Goal: Information Seeking & Learning: Learn about a topic

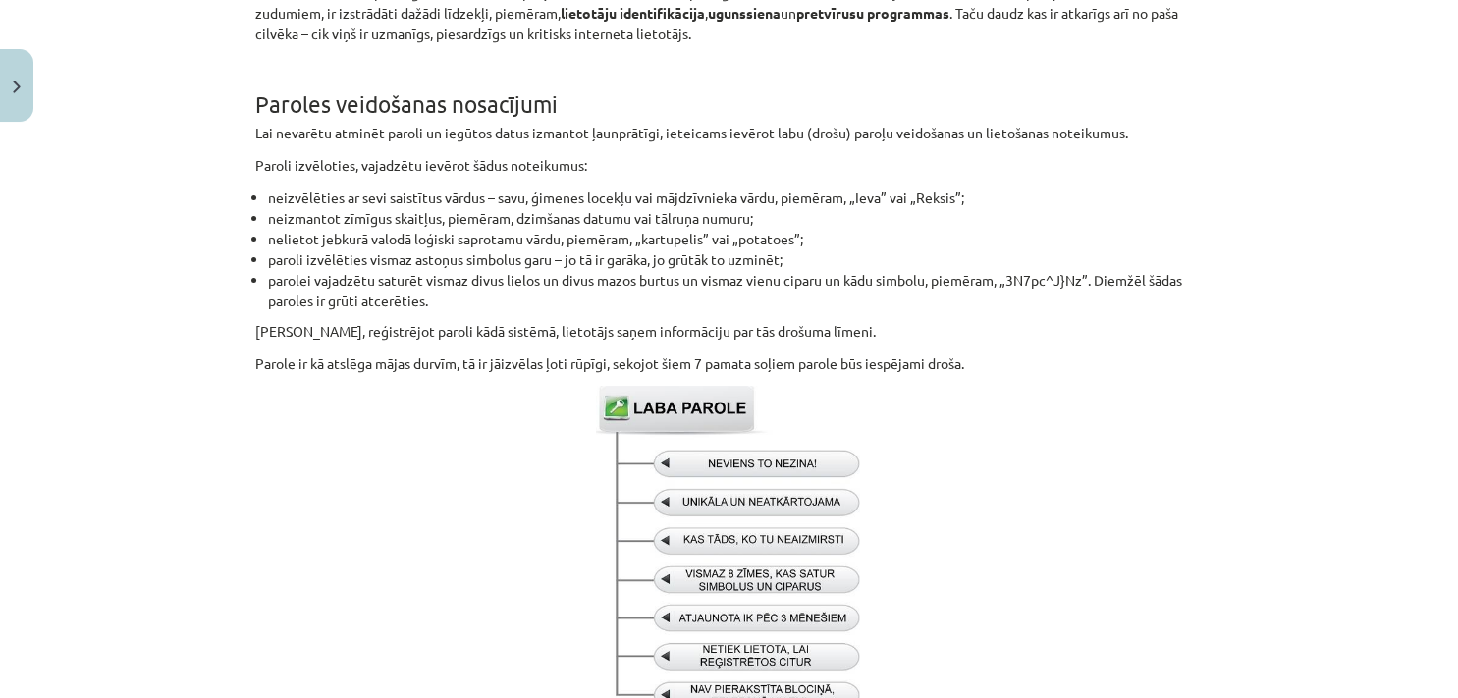
scroll to position [380, 0]
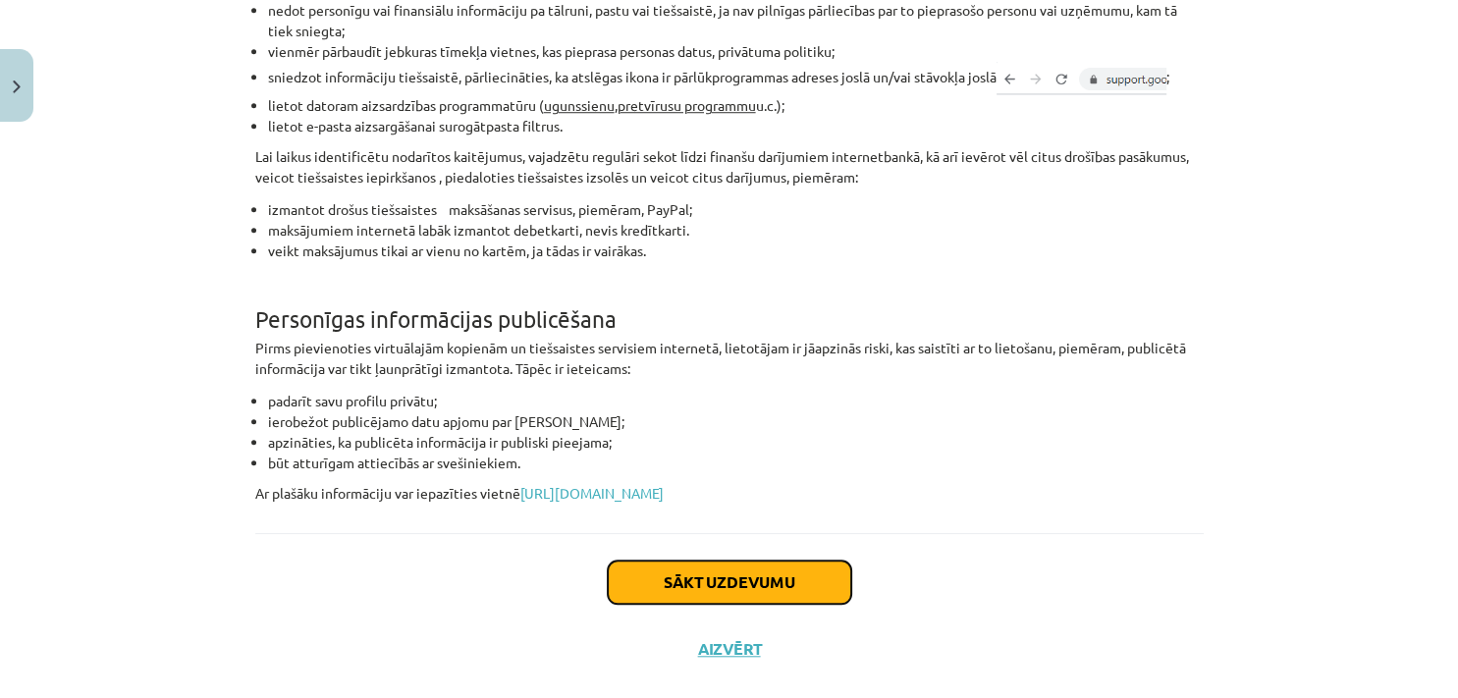
click at [702, 591] on button "Sākt uzdevumu" at bounding box center [729, 582] width 243 height 43
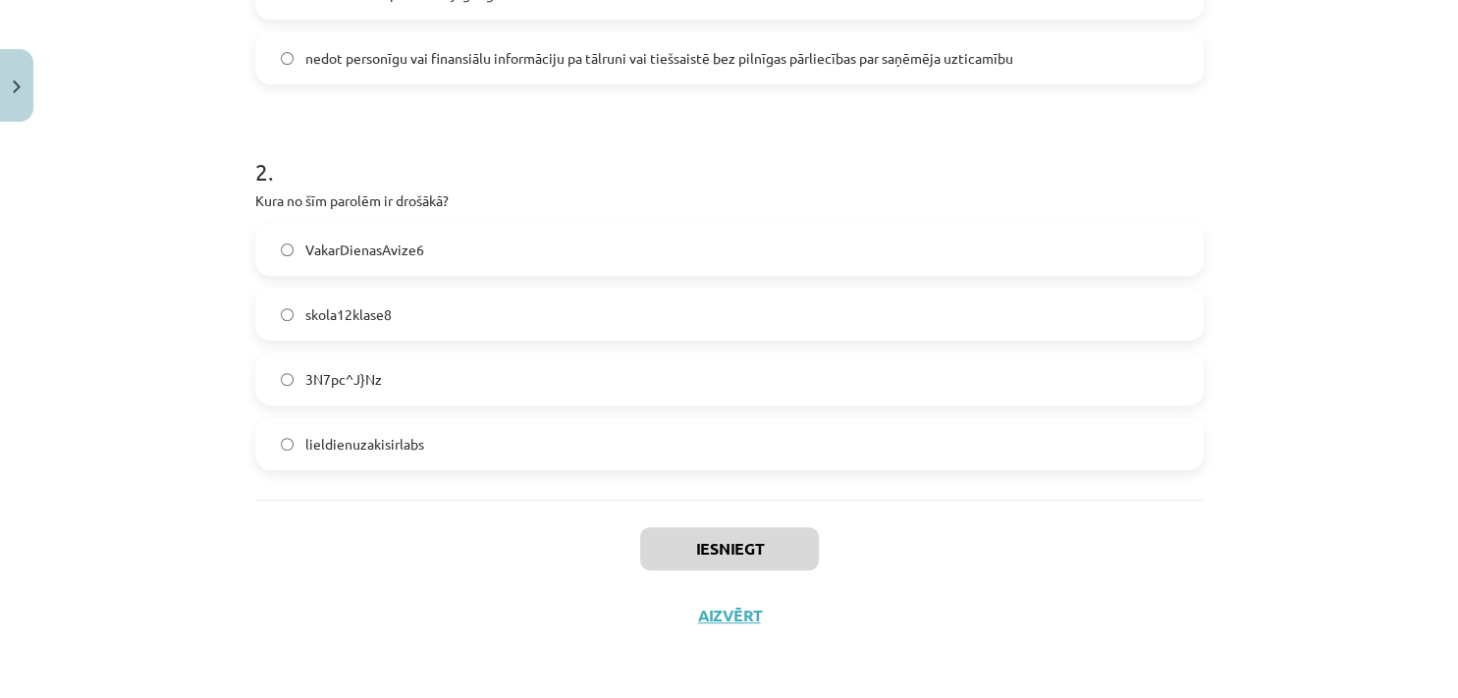
scroll to position [652, 0]
click at [354, 374] on span "3N7pc^J}Nz" at bounding box center [343, 380] width 77 height 21
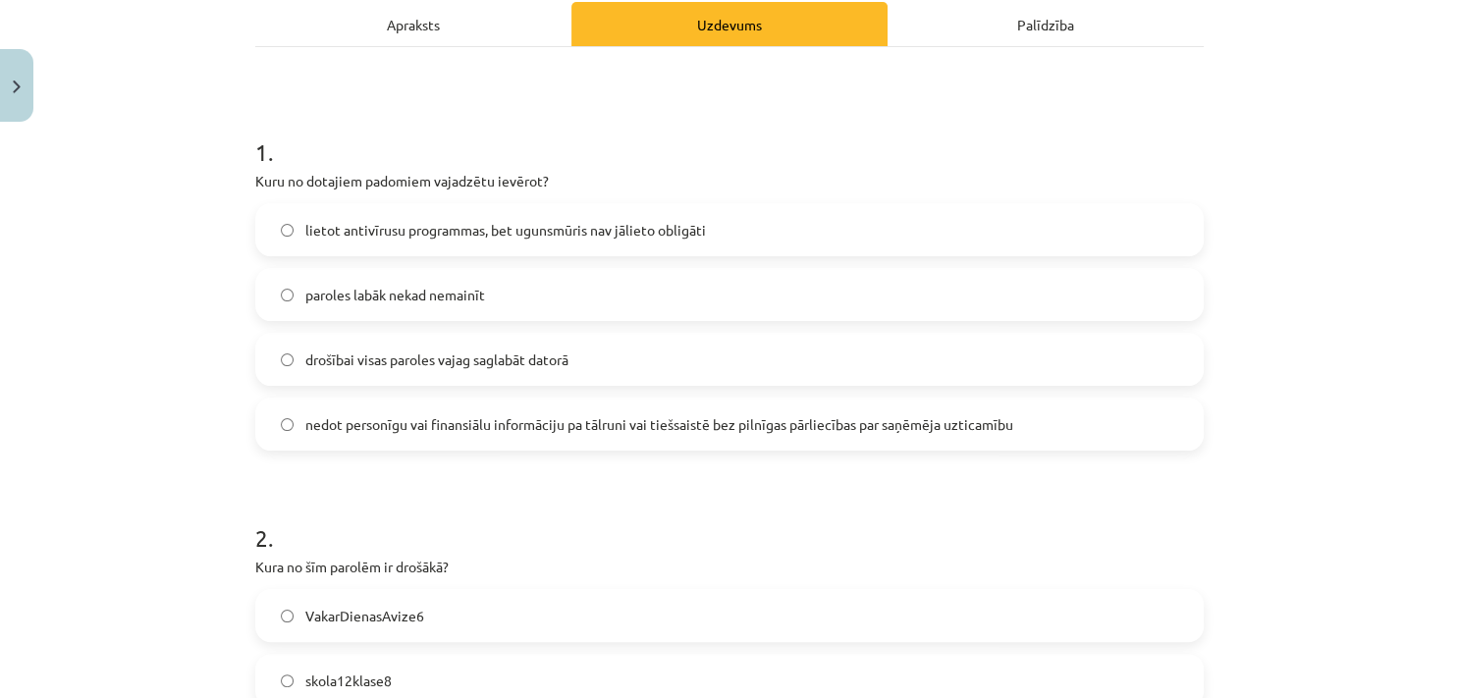
scroll to position [288, 0]
click at [489, 415] on span "nedot personīgu vai finansiālu informāciju pa tālruni vai tiešsaistē bez pilnīg…" at bounding box center [659, 423] width 708 height 21
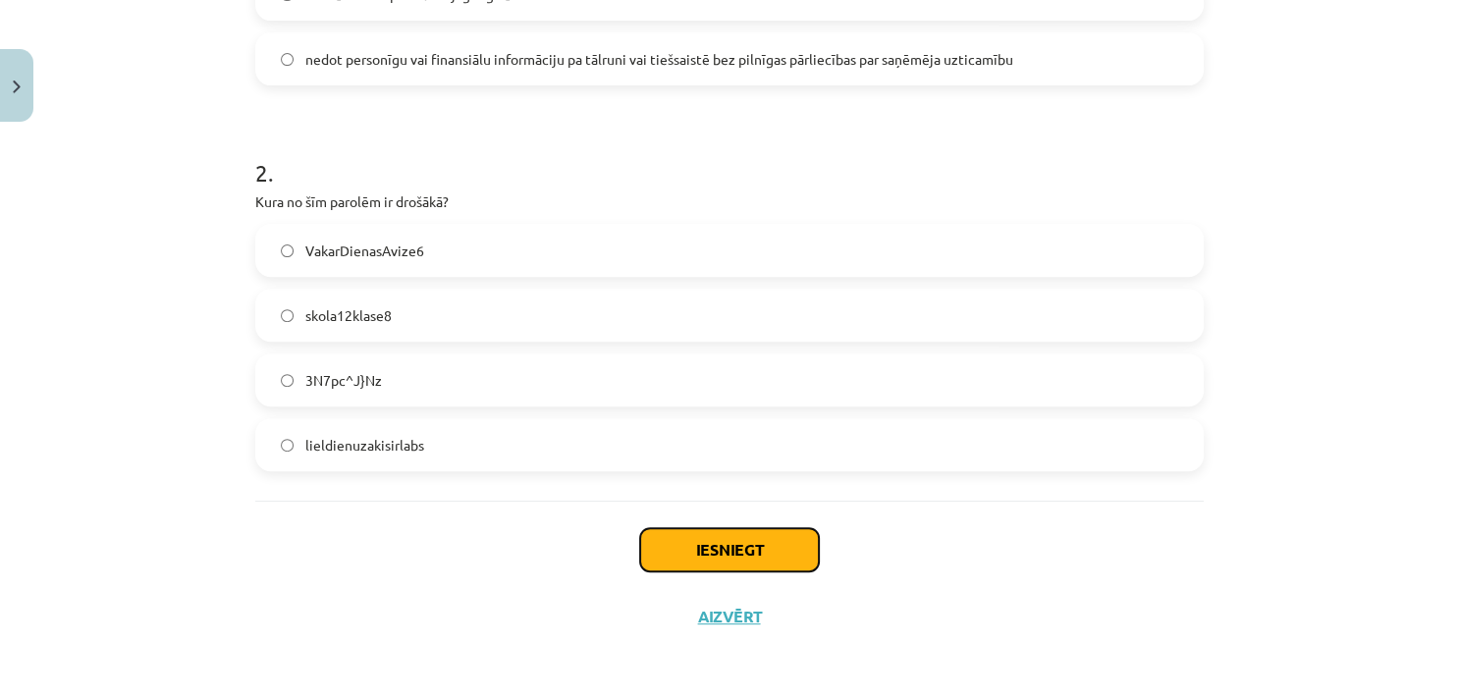
click at [706, 536] on button "Iesniegt" at bounding box center [729, 549] width 179 height 43
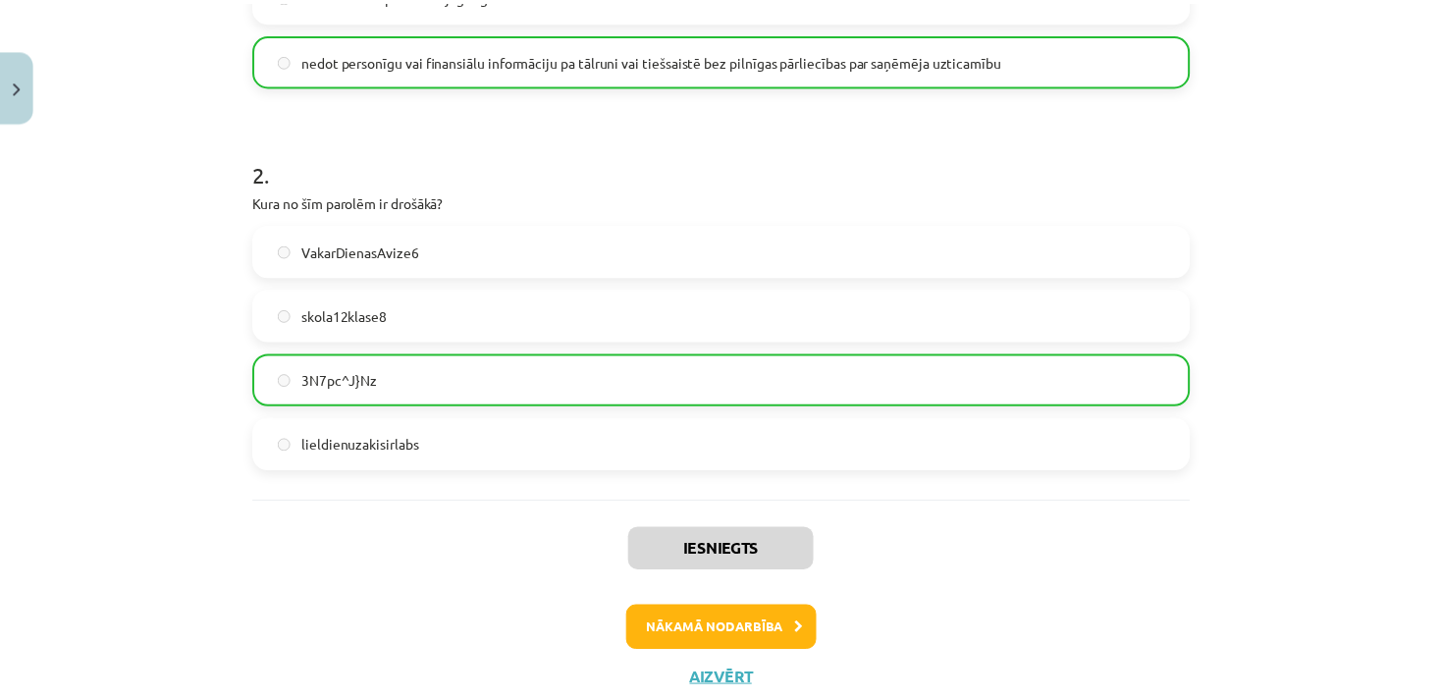
scroll to position [429, 0]
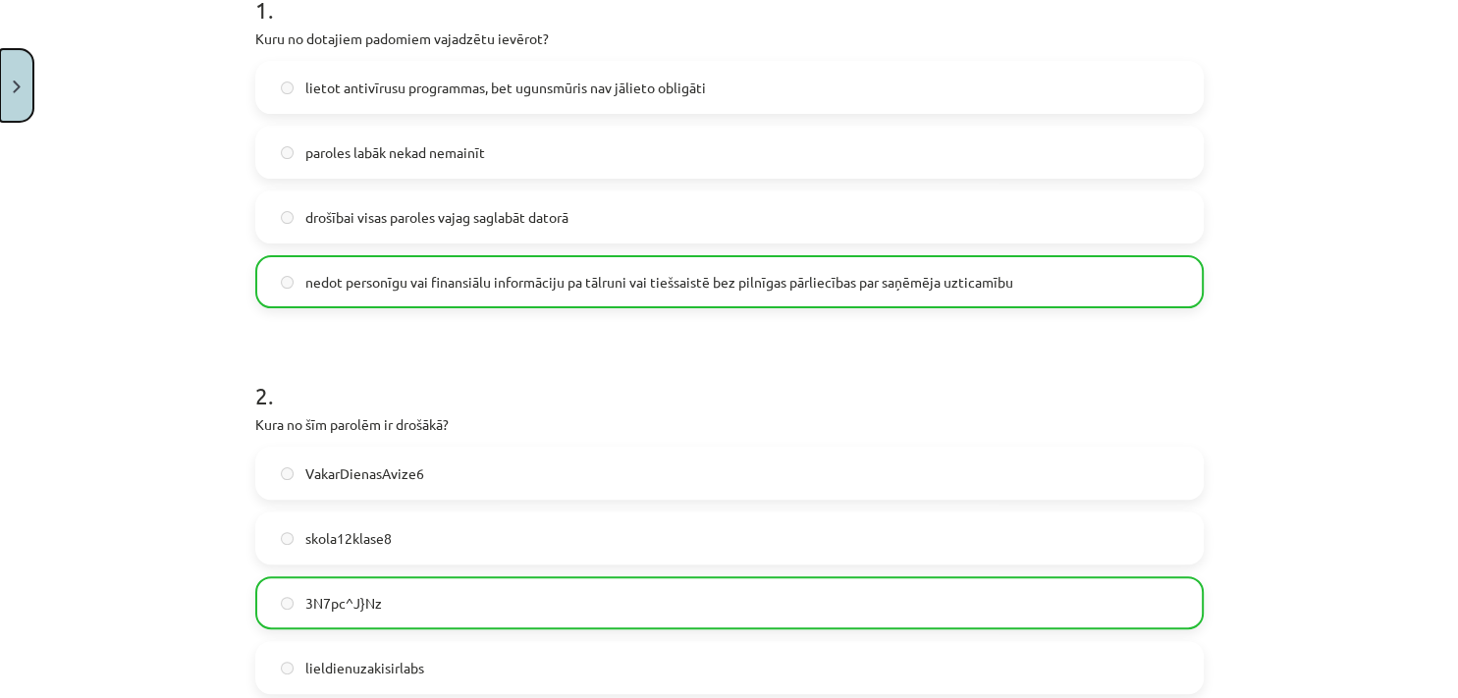
click at [24, 116] on button "Close" at bounding box center [16, 85] width 33 height 73
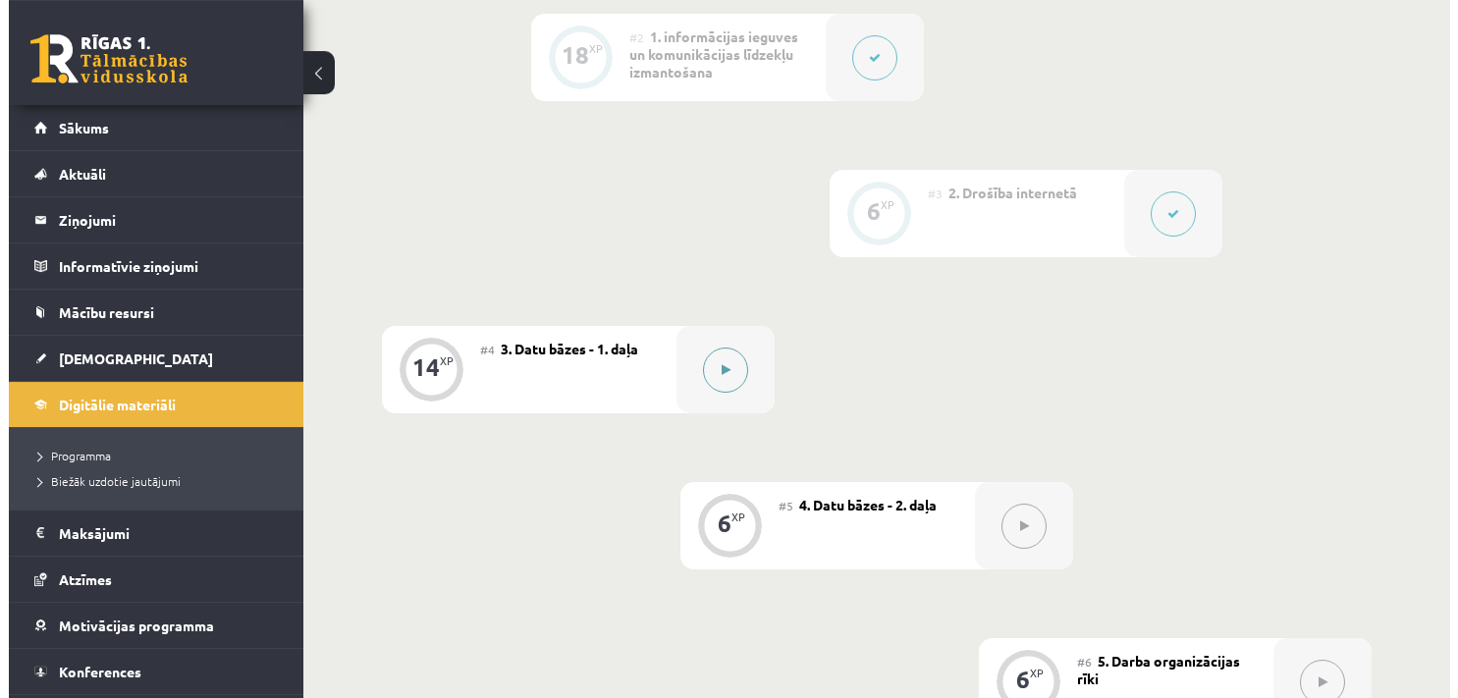
scroll to position [787, 0]
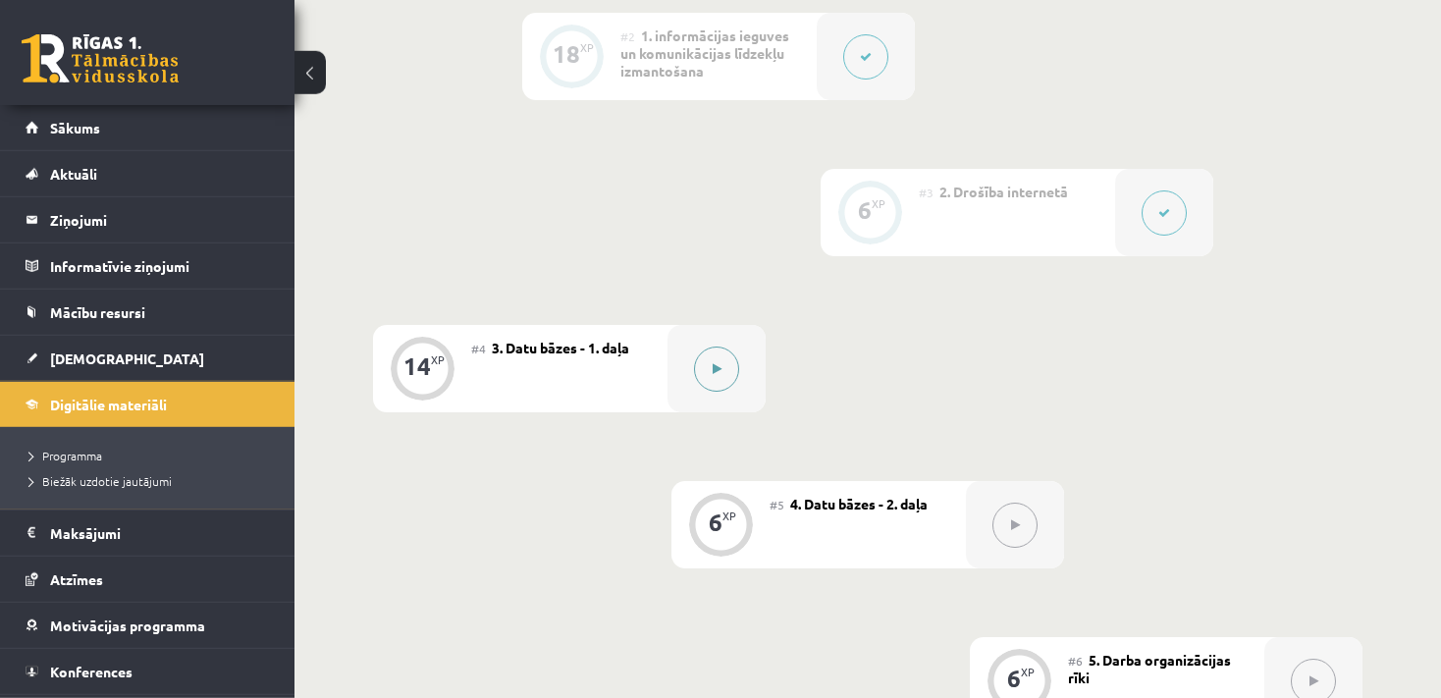
click at [713, 382] on button at bounding box center [716, 369] width 45 height 45
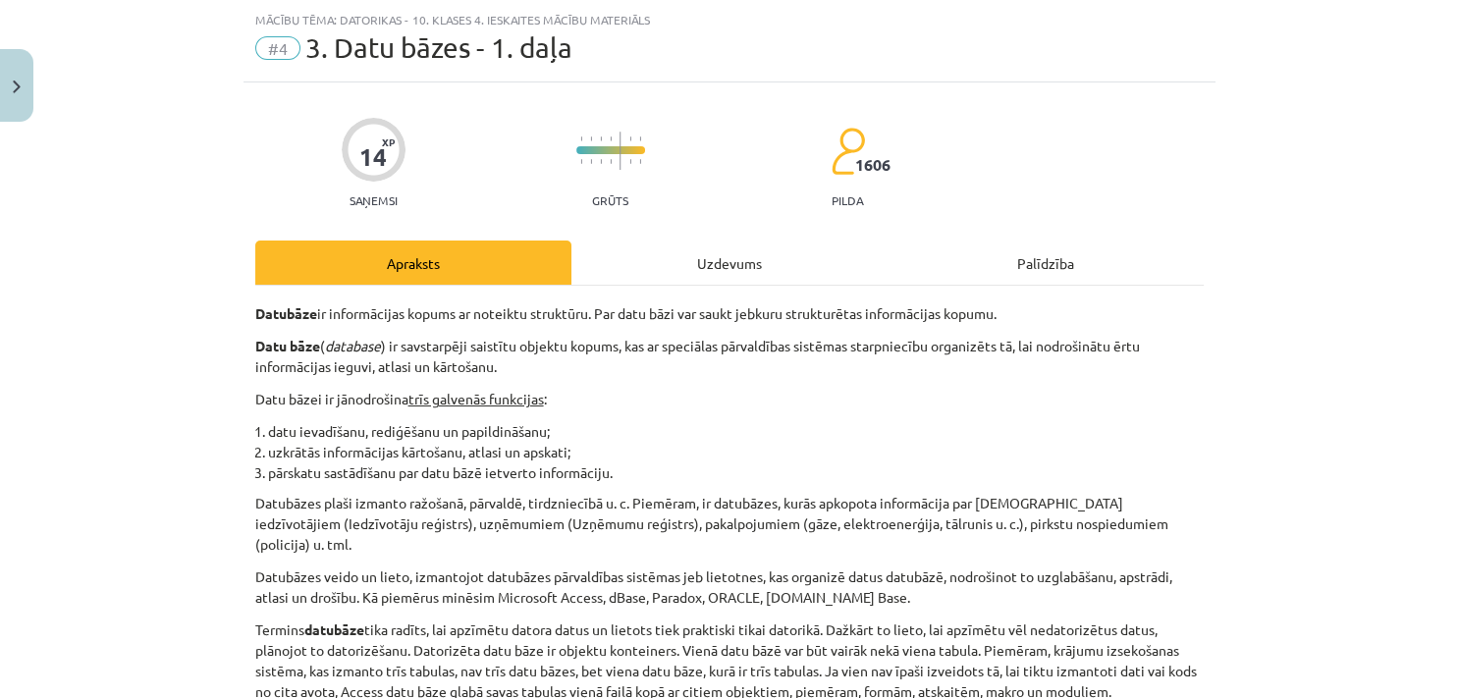
scroll to position [54, 0]
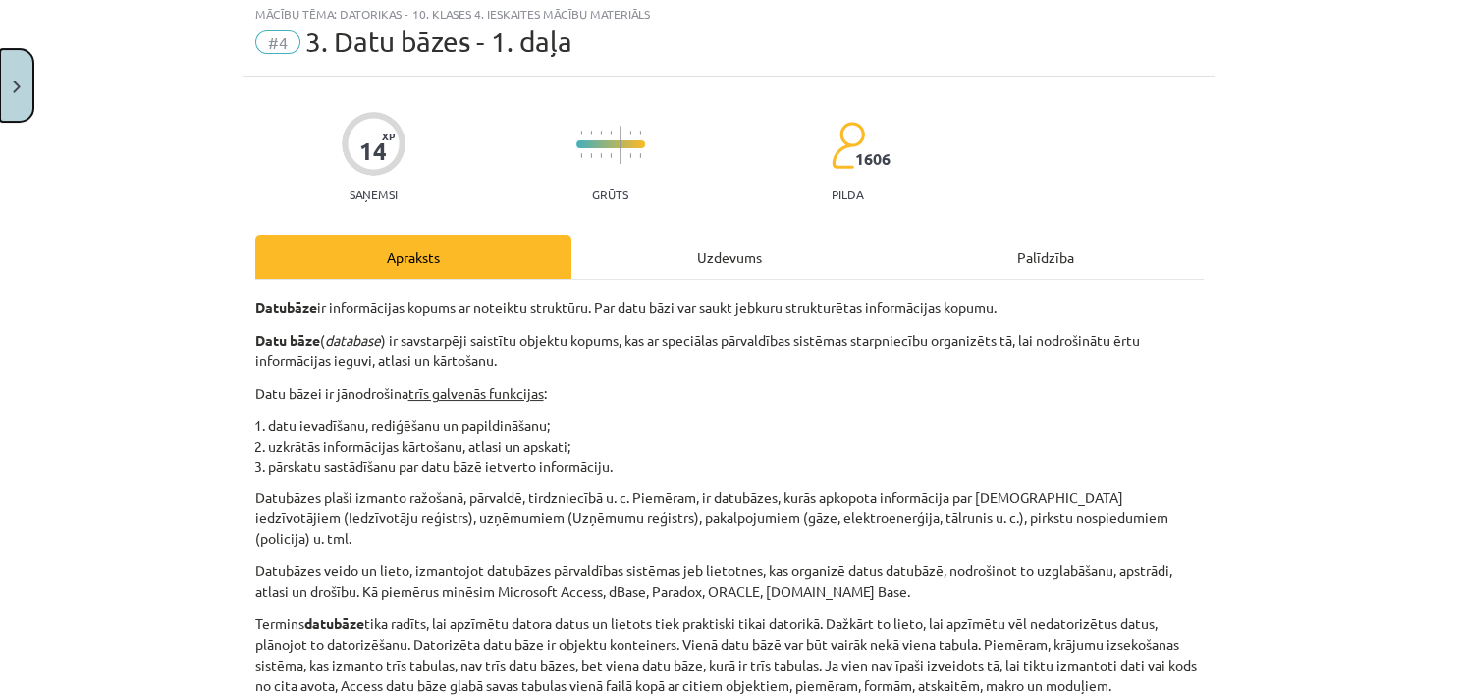
click at [8, 98] on button "Close" at bounding box center [16, 85] width 33 height 73
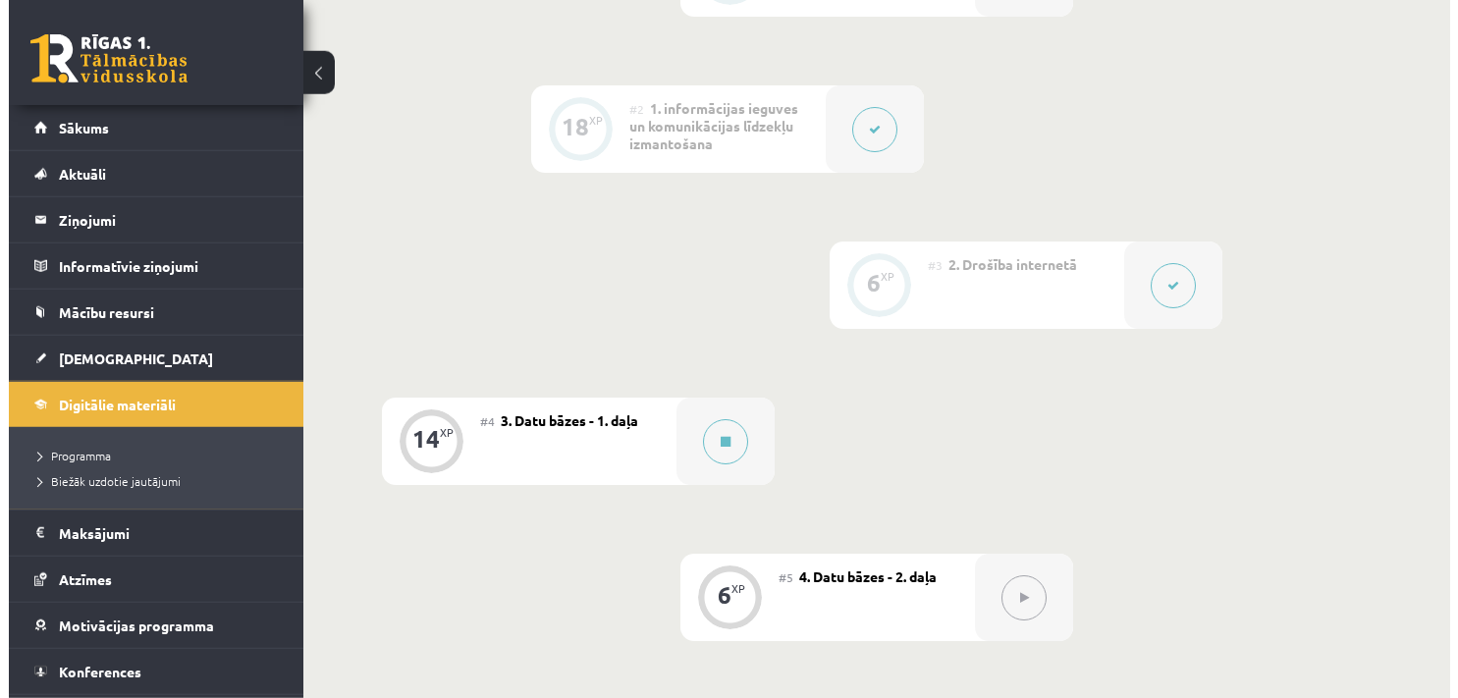
scroll to position [708, 0]
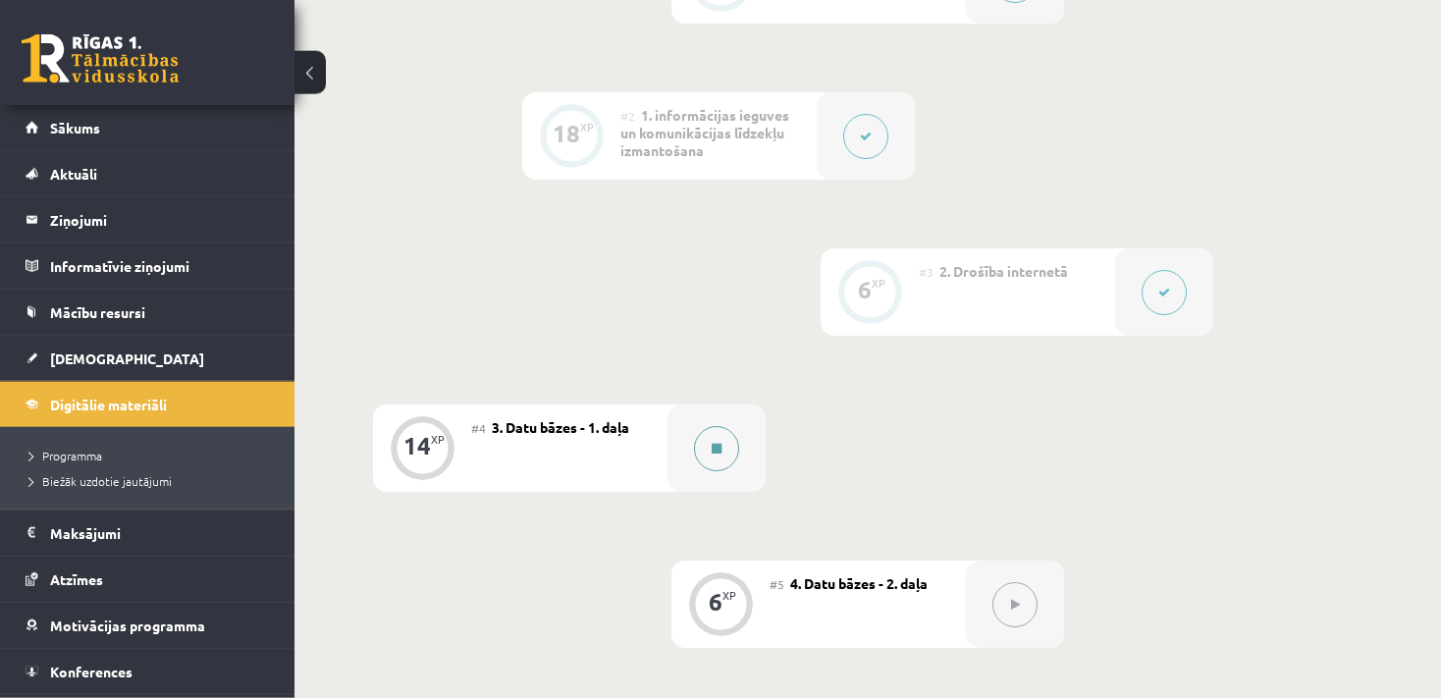
click at [712, 427] on button at bounding box center [716, 448] width 45 height 45
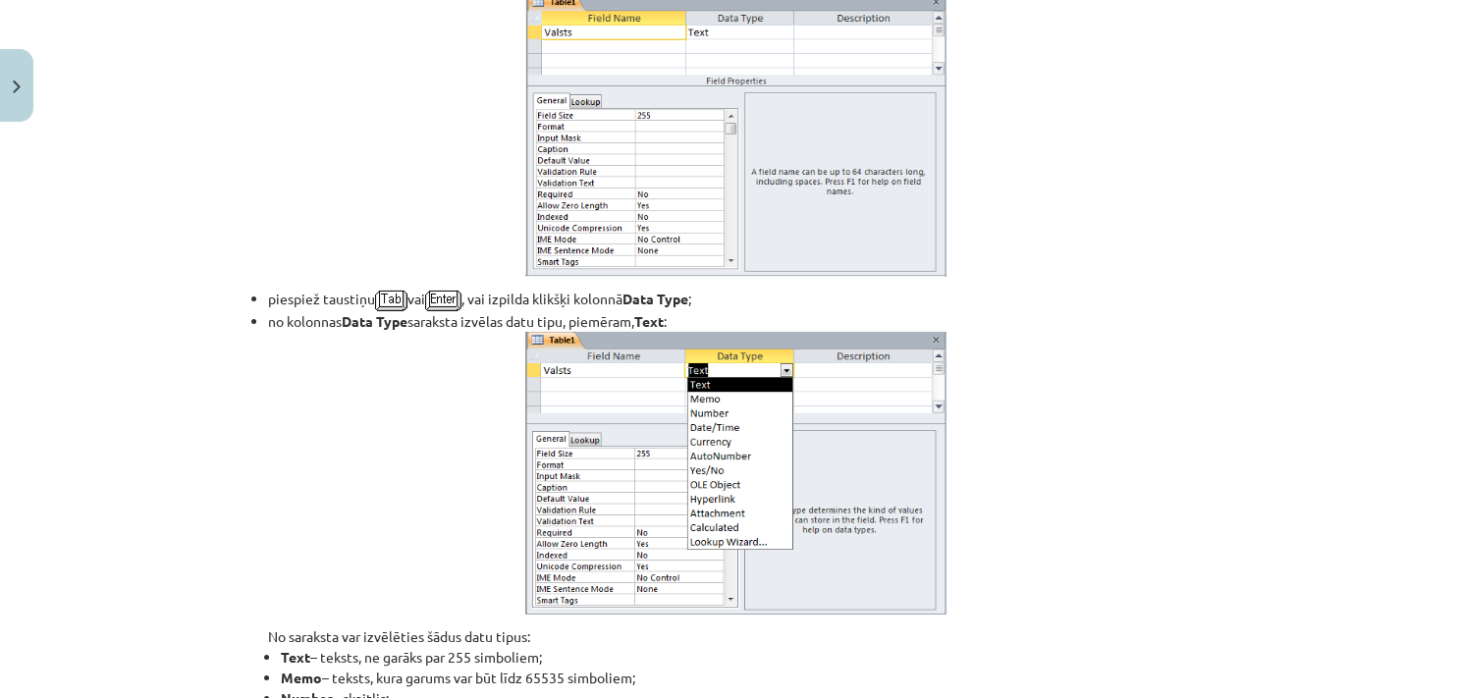
scroll to position [6512, 0]
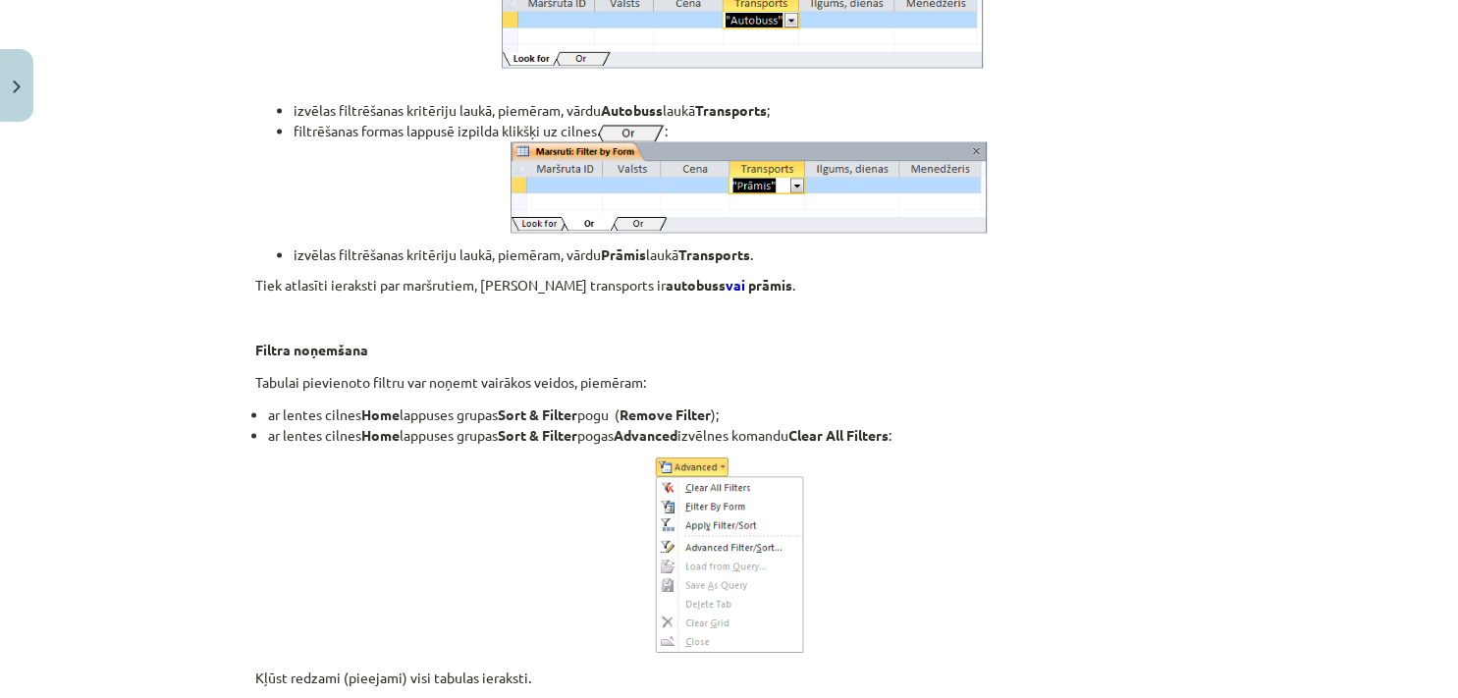
scroll to position [18044, 0]
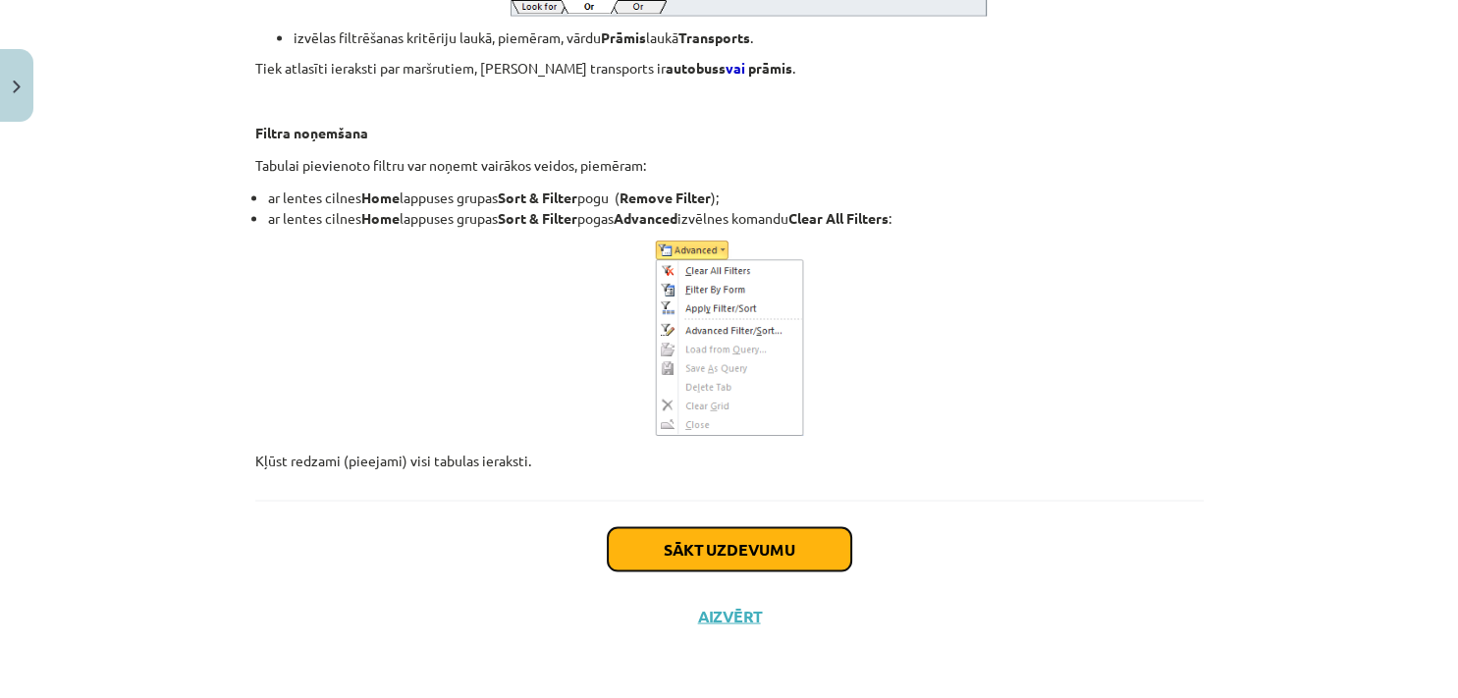
click at [740, 531] on button "Sākt uzdevumu" at bounding box center [729, 548] width 243 height 43
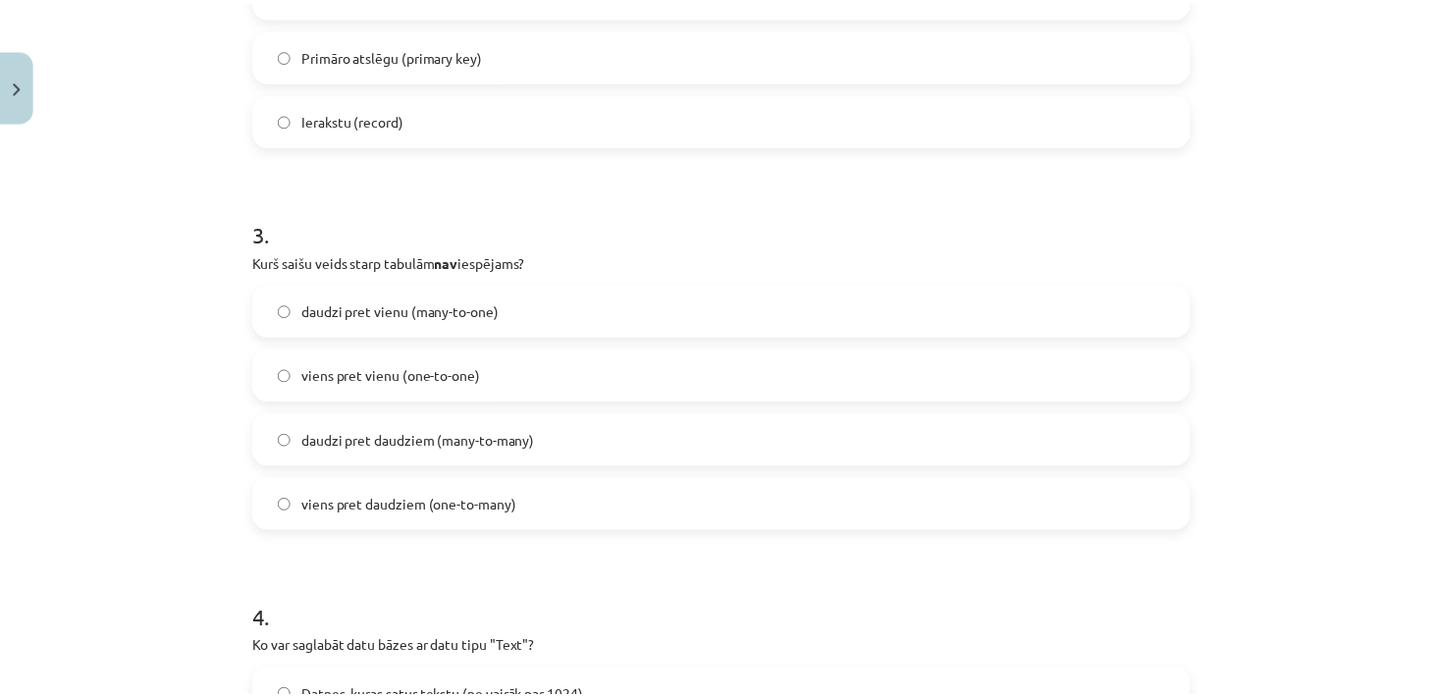
scroll to position [978, 0]
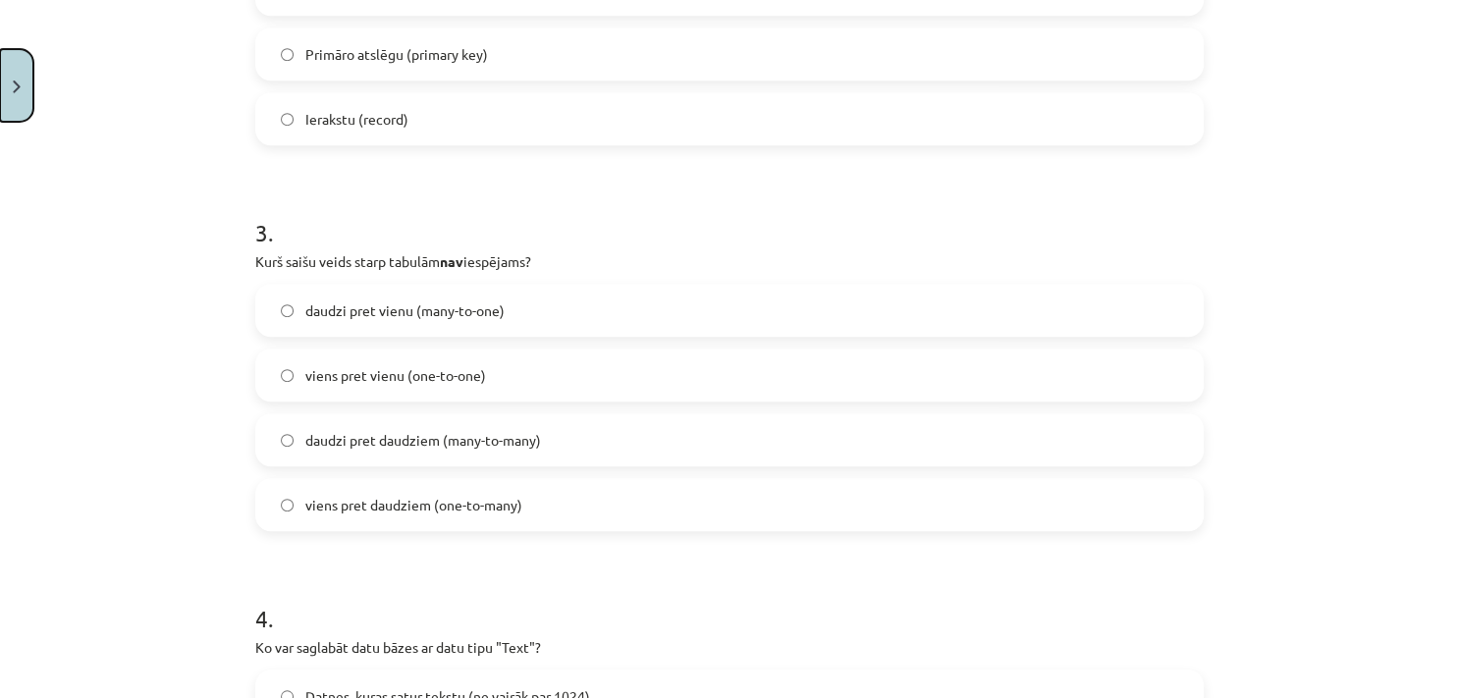
click at [14, 79] on button "Close" at bounding box center [16, 85] width 33 height 73
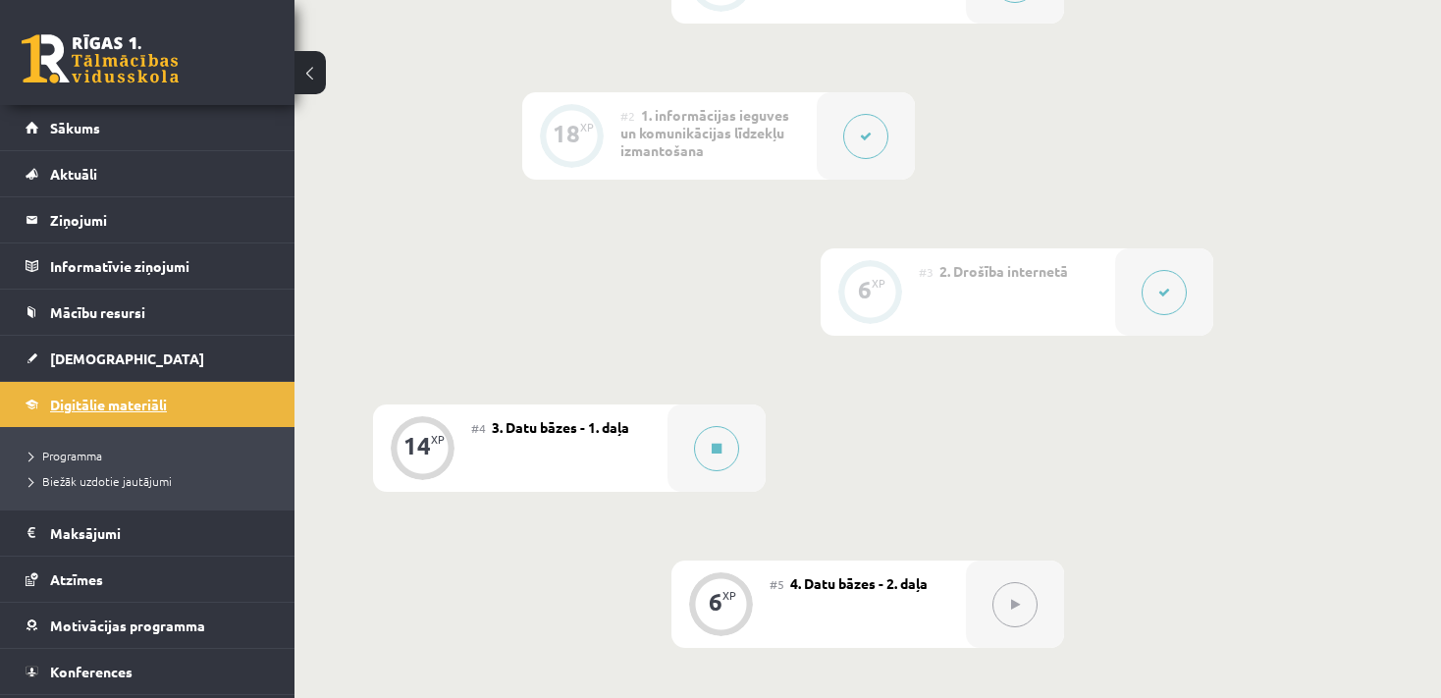
click at [156, 409] on span "Digitālie materiāli" at bounding box center [108, 405] width 117 height 18
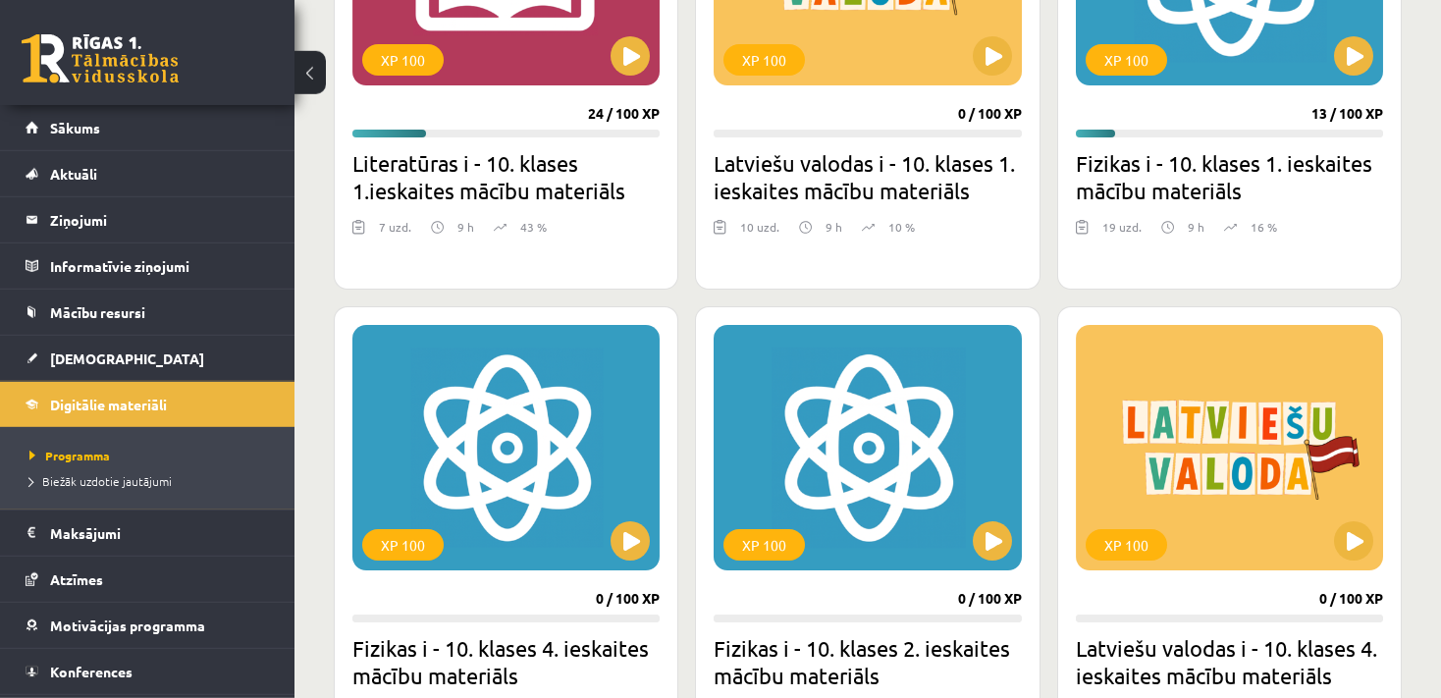
scroll to position [1982, 0]
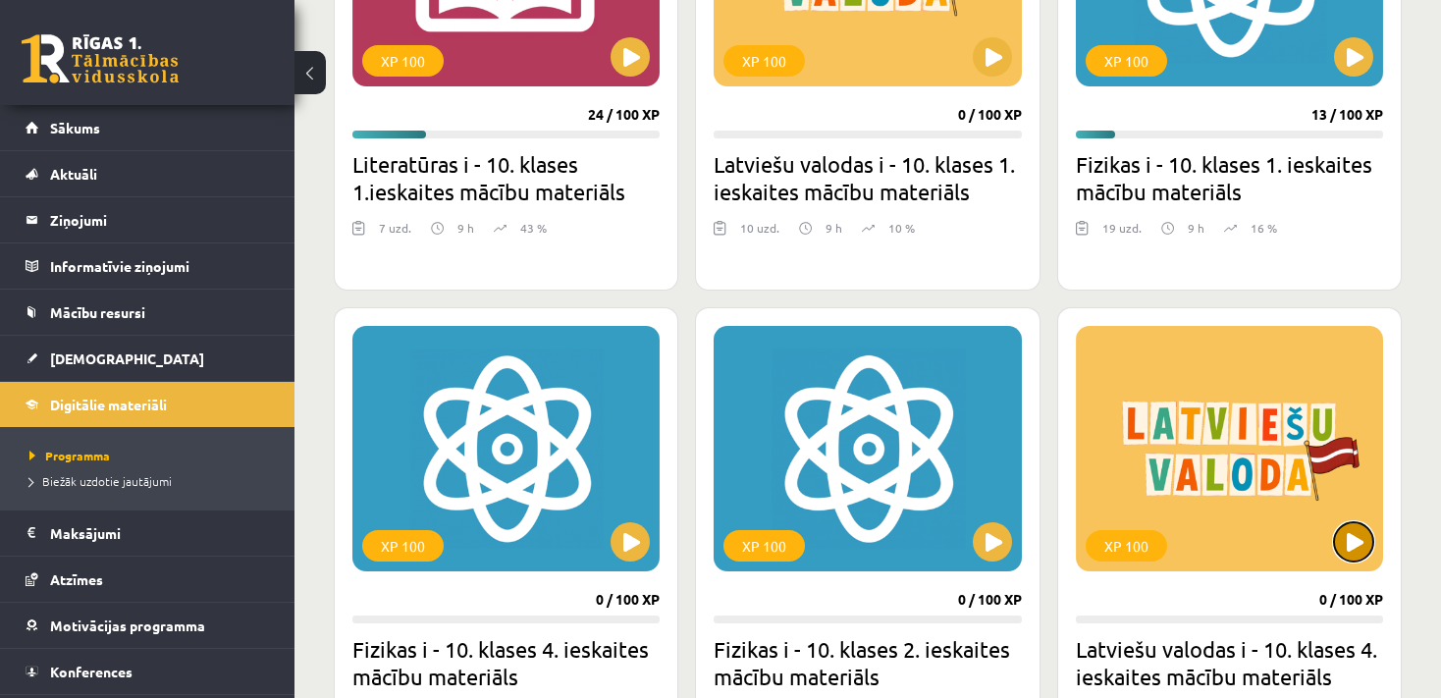
click at [1371, 537] on button at bounding box center [1353, 541] width 39 height 39
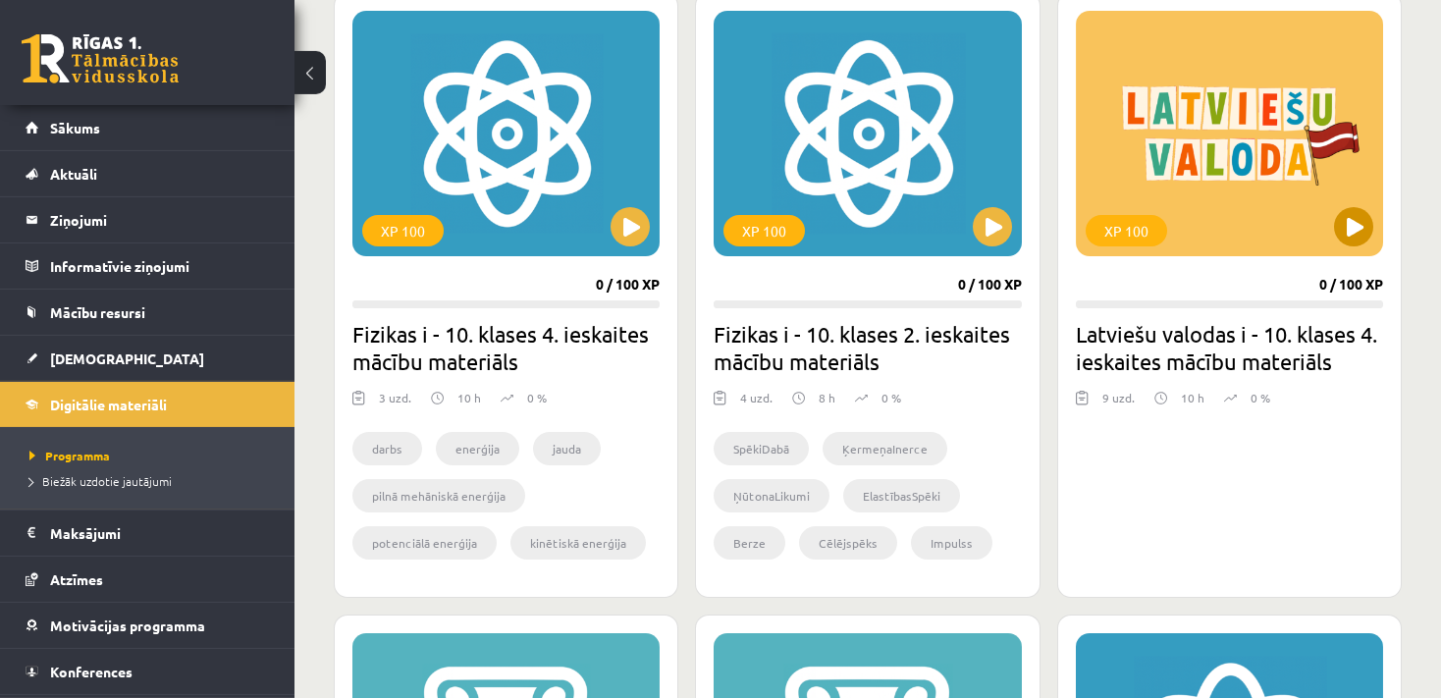
scroll to position [2297, 0]
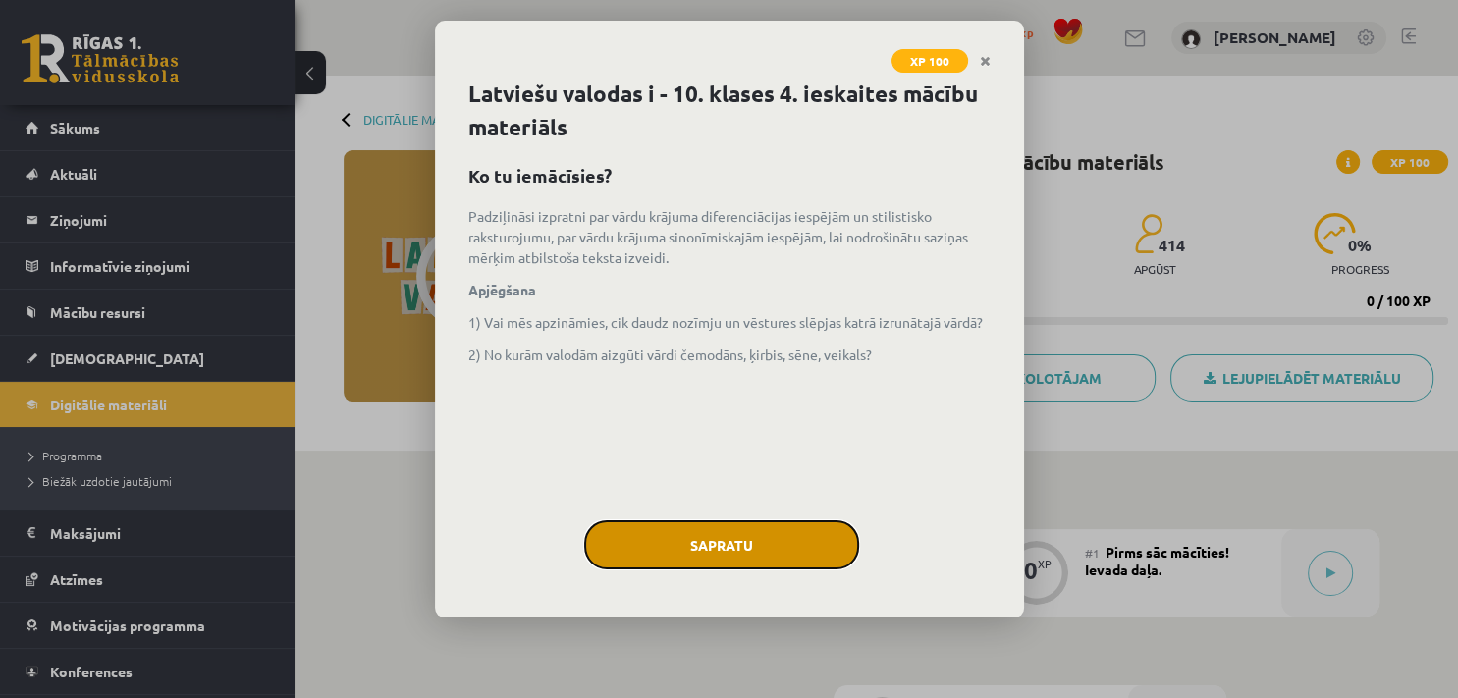
click at [806, 551] on button "Sapratu" at bounding box center [721, 544] width 275 height 49
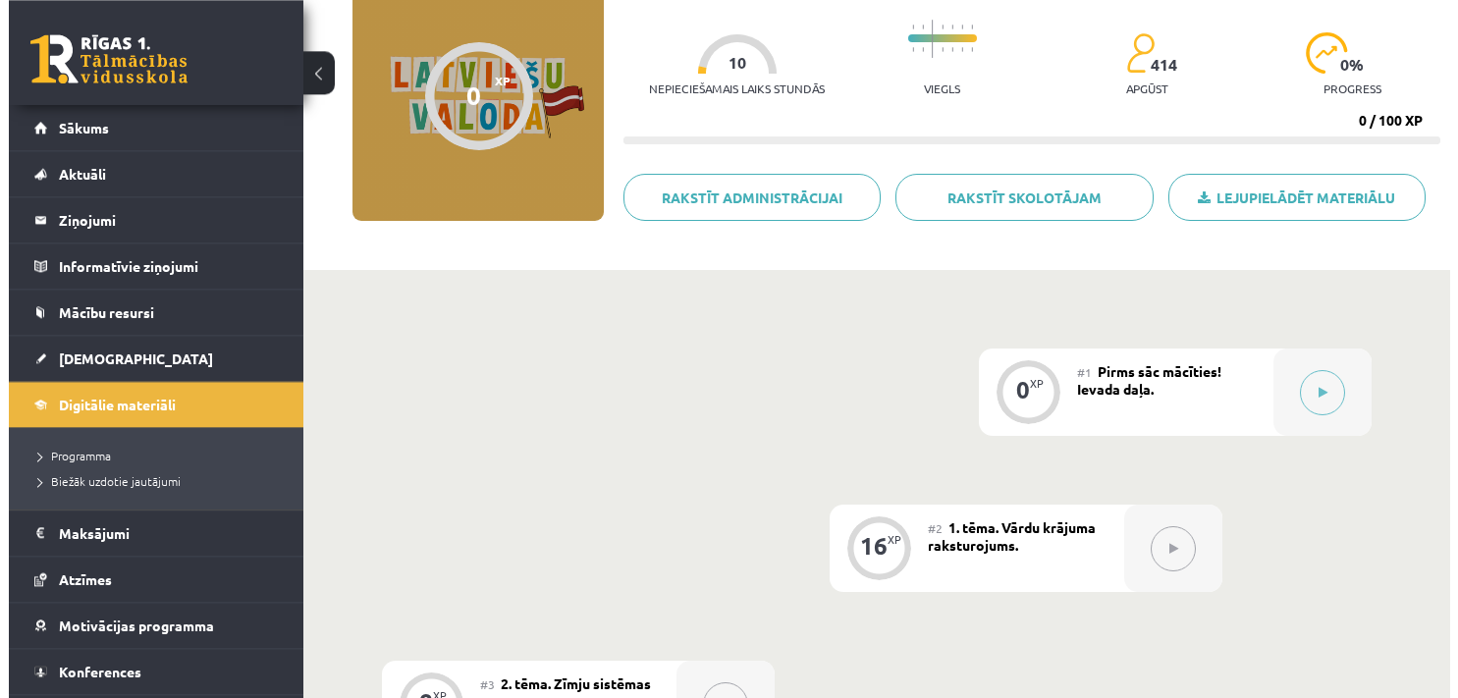
scroll to position [183, 0]
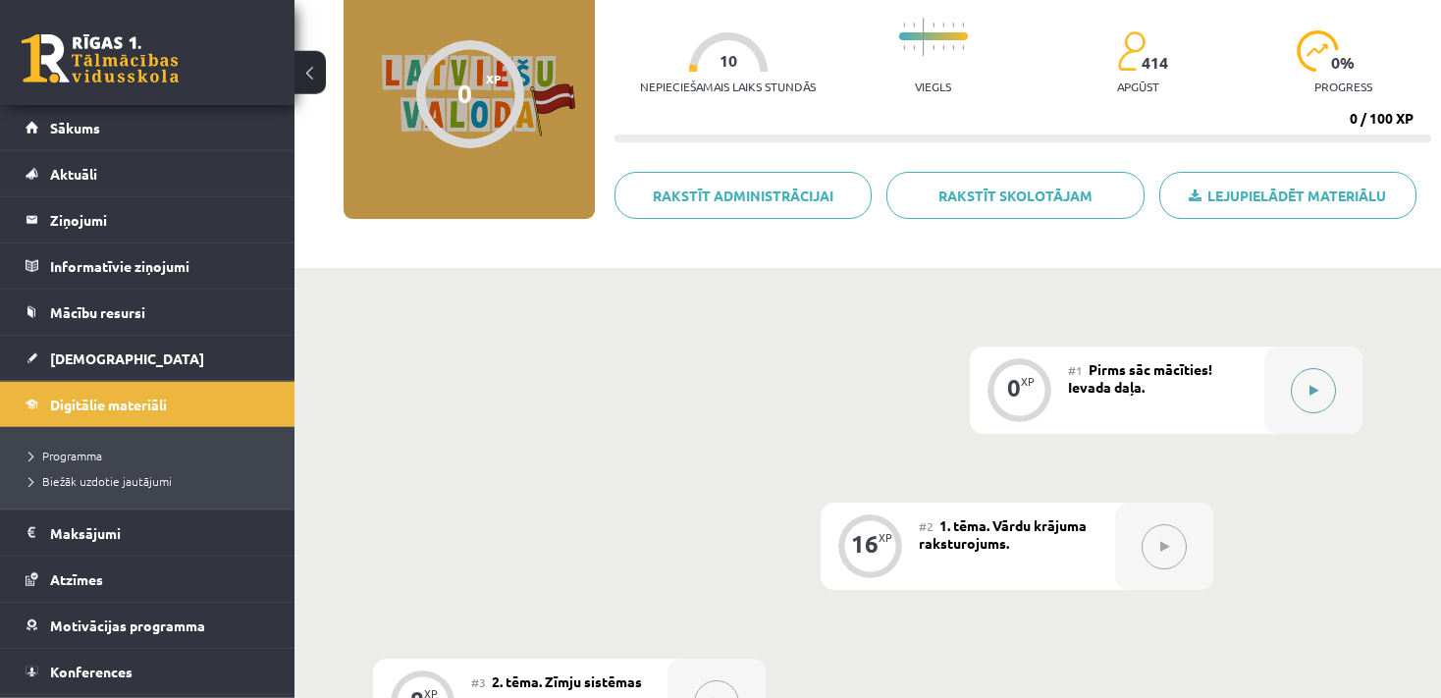
click at [1313, 380] on button at bounding box center [1313, 390] width 45 height 45
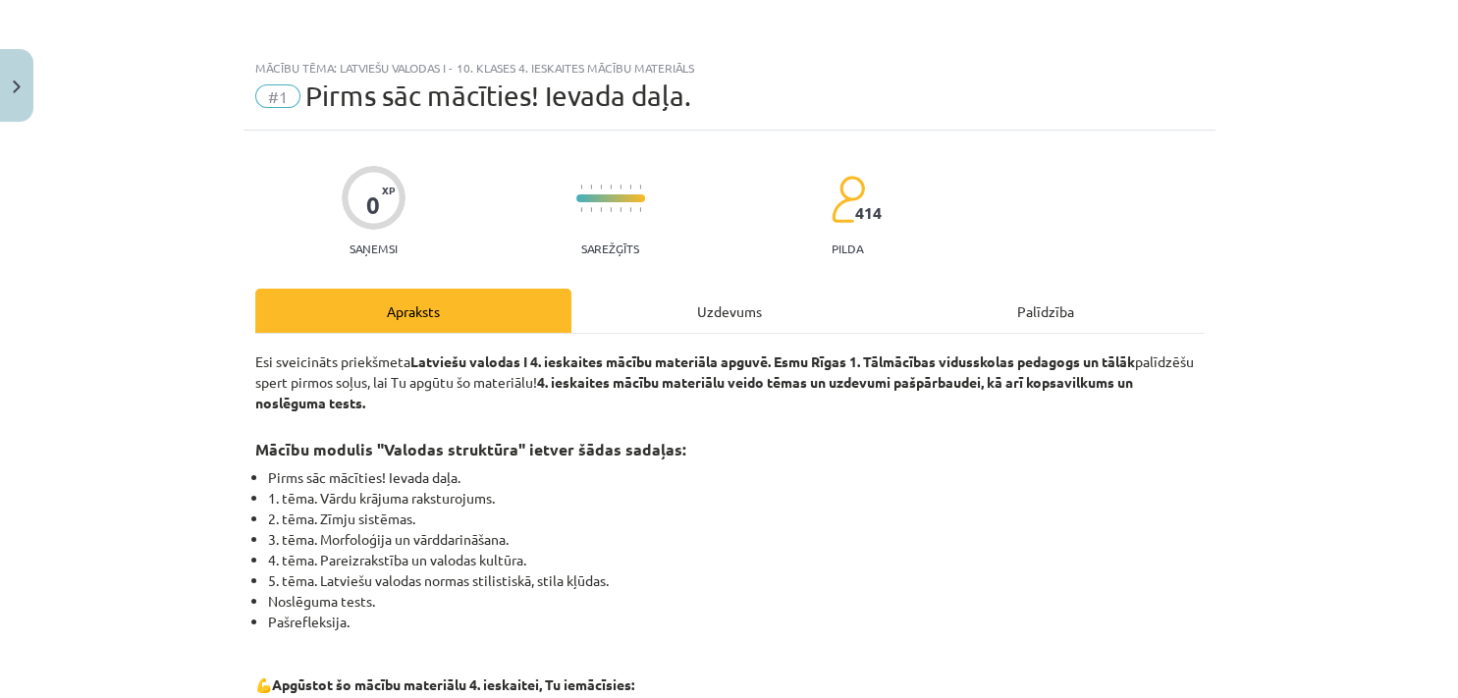
click at [740, 320] on div "Uzdevums" at bounding box center [729, 311] width 316 height 44
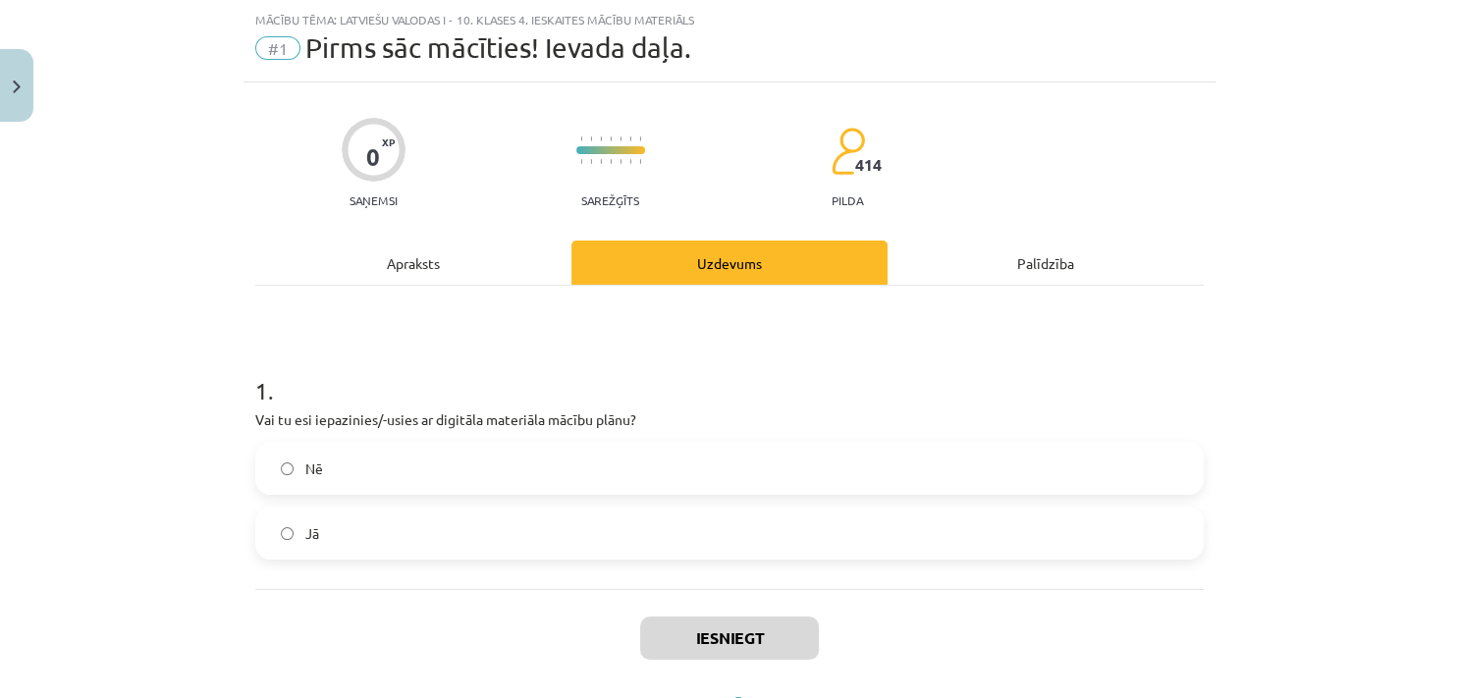
scroll to position [49, 0]
click at [355, 530] on label "Jā" at bounding box center [729, 532] width 944 height 49
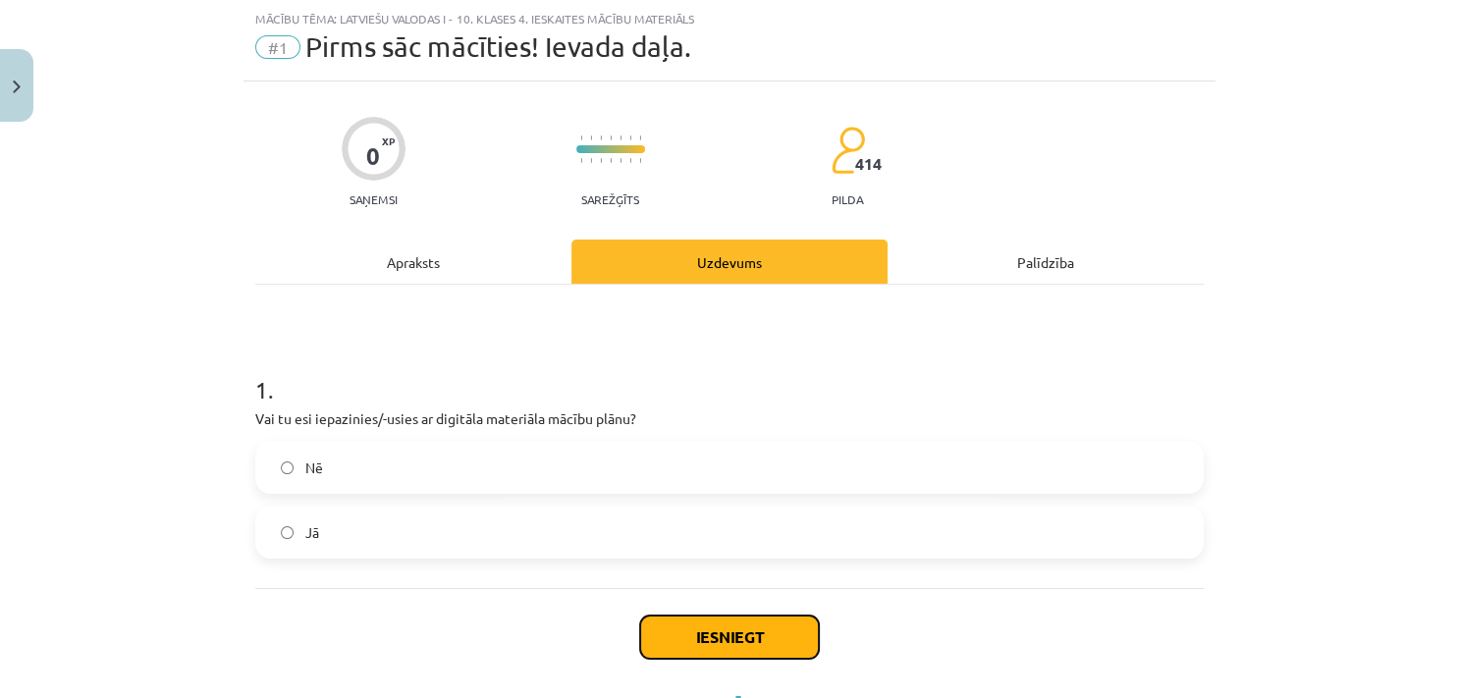
click at [760, 643] on button "Iesniegt" at bounding box center [729, 637] width 179 height 43
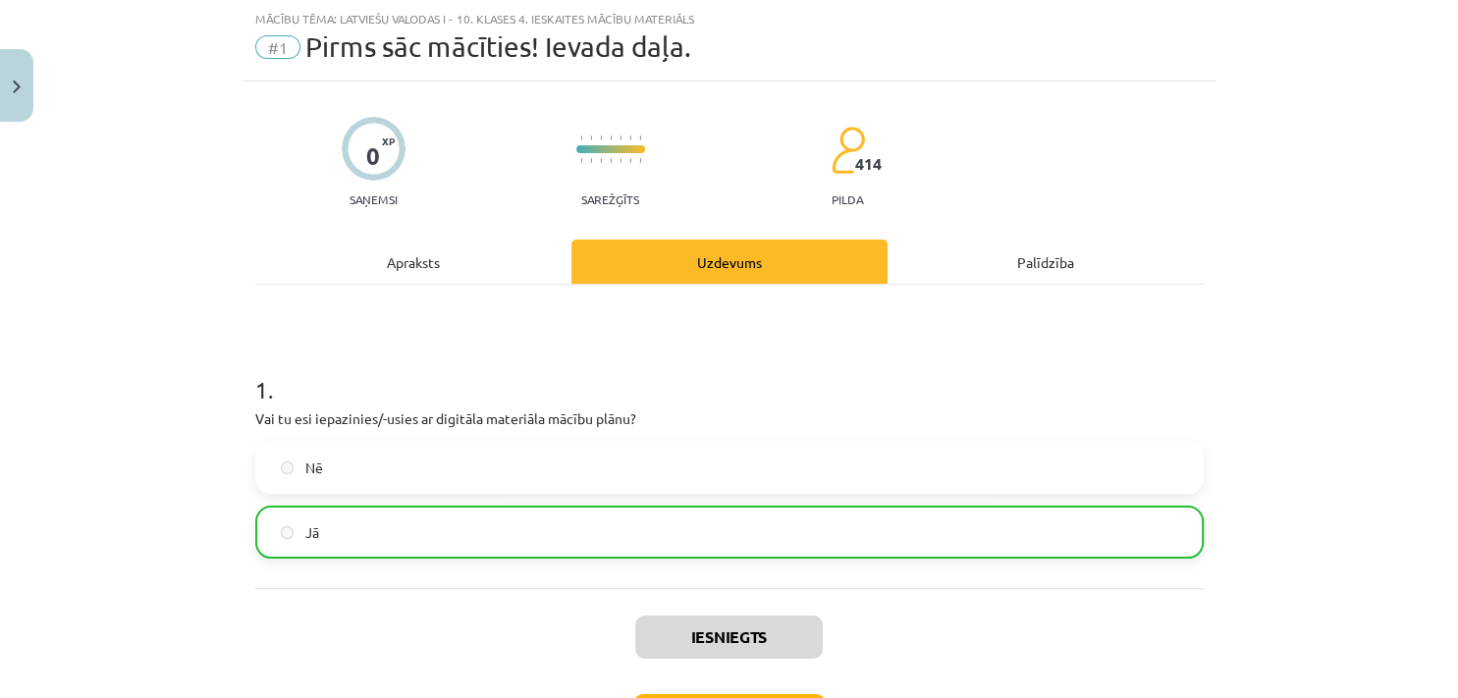
scroll to position [198, 0]
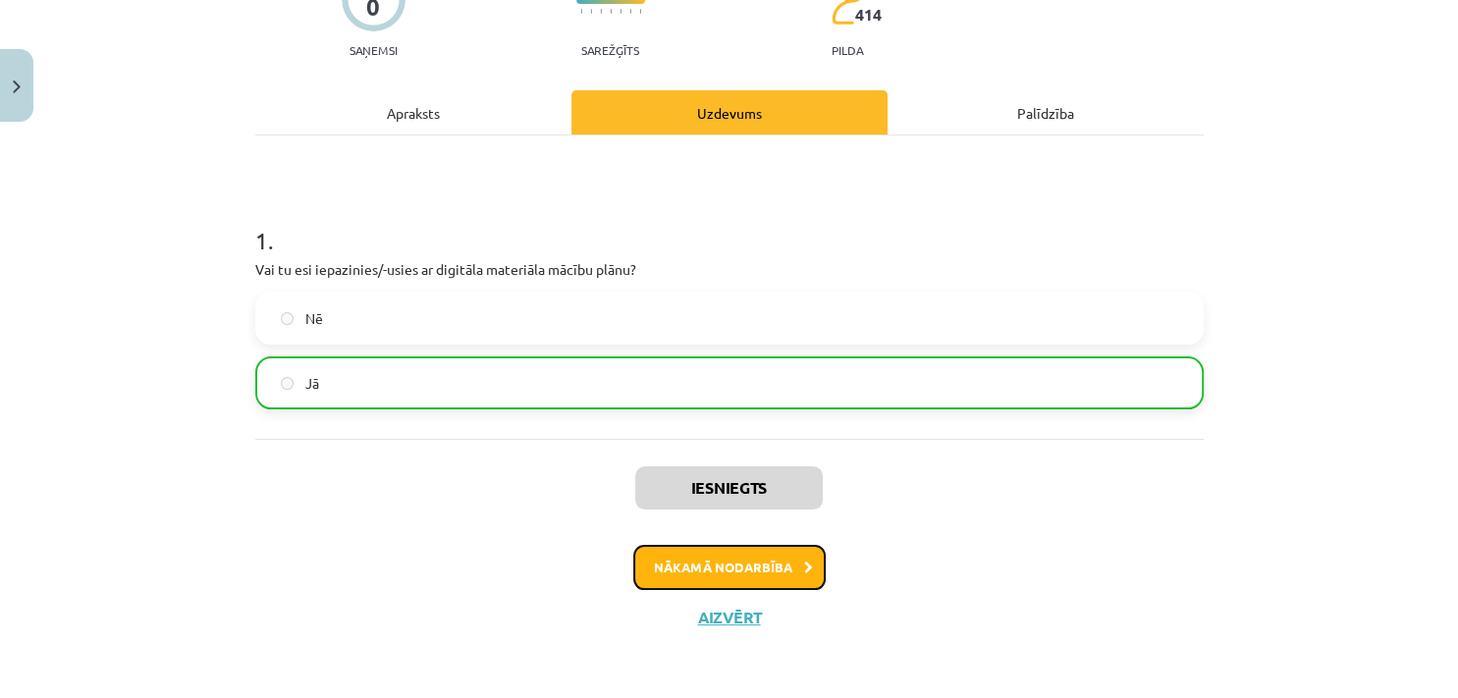
click at [769, 565] on button "Nākamā nodarbība" at bounding box center [729, 567] width 192 height 45
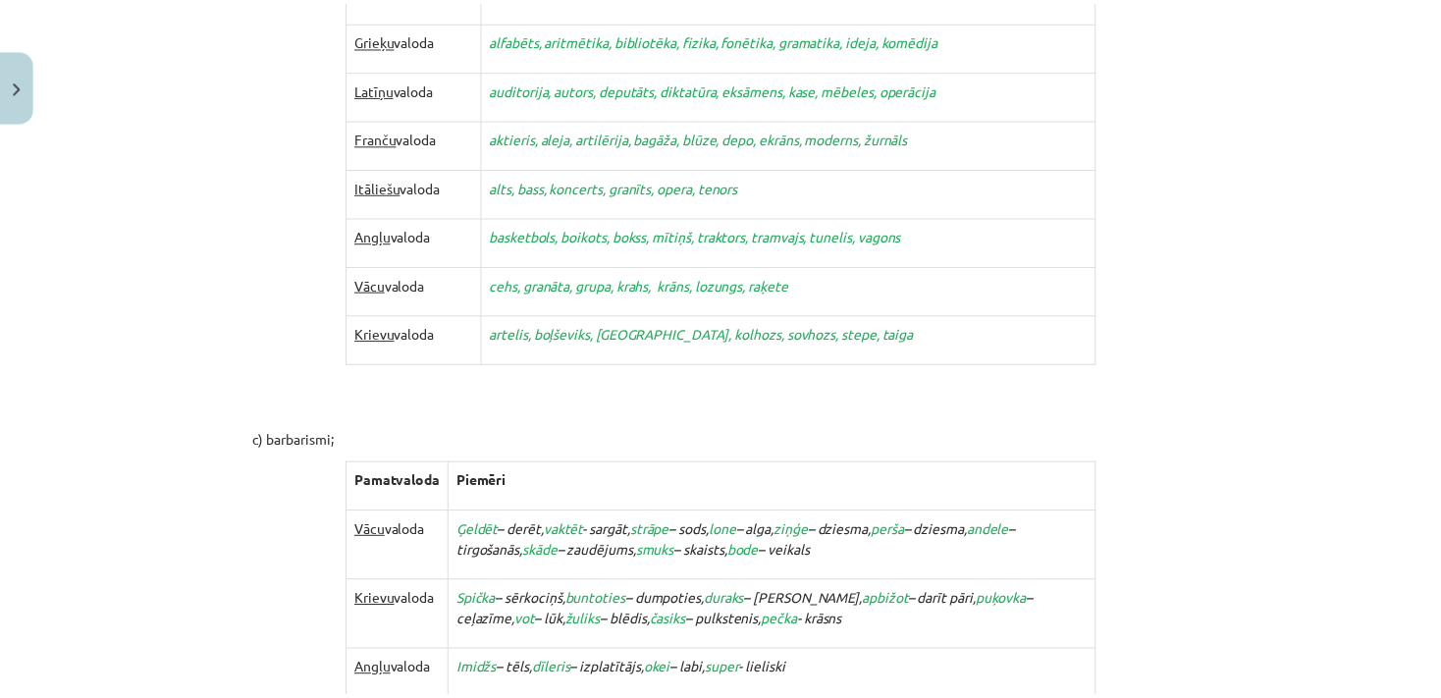
scroll to position [2168, 0]
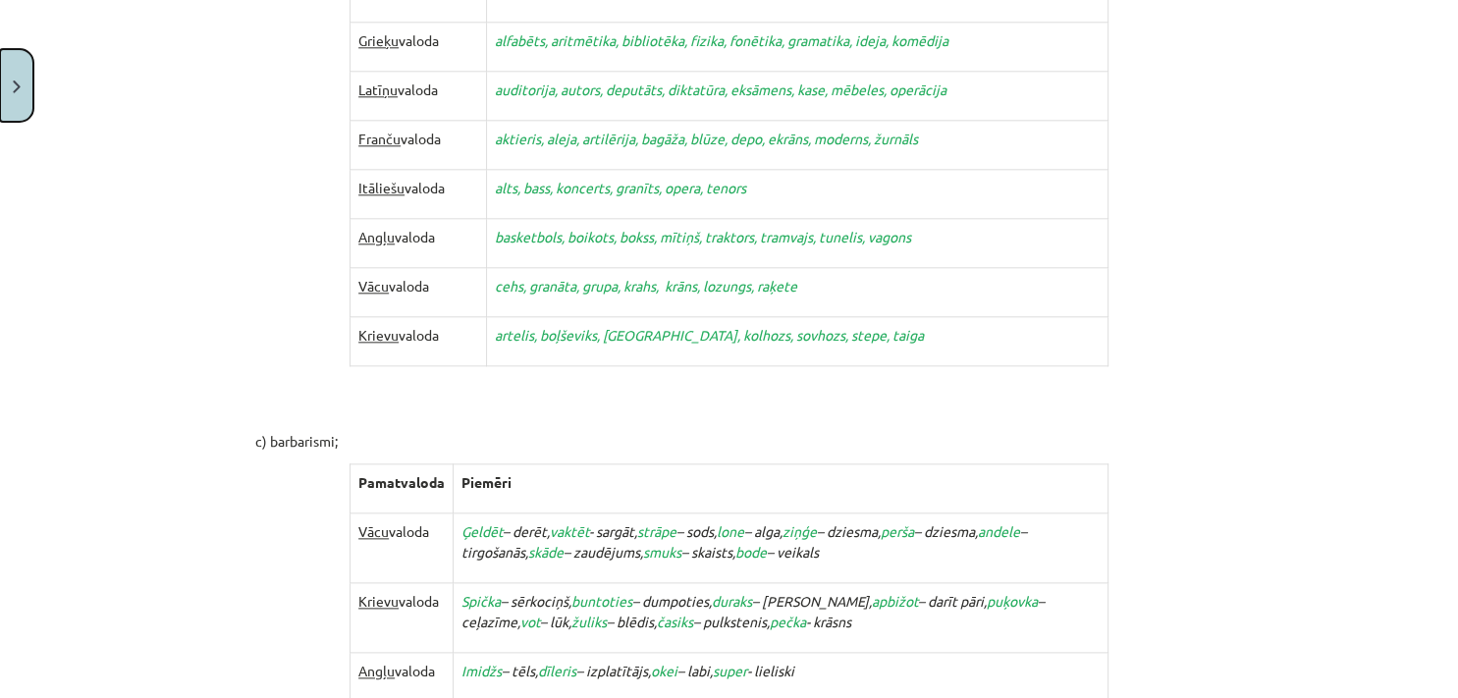
click at [12, 81] on button "Close" at bounding box center [16, 85] width 33 height 73
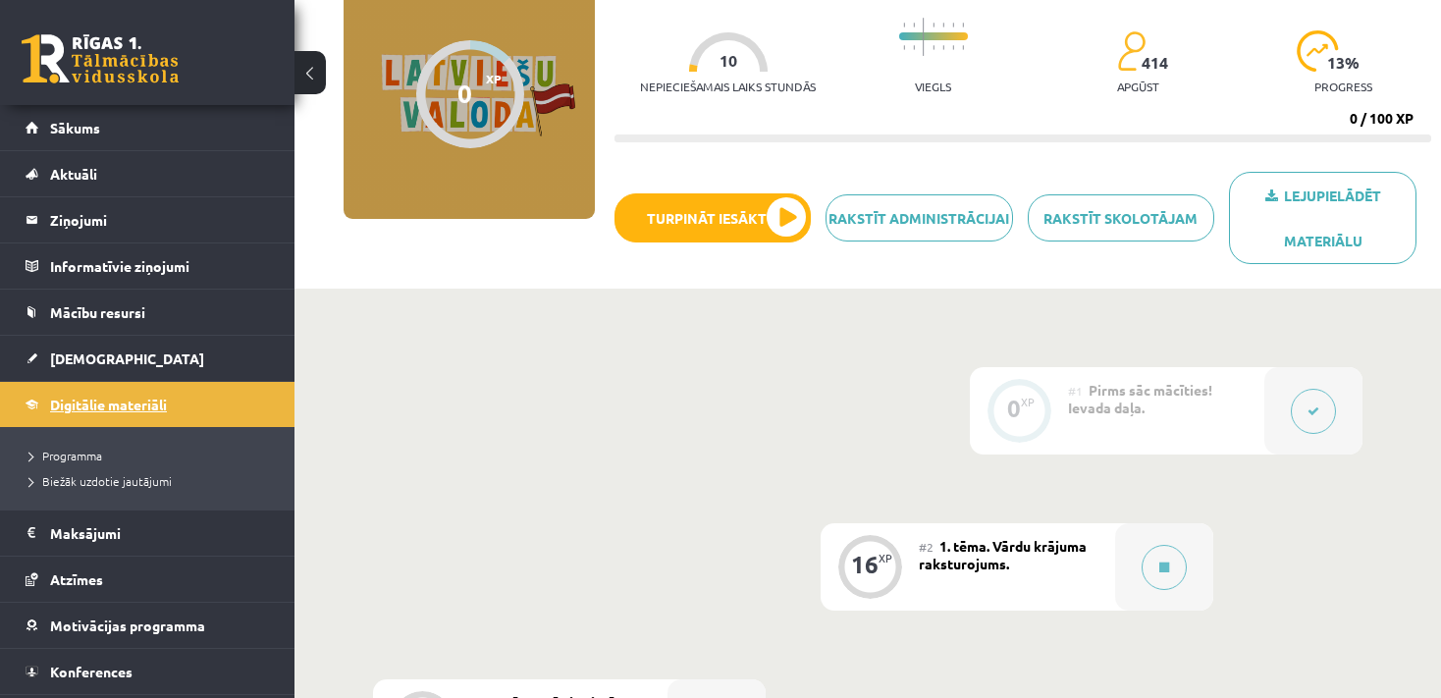
click at [143, 404] on span "Digitālie materiāli" at bounding box center [108, 405] width 117 height 18
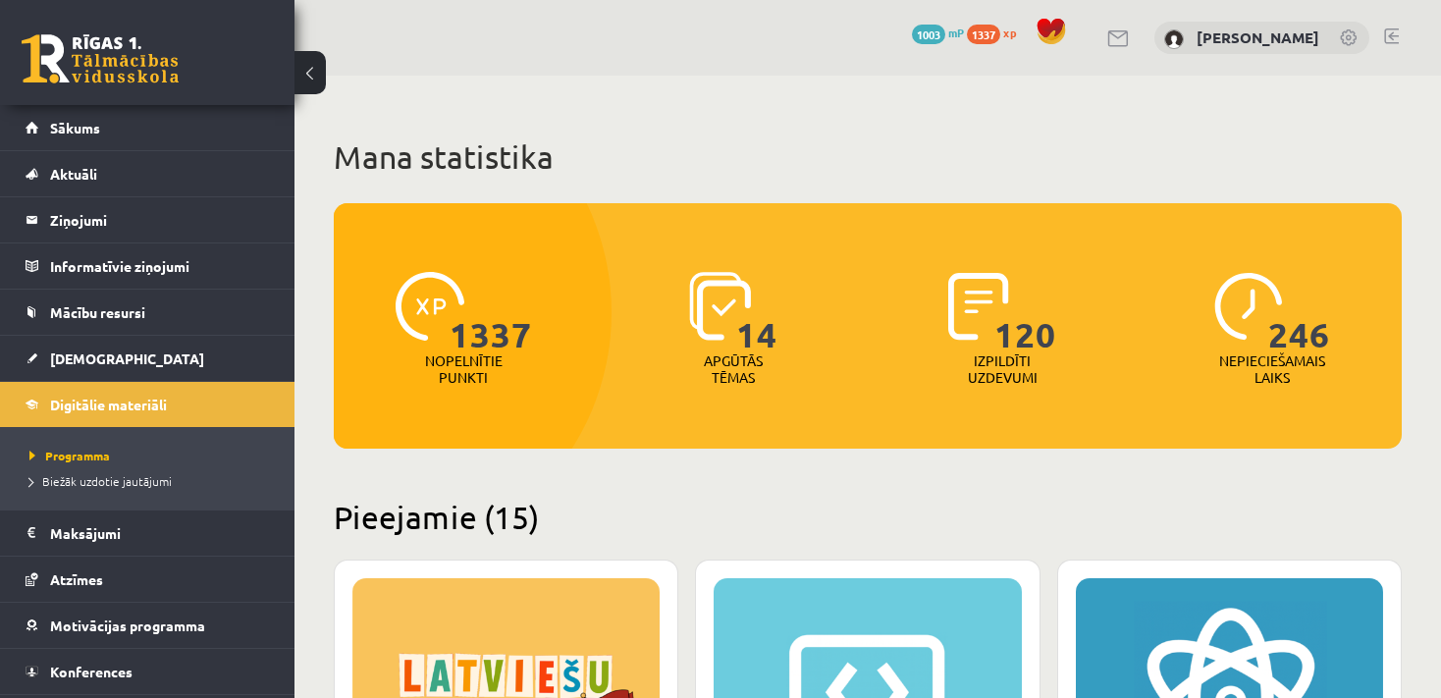
scroll to position [517, 0]
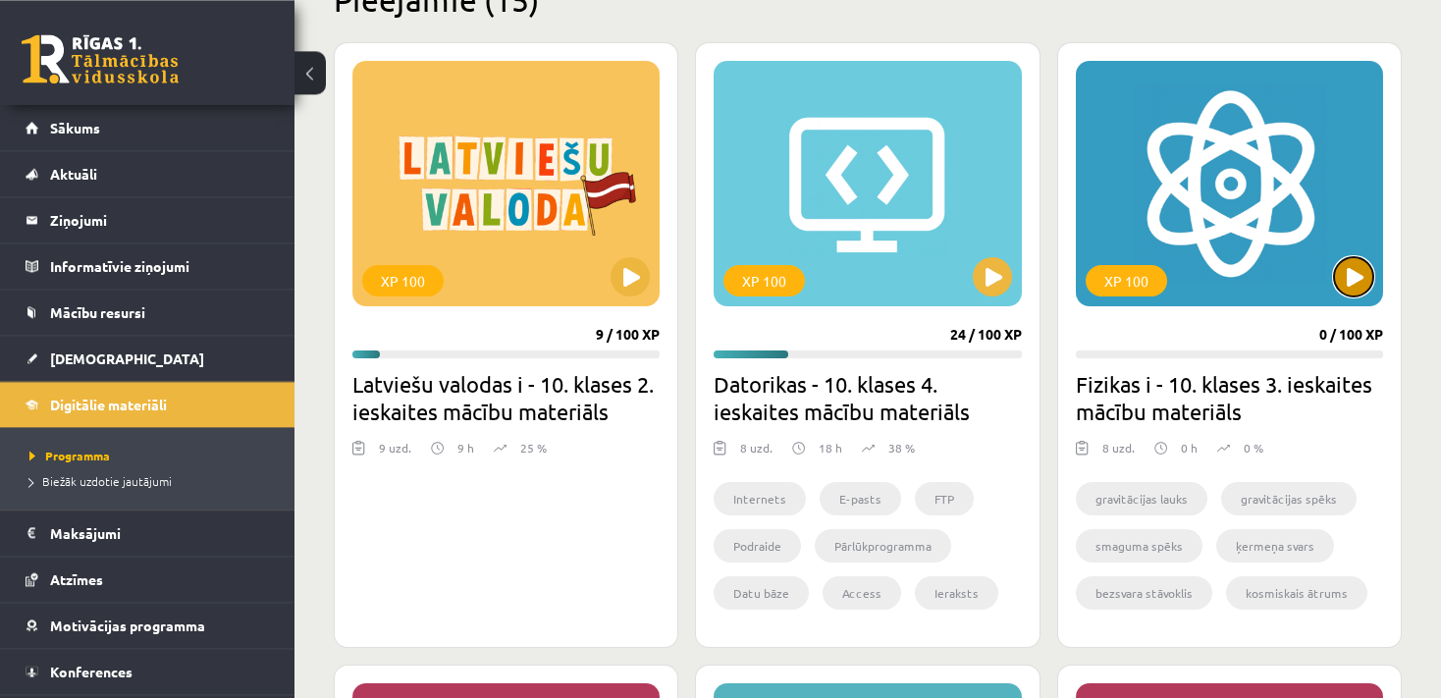
click at [1357, 275] on button at bounding box center [1353, 276] width 39 height 39
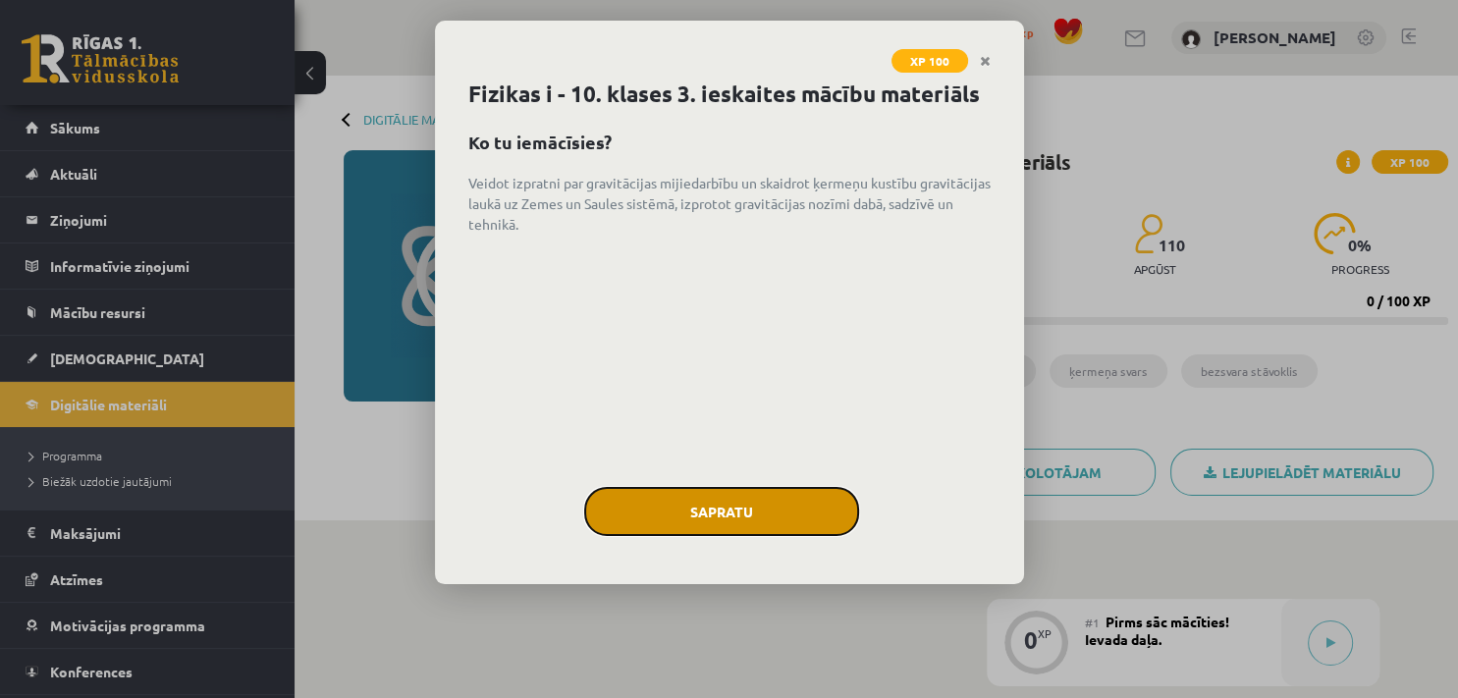
click at [756, 506] on button "Sapratu" at bounding box center [721, 511] width 275 height 49
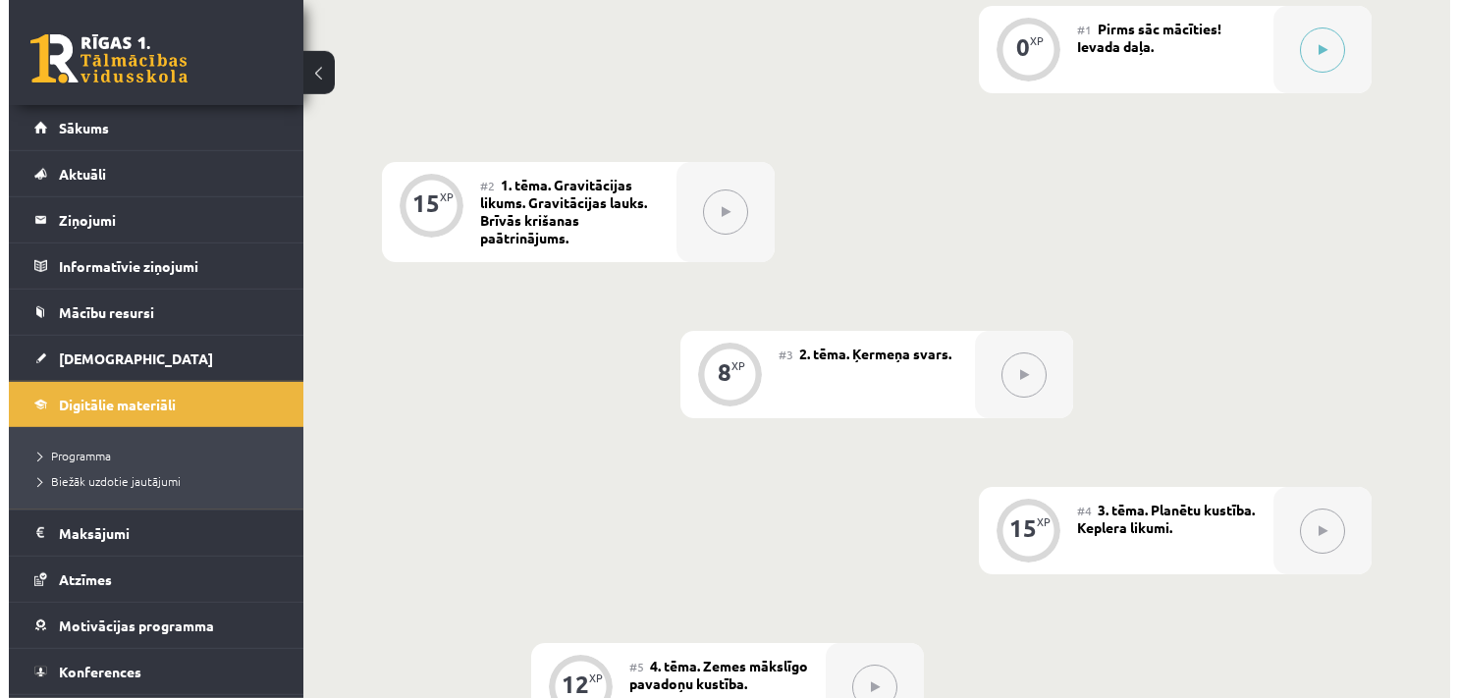
scroll to position [572, 0]
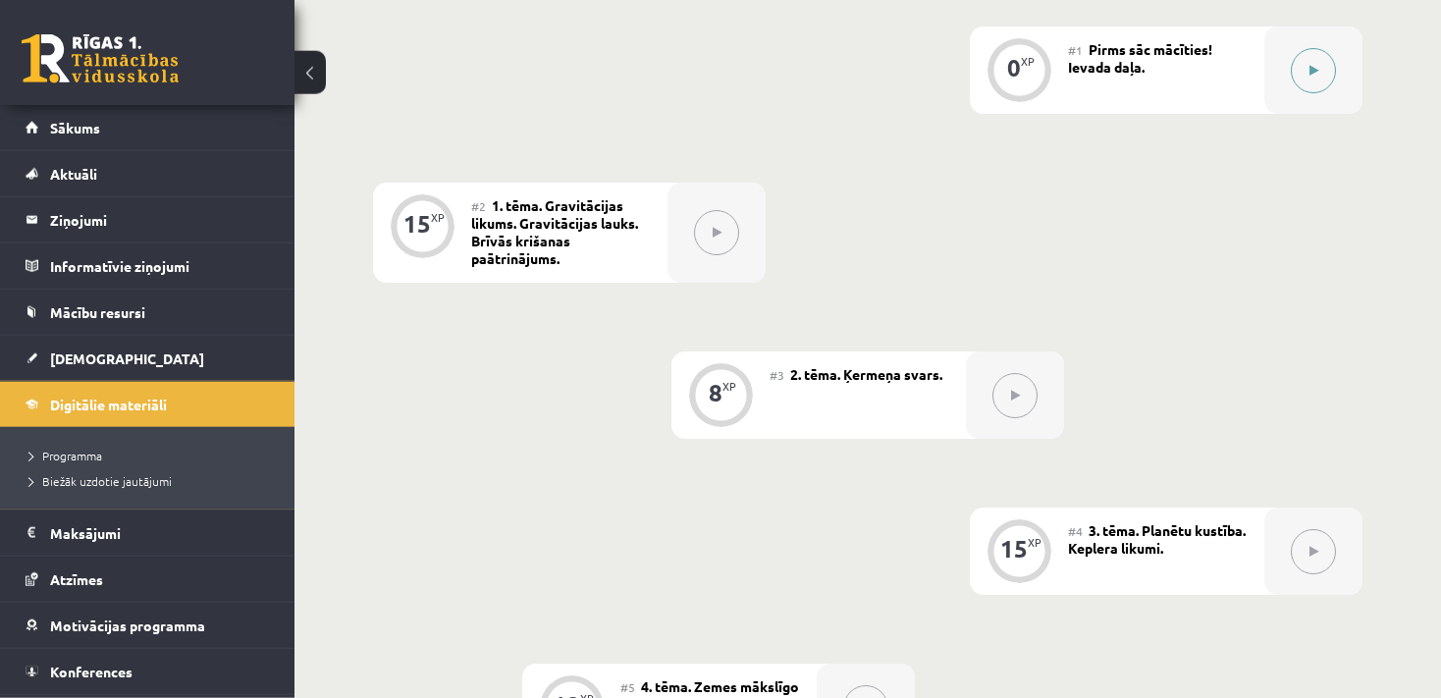
click at [1305, 66] on button at bounding box center [1313, 70] width 45 height 45
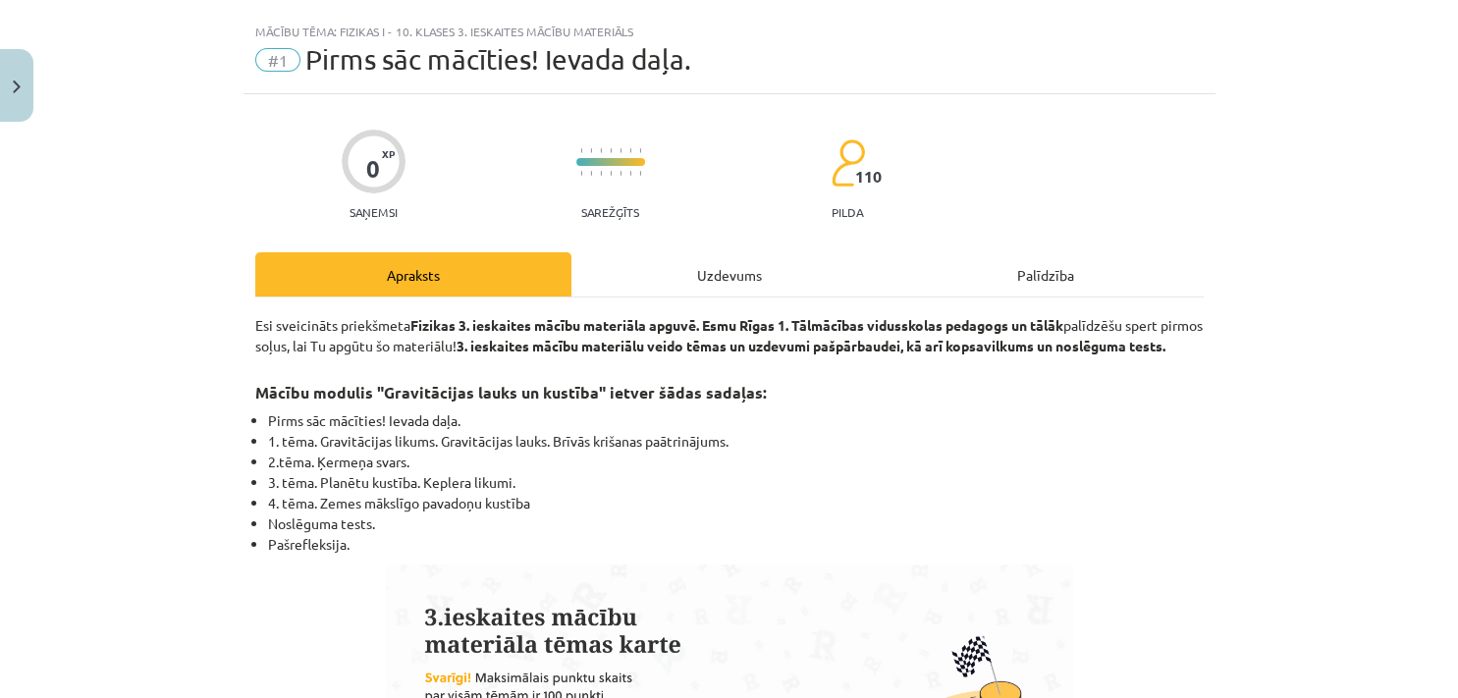
click at [671, 285] on div "Uzdevums" at bounding box center [729, 274] width 316 height 44
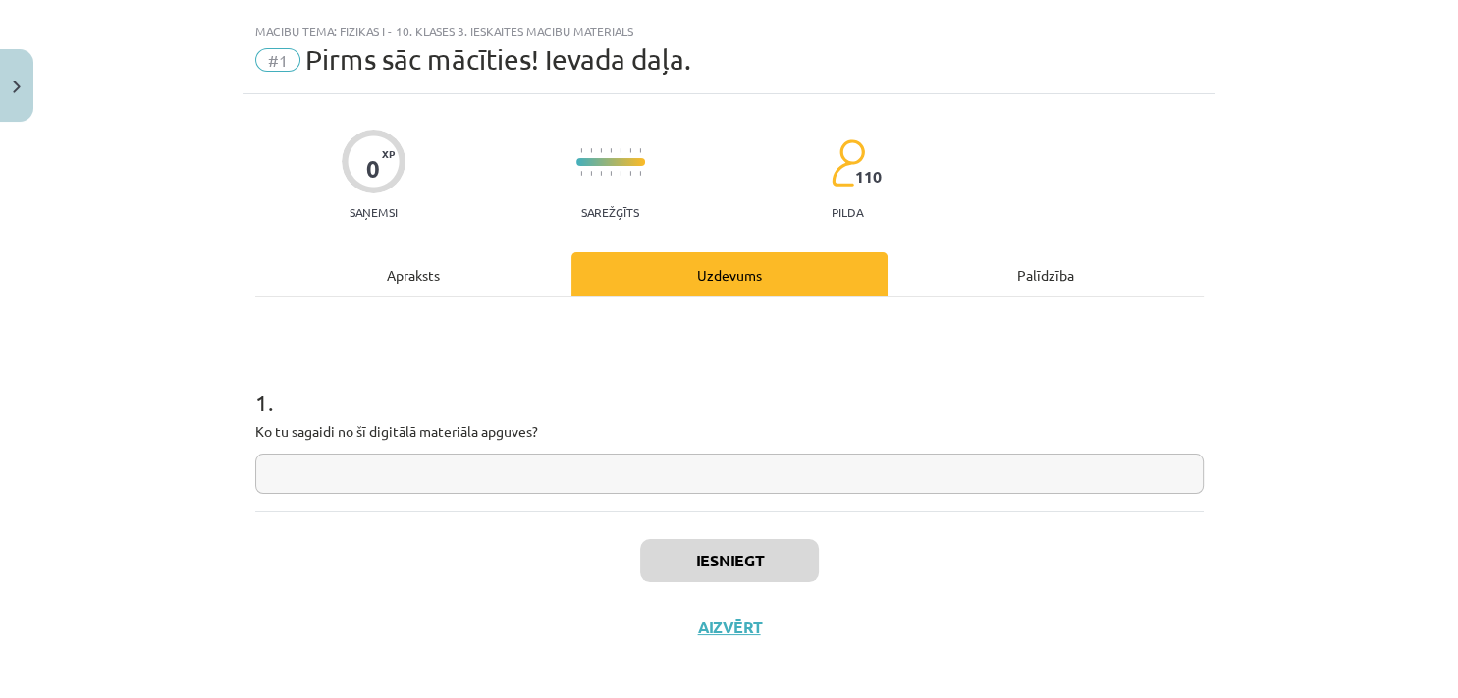
scroll to position [47, 0]
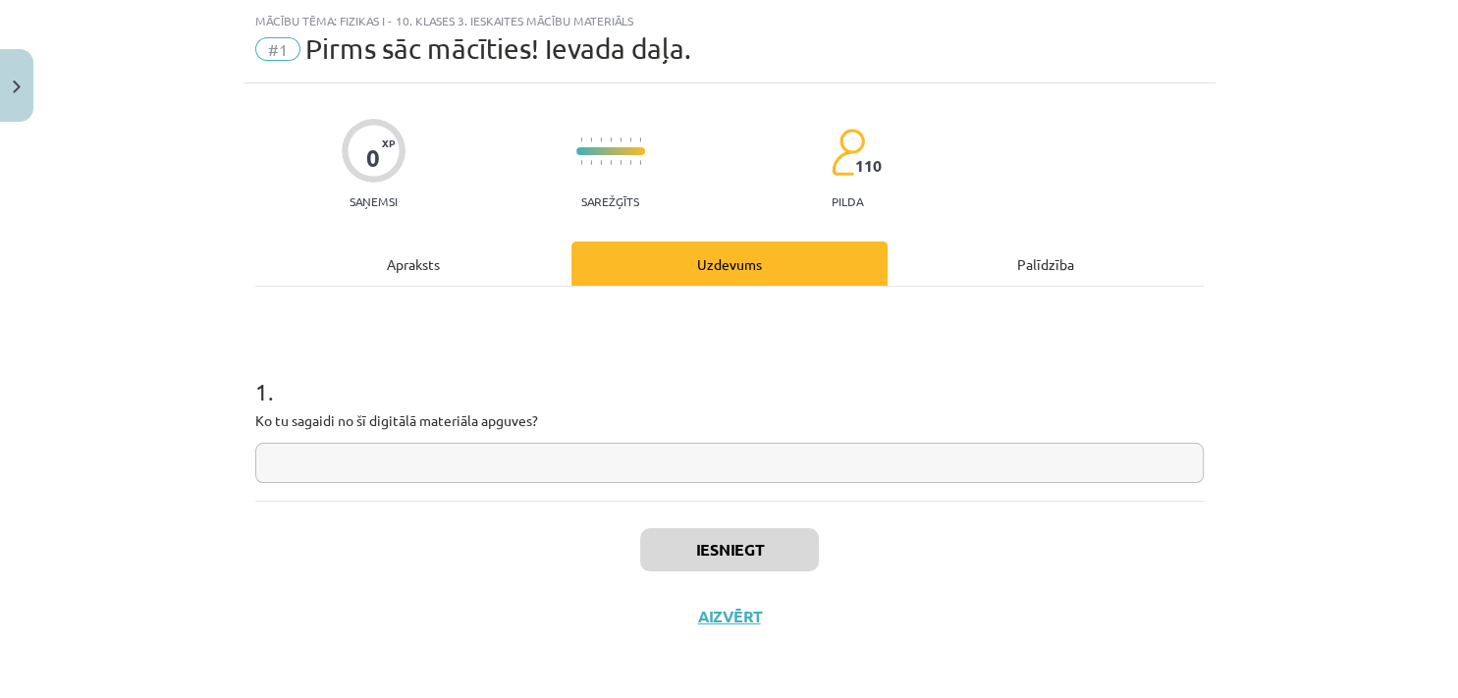
click at [507, 473] on input "text" at bounding box center [729, 463] width 948 height 40
type input "*"
click at [748, 557] on button "Iesniegt" at bounding box center [729, 549] width 179 height 43
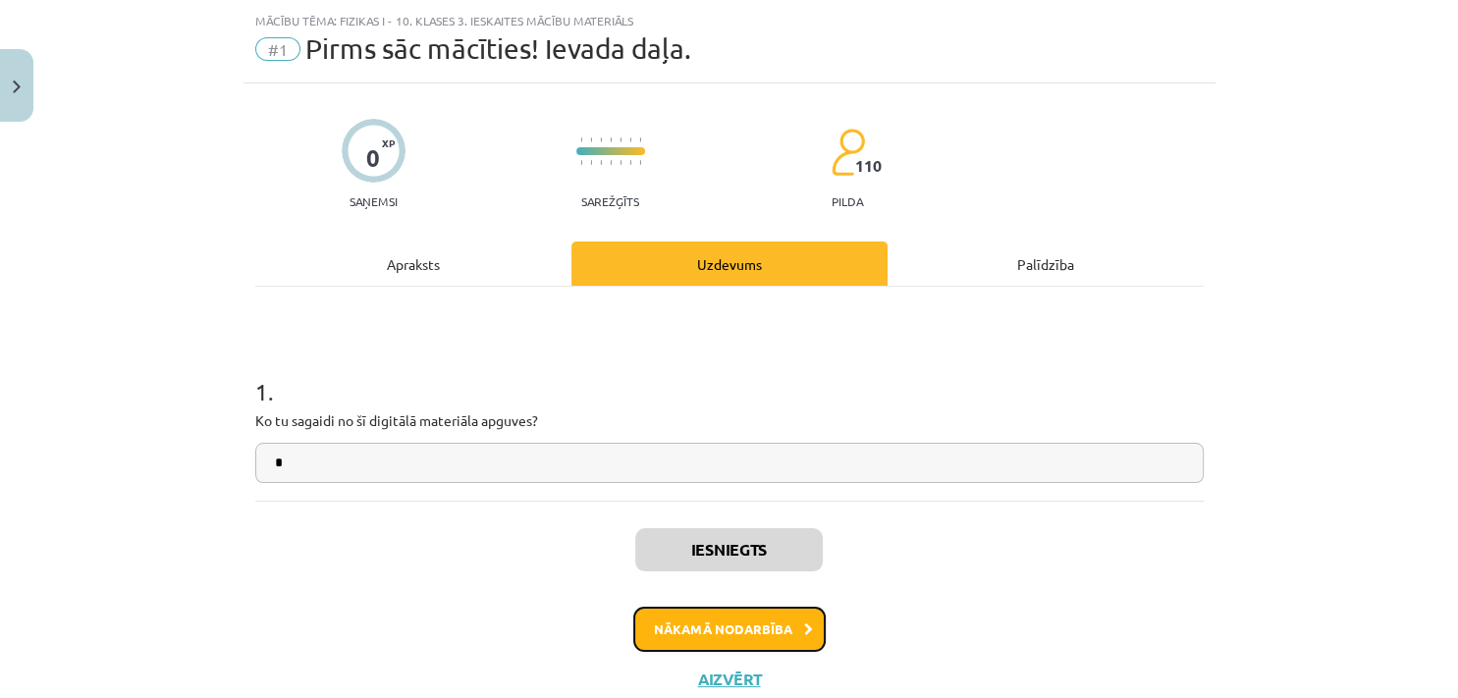
click at [714, 623] on button "Nākamā nodarbība" at bounding box center [729, 629] width 192 height 45
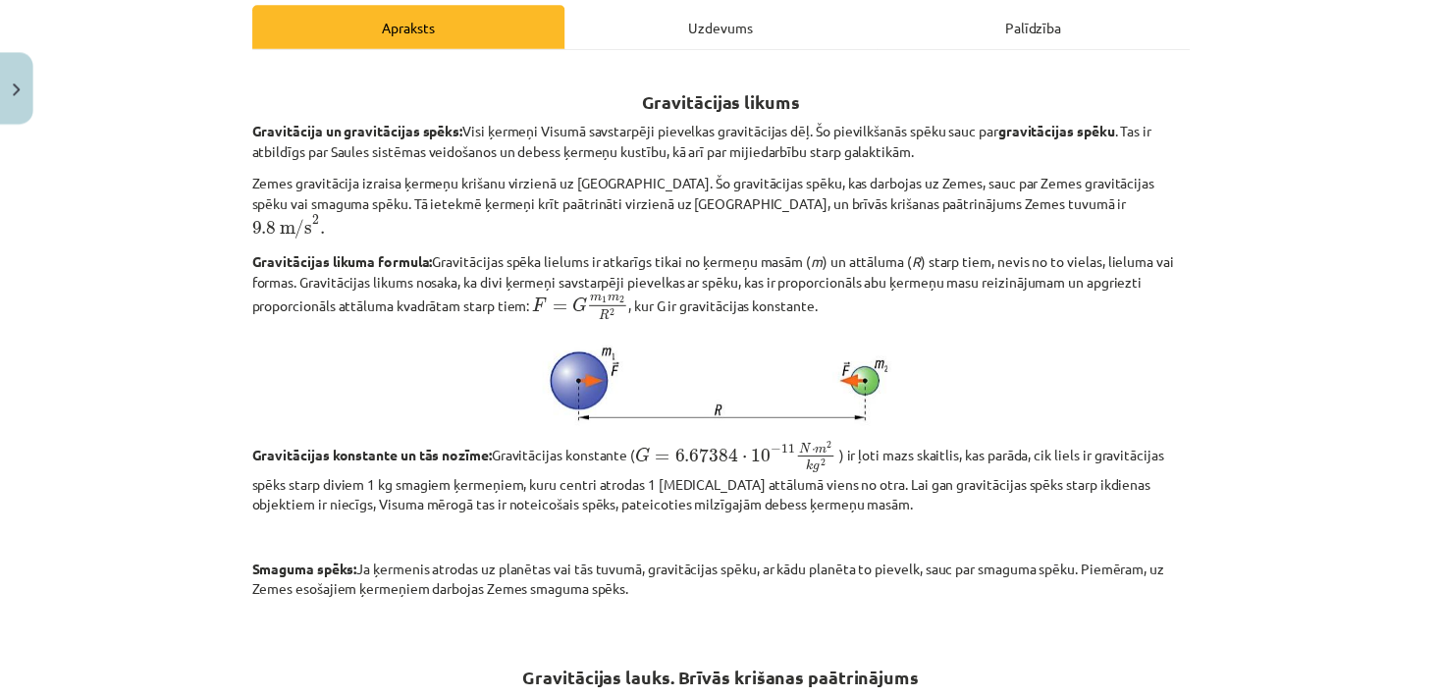
scroll to position [225, 0]
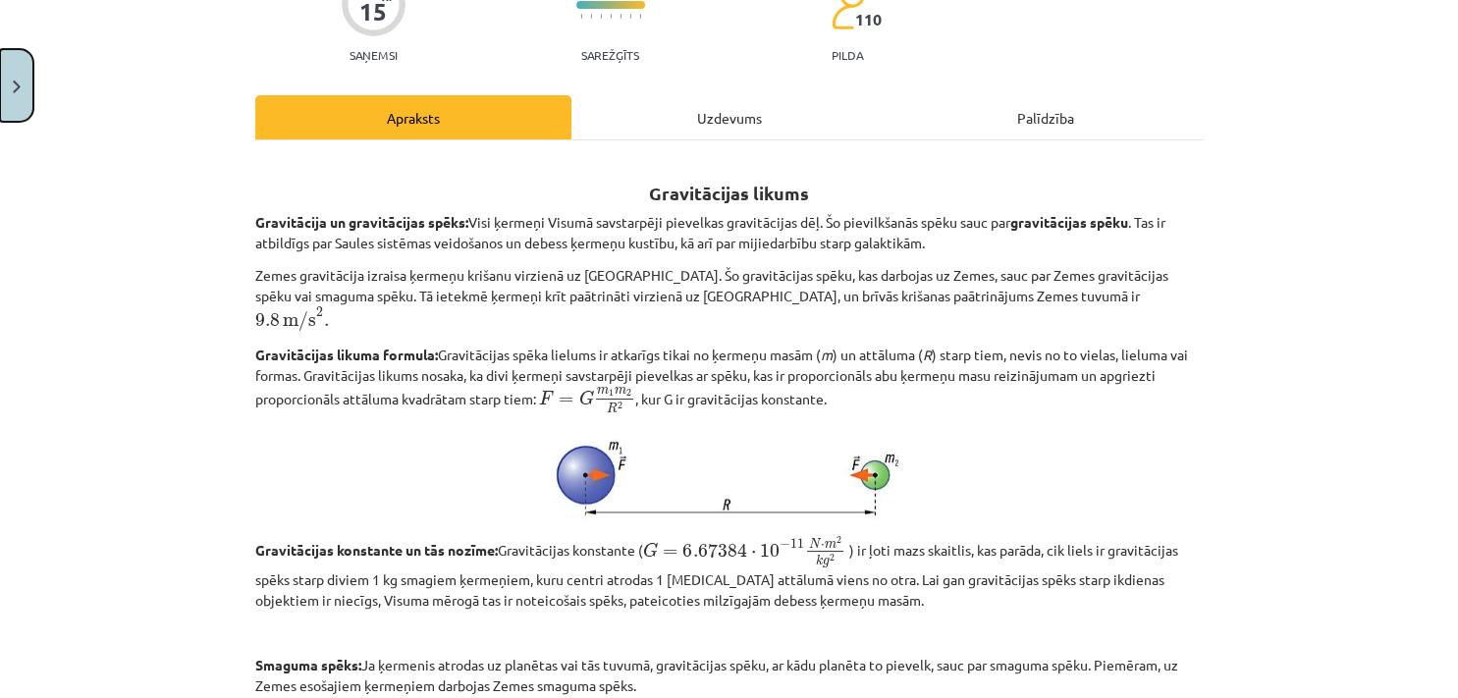
click at [23, 98] on button "Close" at bounding box center [16, 85] width 33 height 73
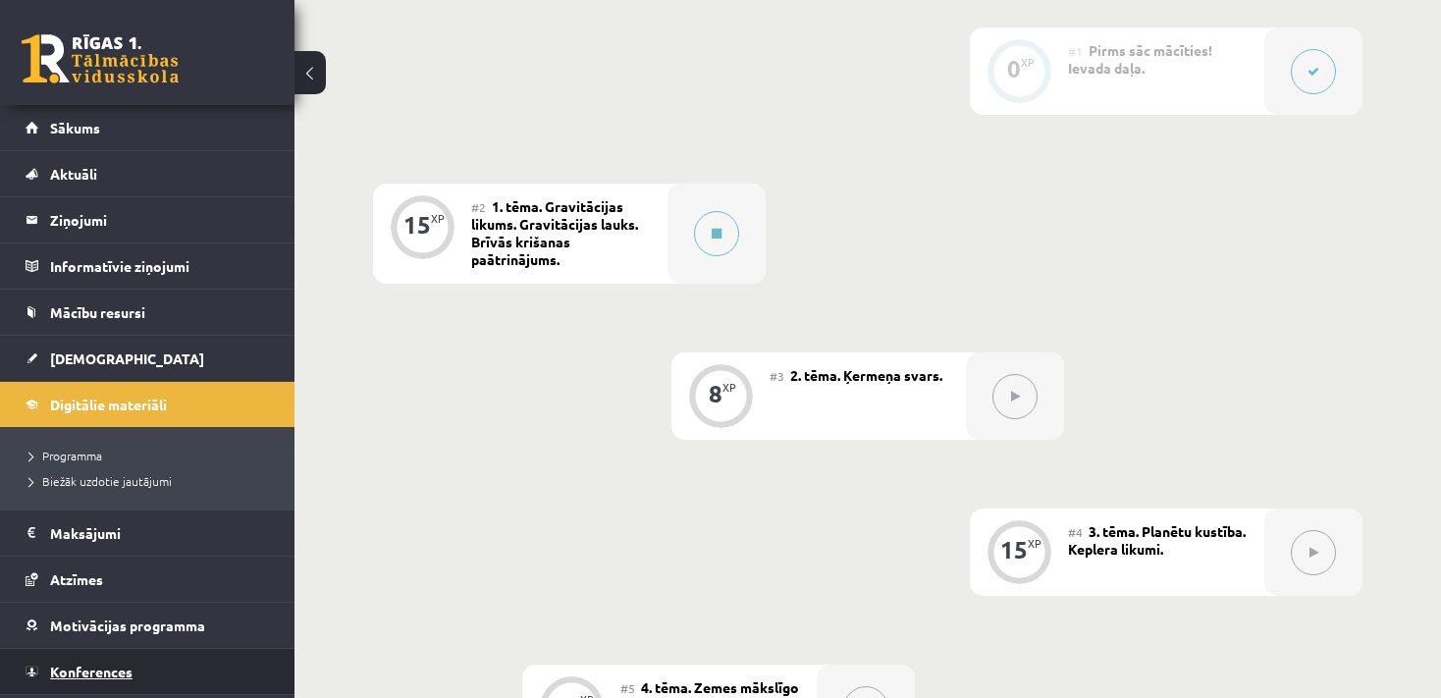
click at [167, 664] on link "Konferences" at bounding box center [148, 671] width 244 height 45
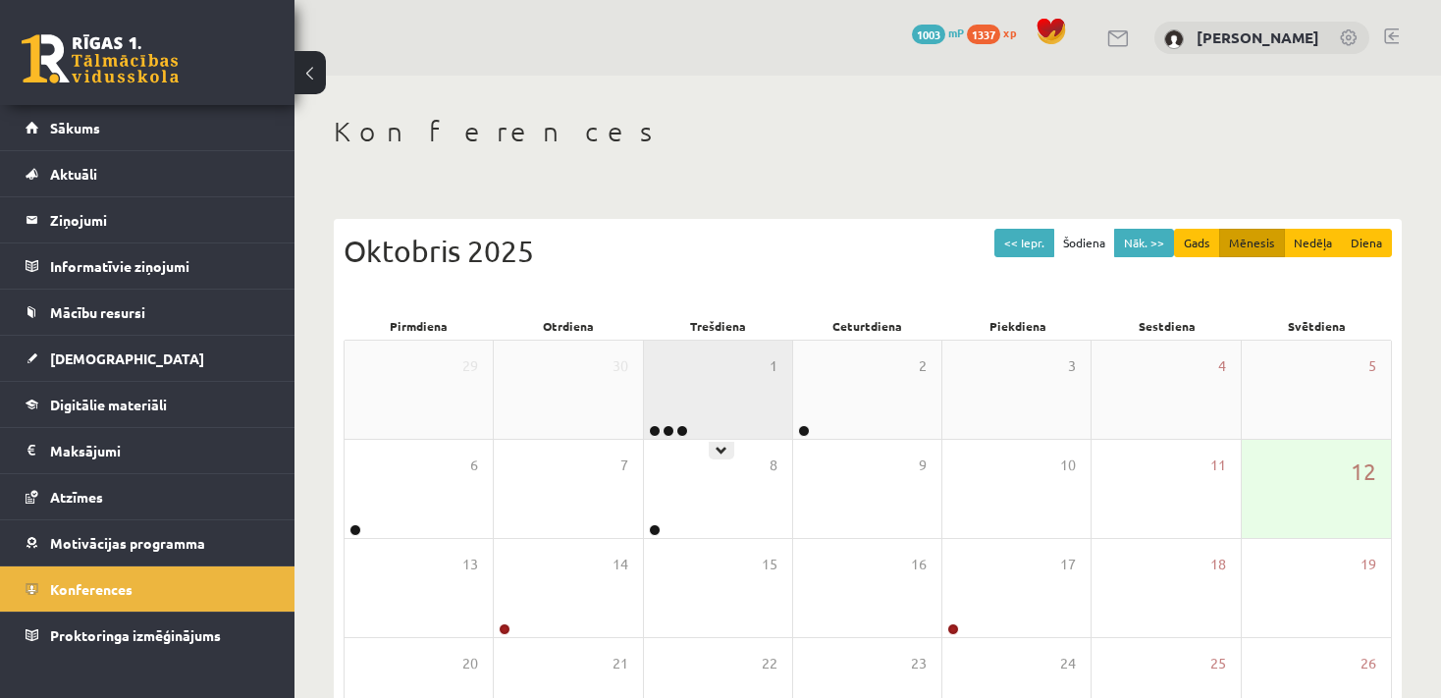
click at [738, 403] on div "1" at bounding box center [718, 390] width 148 height 98
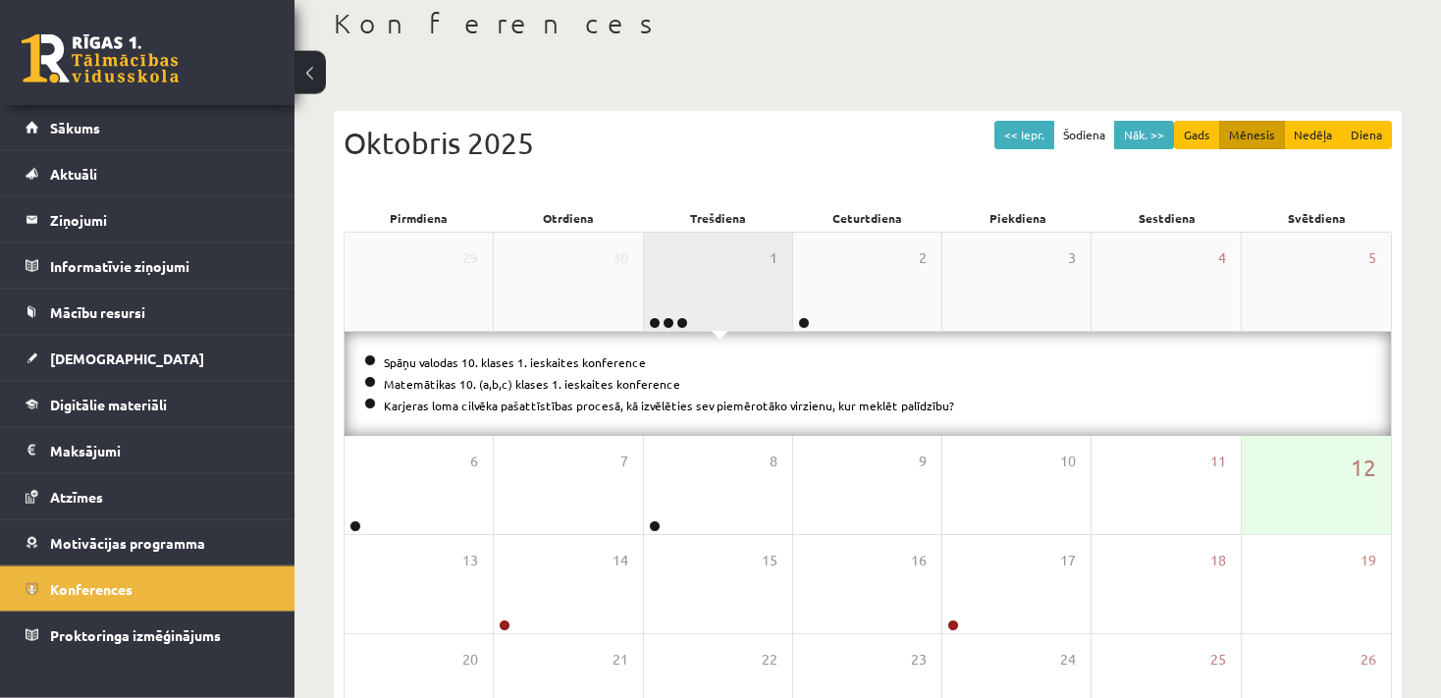
scroll to position [126, 0]
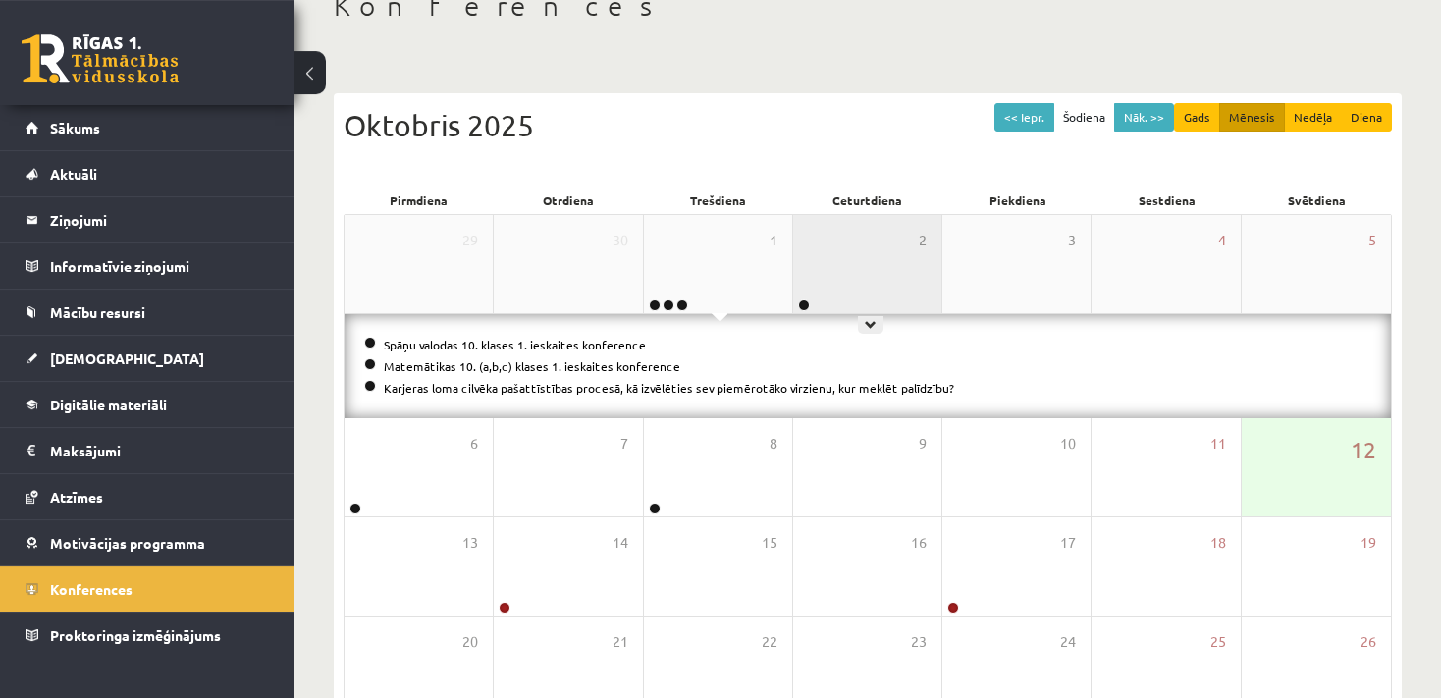
click at [886, 242] on div "2" at bounding box center [867, 264] width 148 height 98
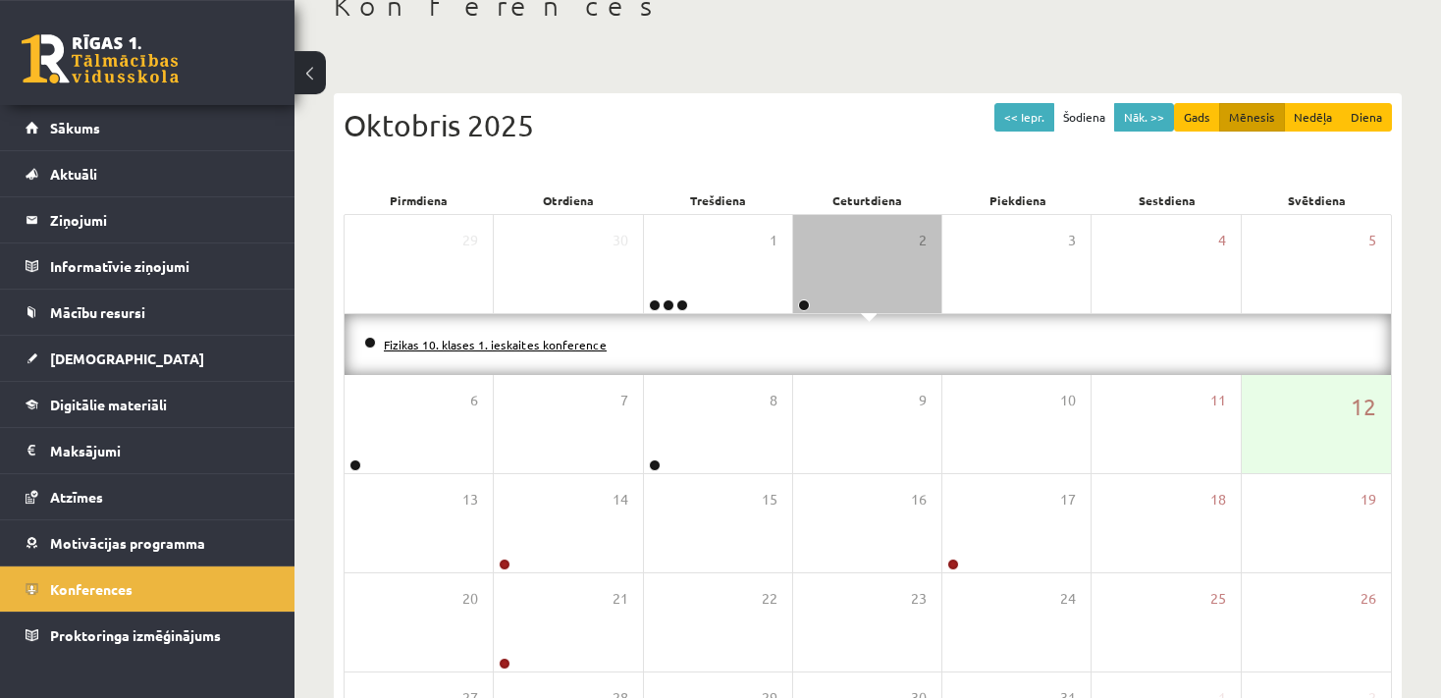
click at [435, 348] on link "Fizikas 10. klases 1. ieskaites konference" at bounding box center [495, 345] width 223 height 16
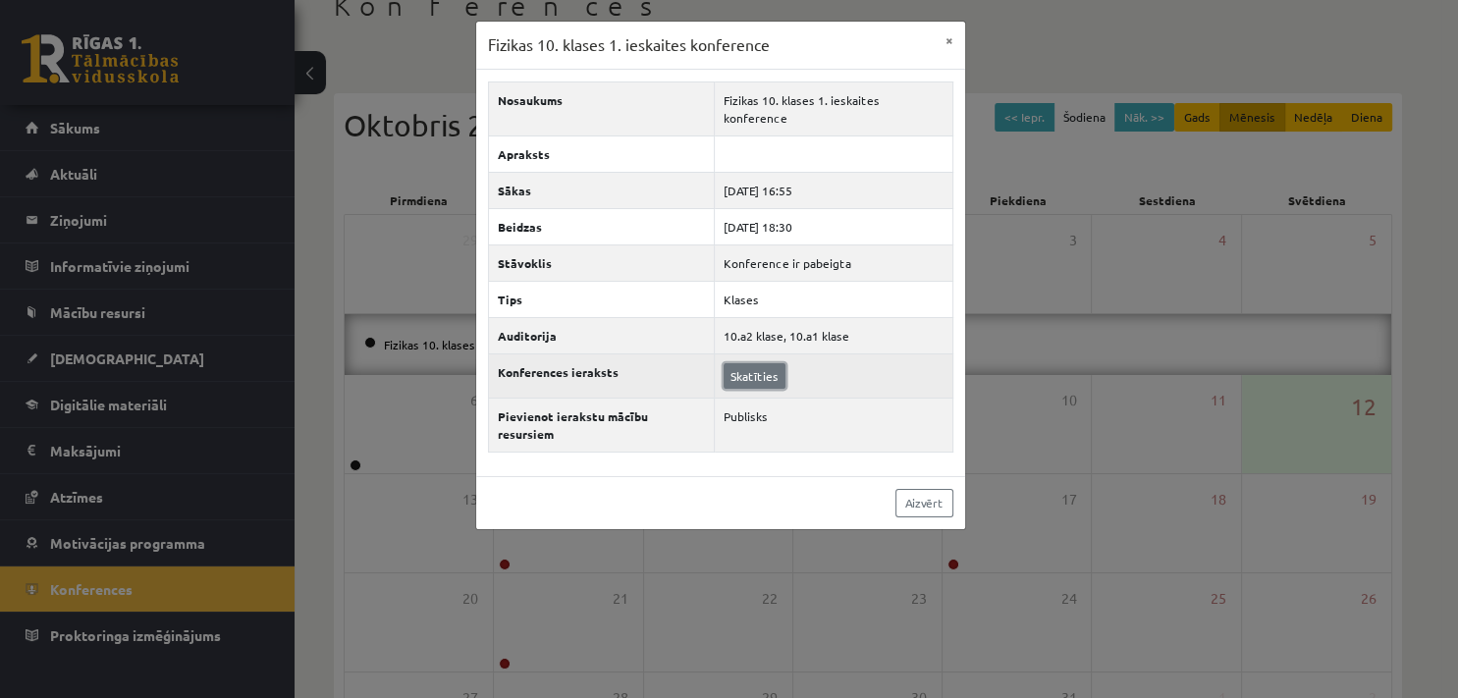
click at [757, 363] on link "Skatīties" at bounding box center [755, 376] width 62 height 26
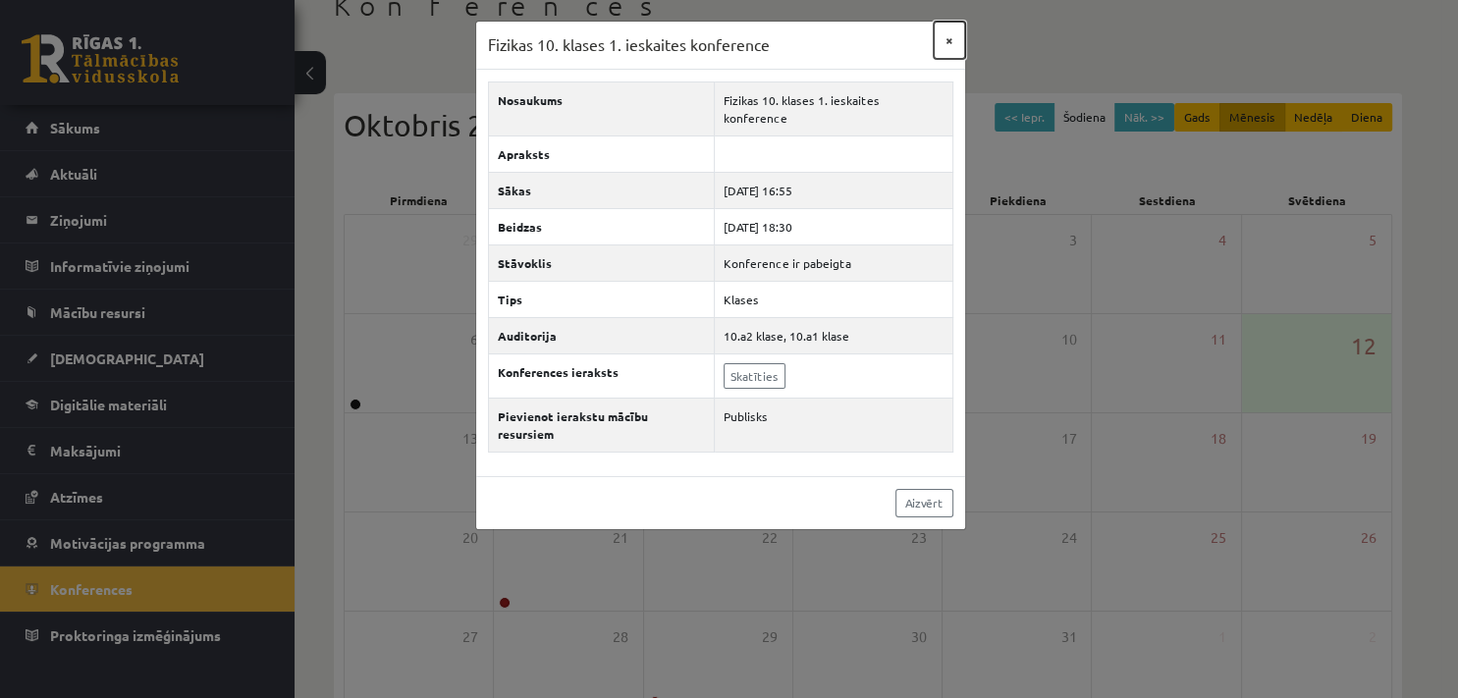
click at [936, 44] on button "×" at bounding box center [949, 40] width 31 height 37
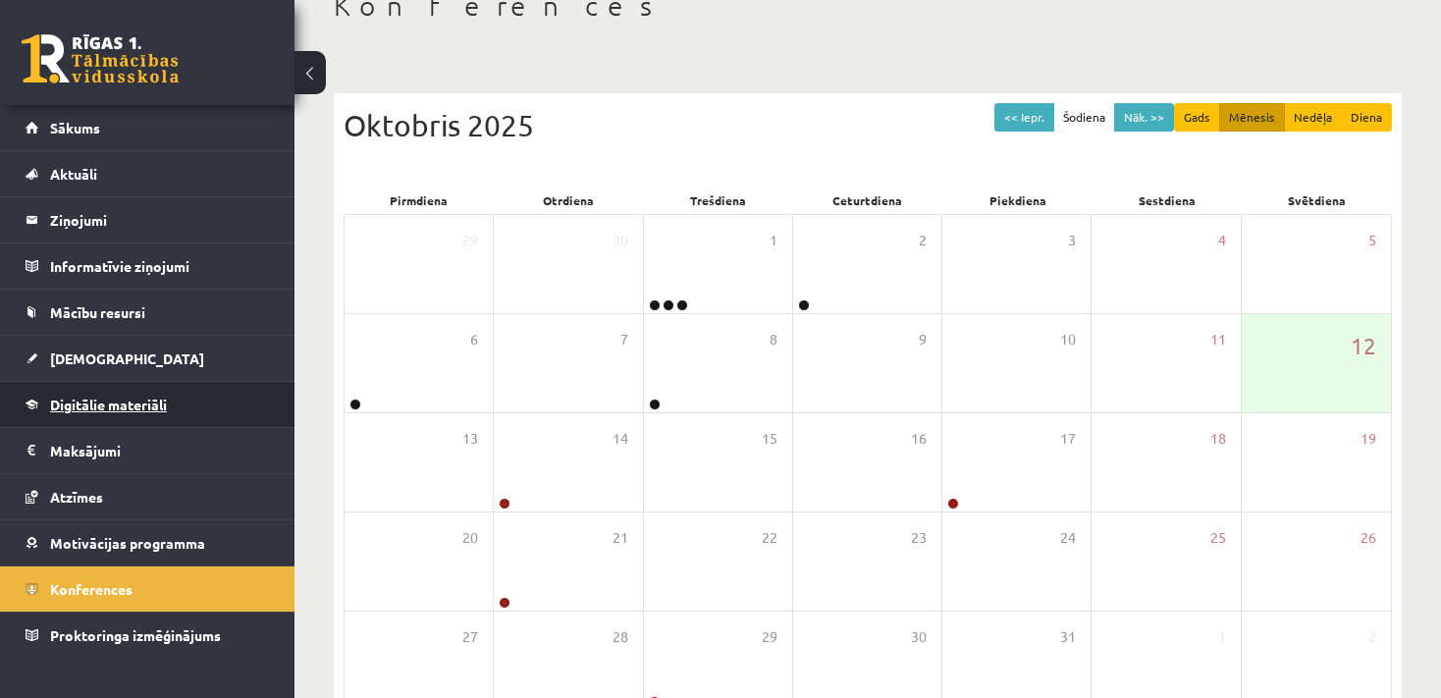
click at [150, 393] on link "Digitālie materiāli" at bounding box center [148, 404] width 244 height 45
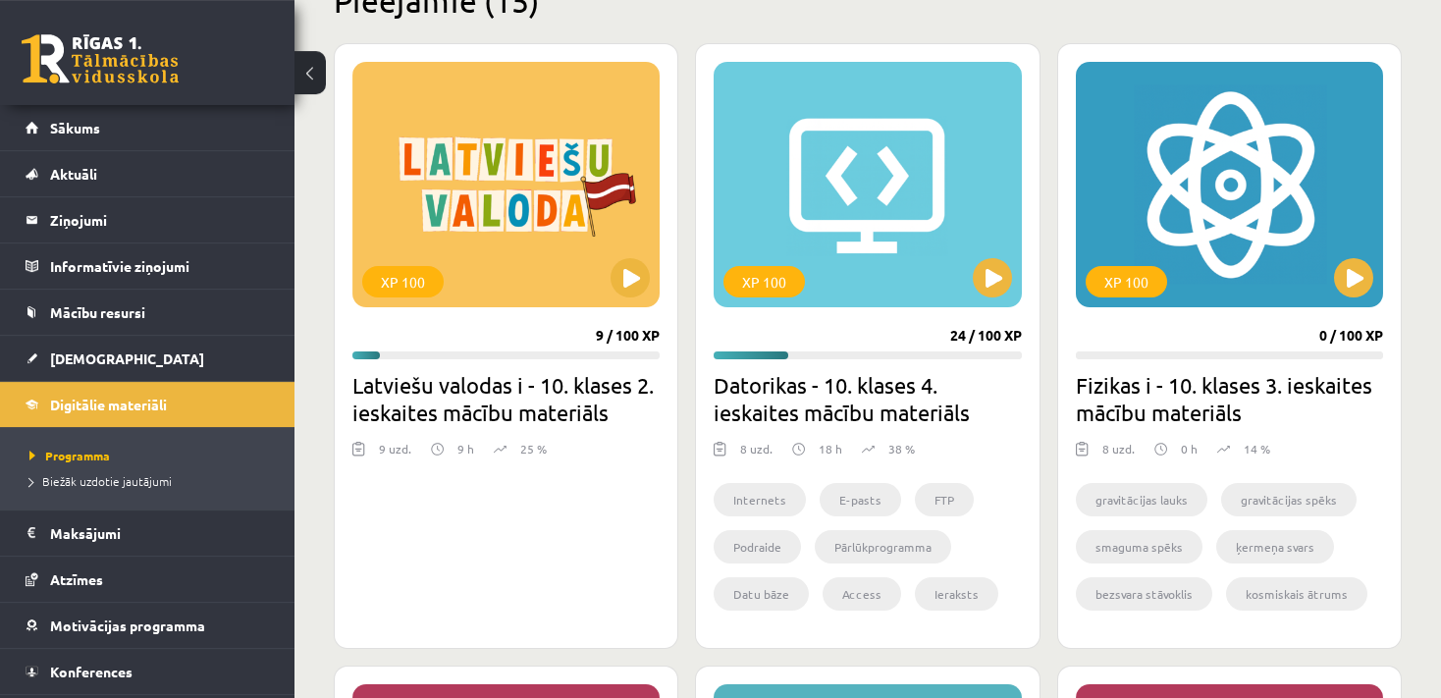
scroll to position [513, 0]
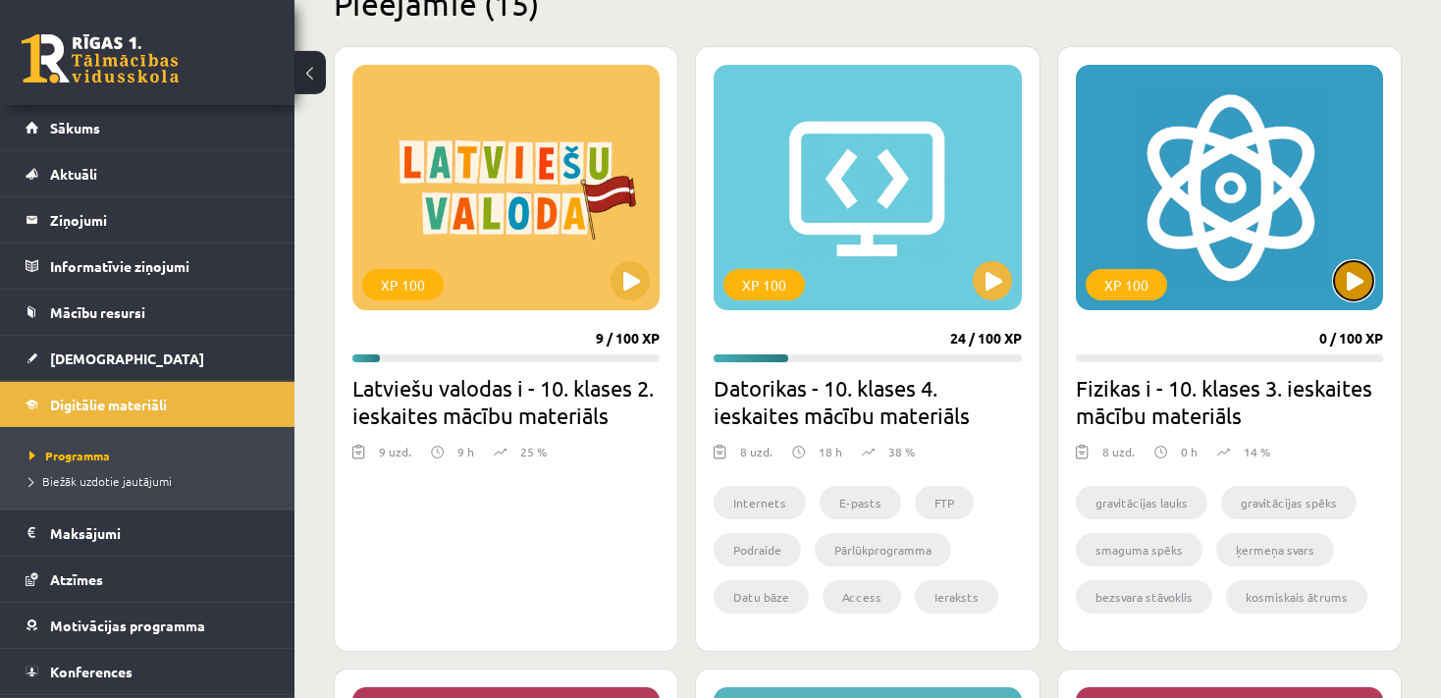
click at [1340, 290] on button at bounding box center [1353, 280] width 39 height 39
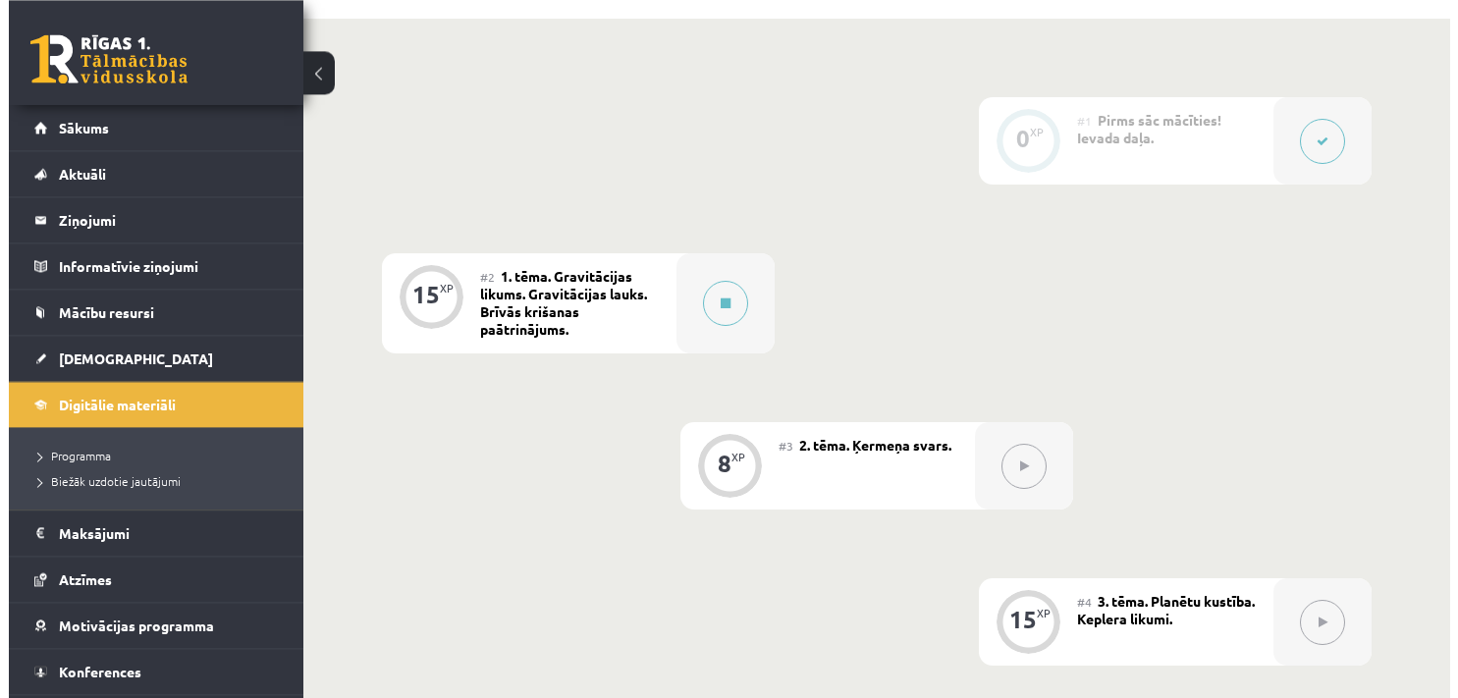
scroll to position [574, 0]
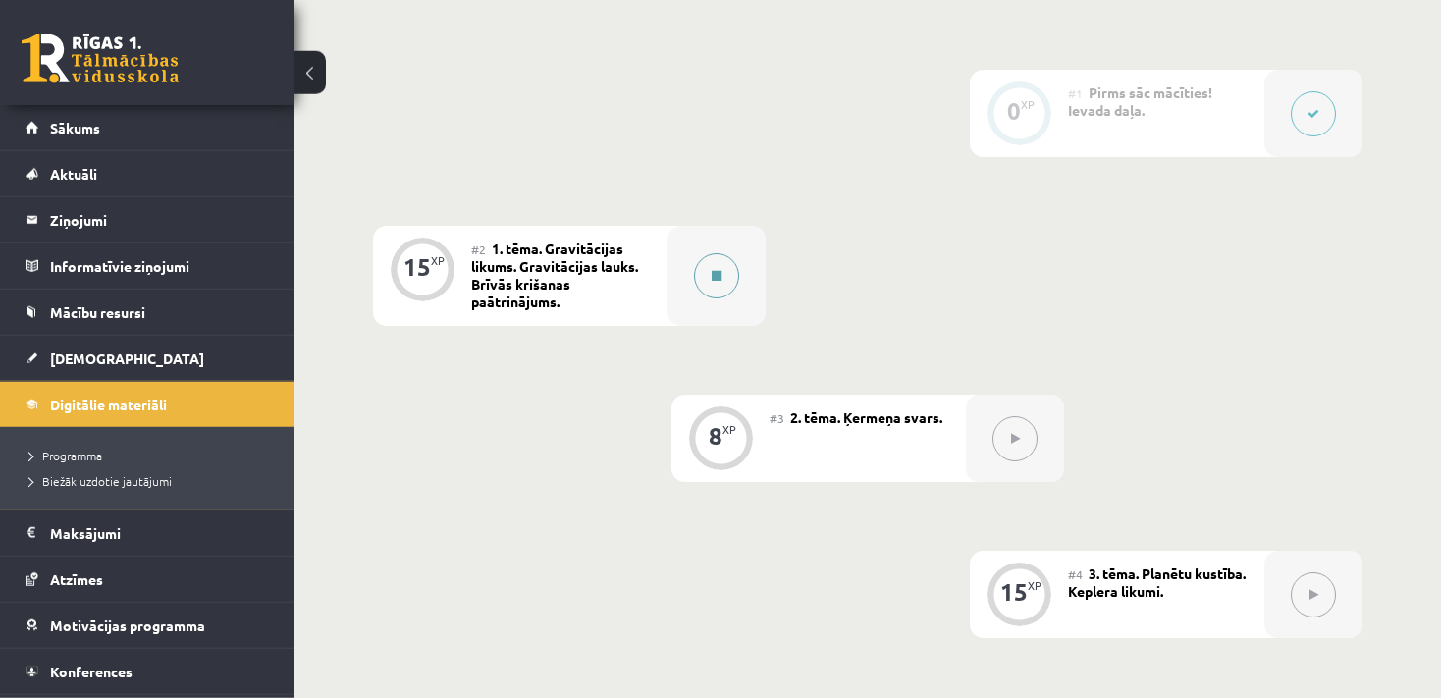
click at [687, 275] on div at bounding box center [717, 276] width 98 height 100
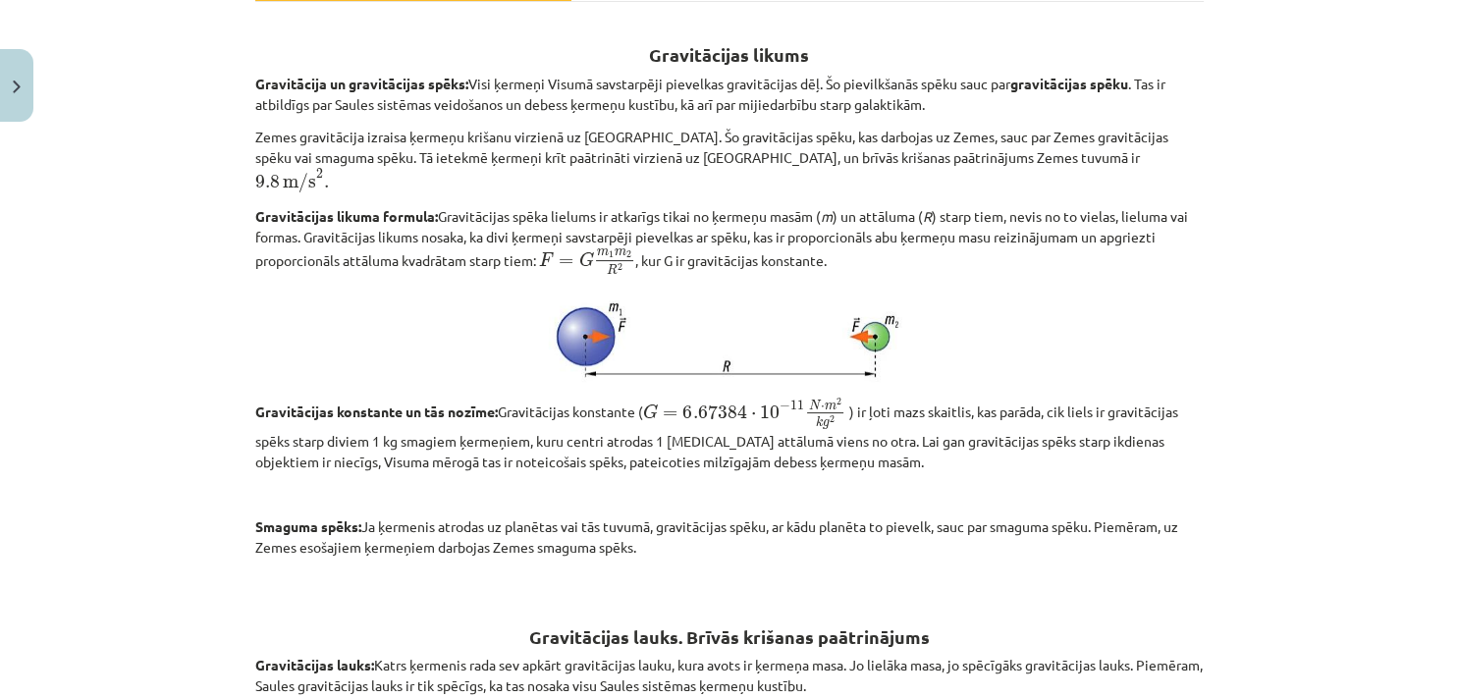
scroll to position [374, 0]
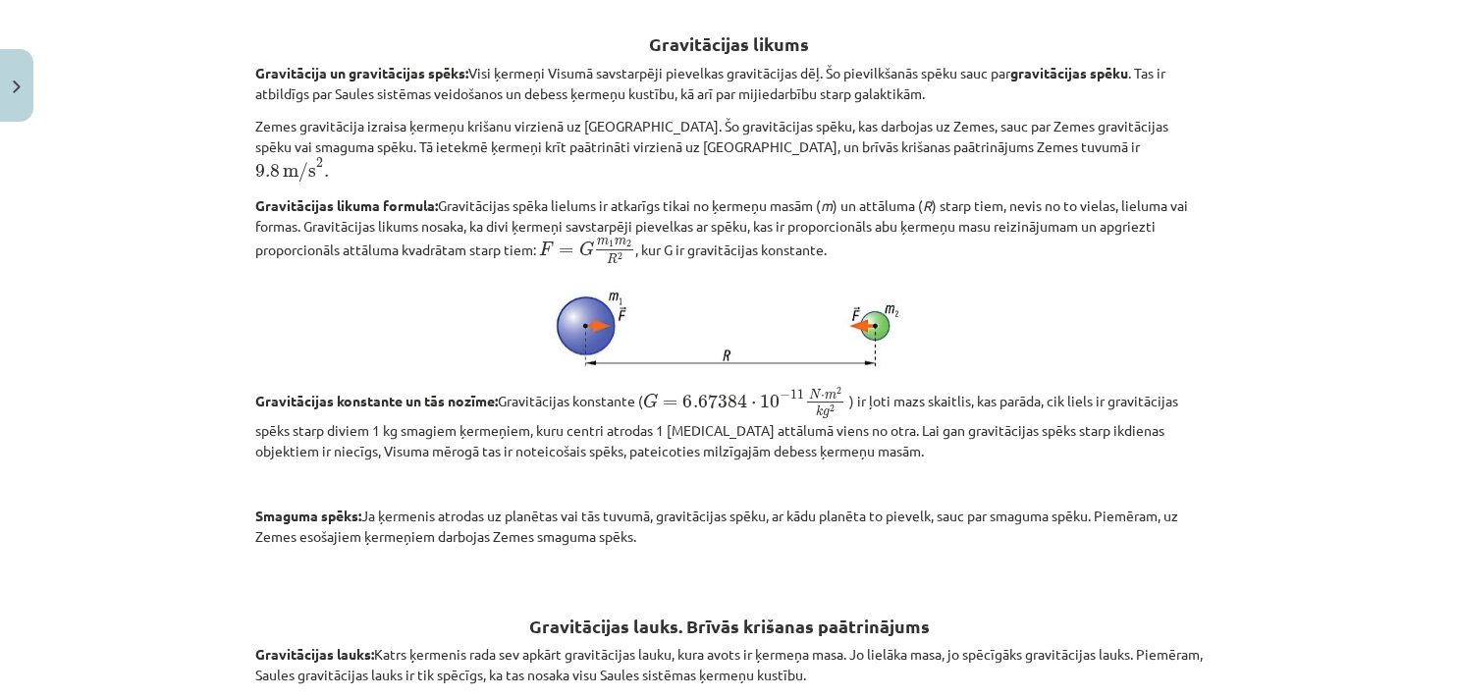
click at [541, 242] on span "F" at bounding box center [546, 249] width 15 height 14
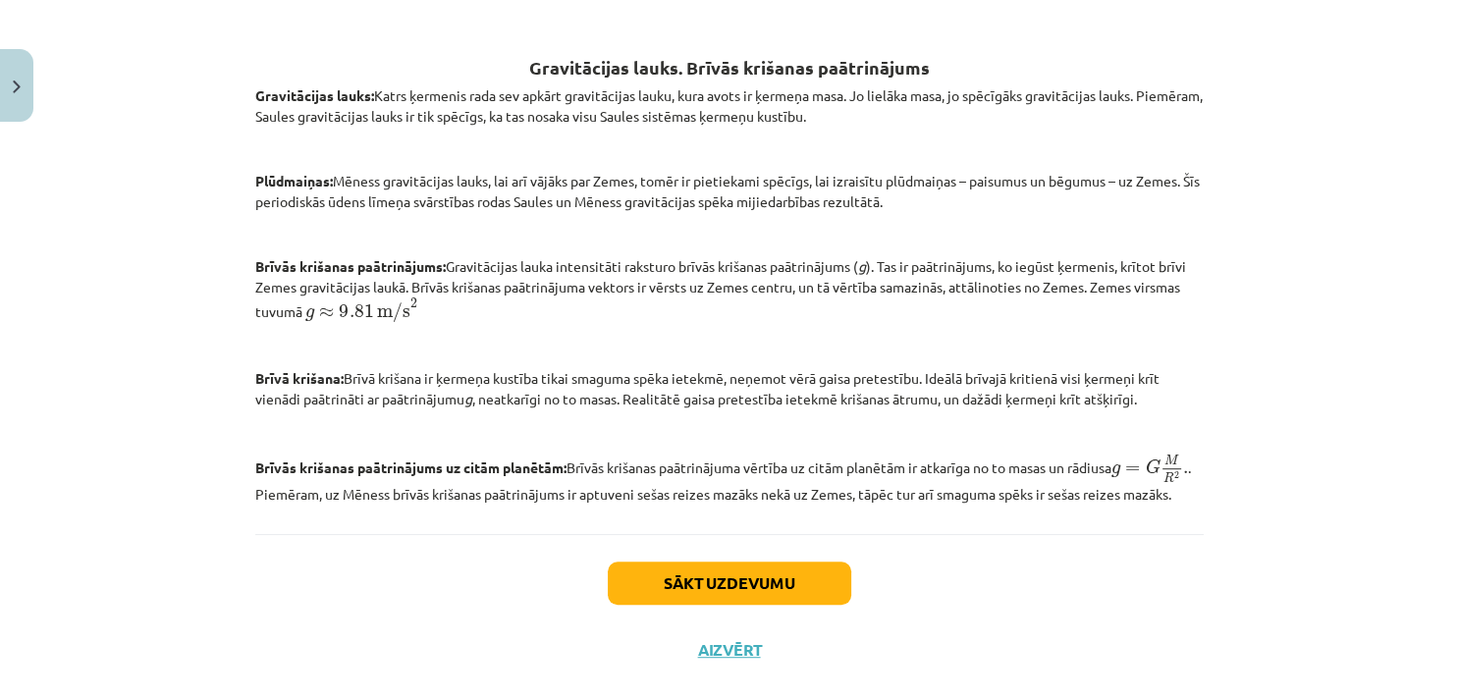
scroll to position [966, 0]
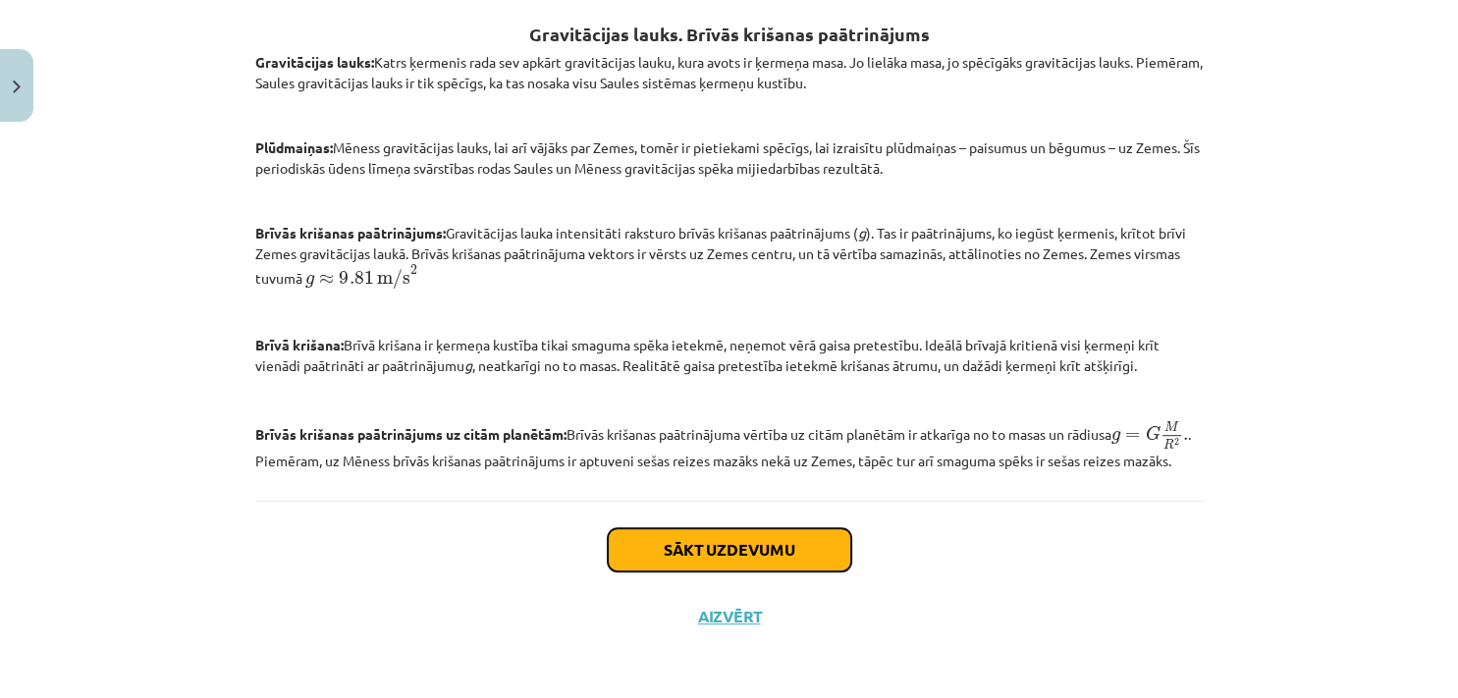
click at [650, 556] on button "Sākt uzdevumu" at bounding box center [729, 549] width 243 height 43
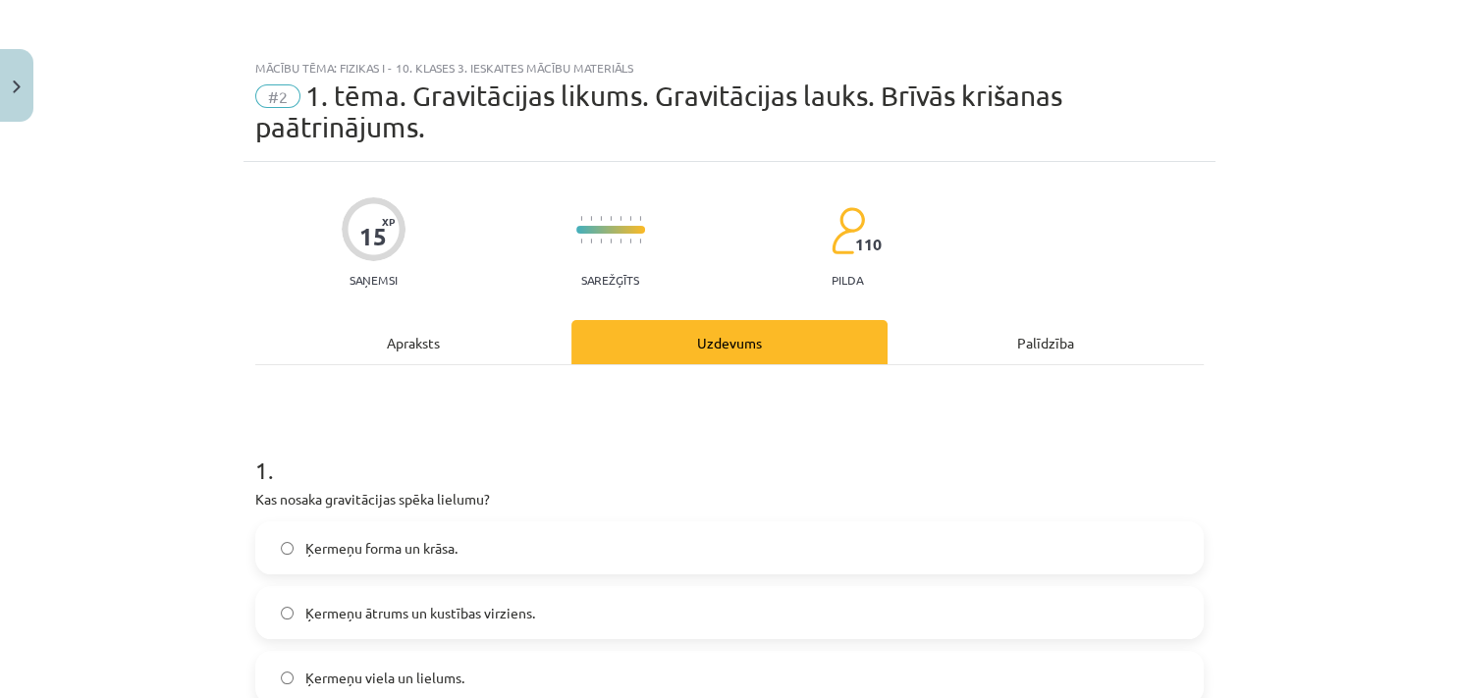
scroll to position [81, 0]
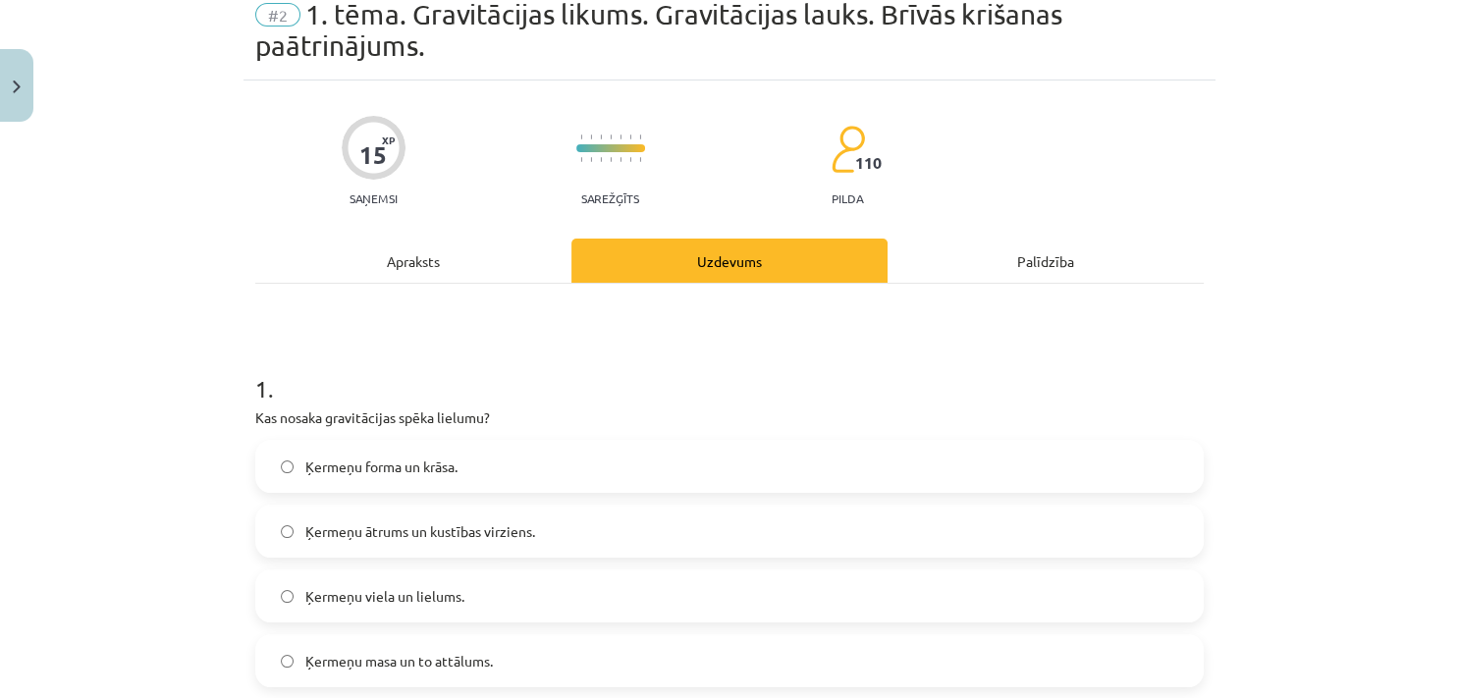
click at [89, 480] on div "Mācību tēma: Fizikas i - 10. klases 3. ieskaites mācību materiāls #2 1. tēma. G…" at bounding box center [729, 349] width 1458 height 698
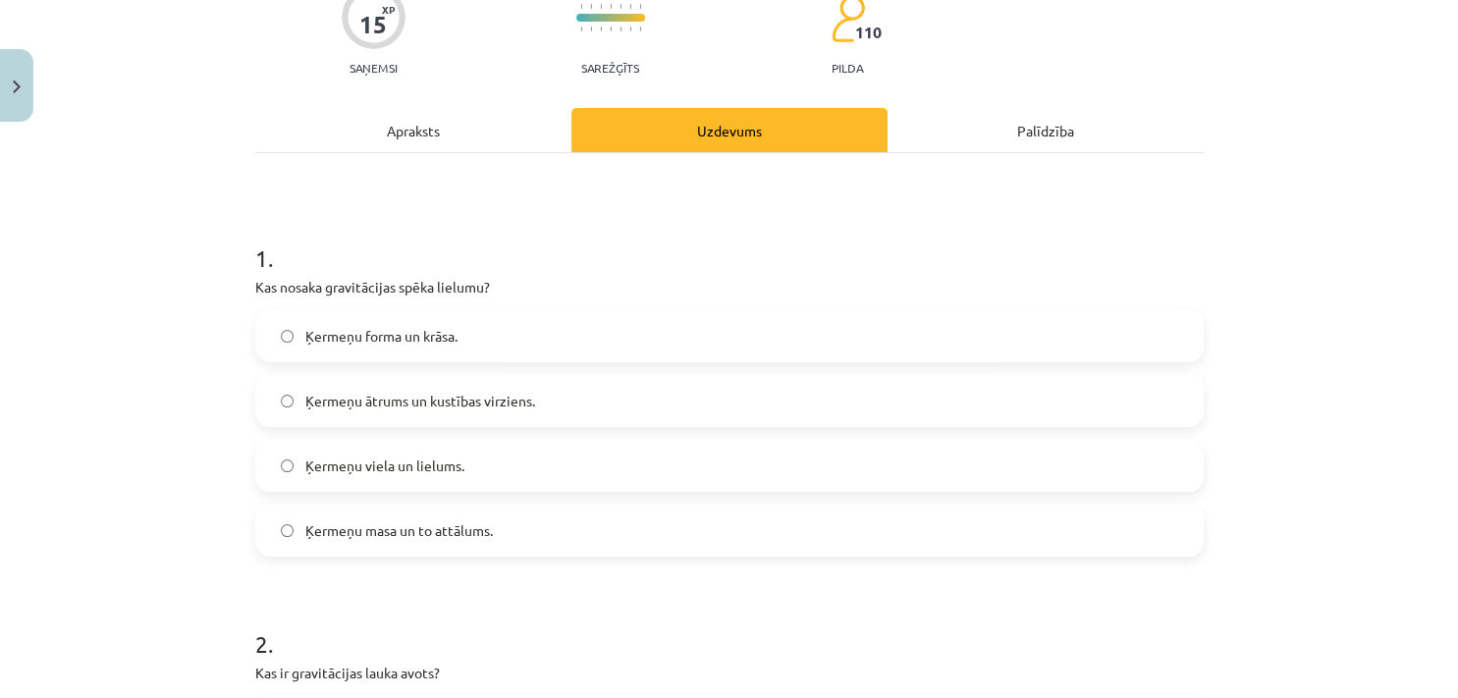
scroll to position [250, 0]
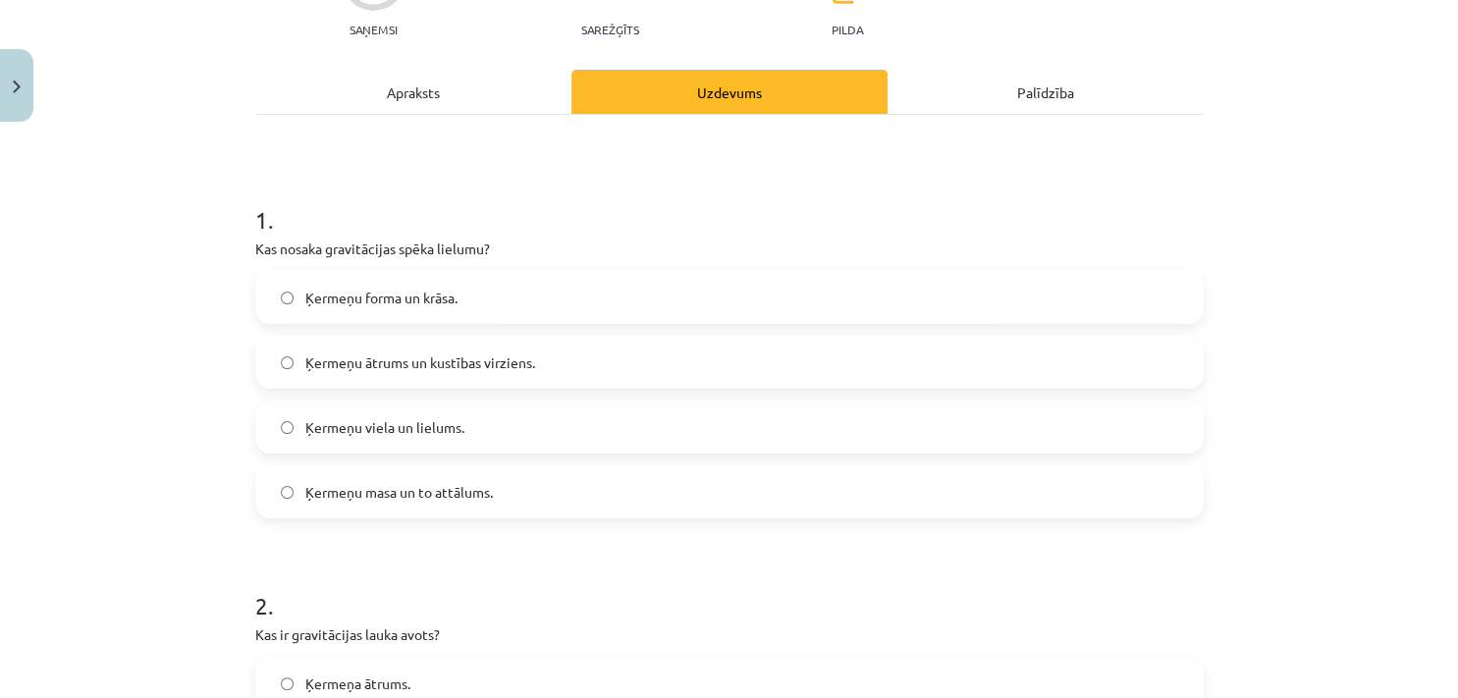
click at [457, 104] on div "Apraksts" at bounding box center [413, 92] width 316 height 44
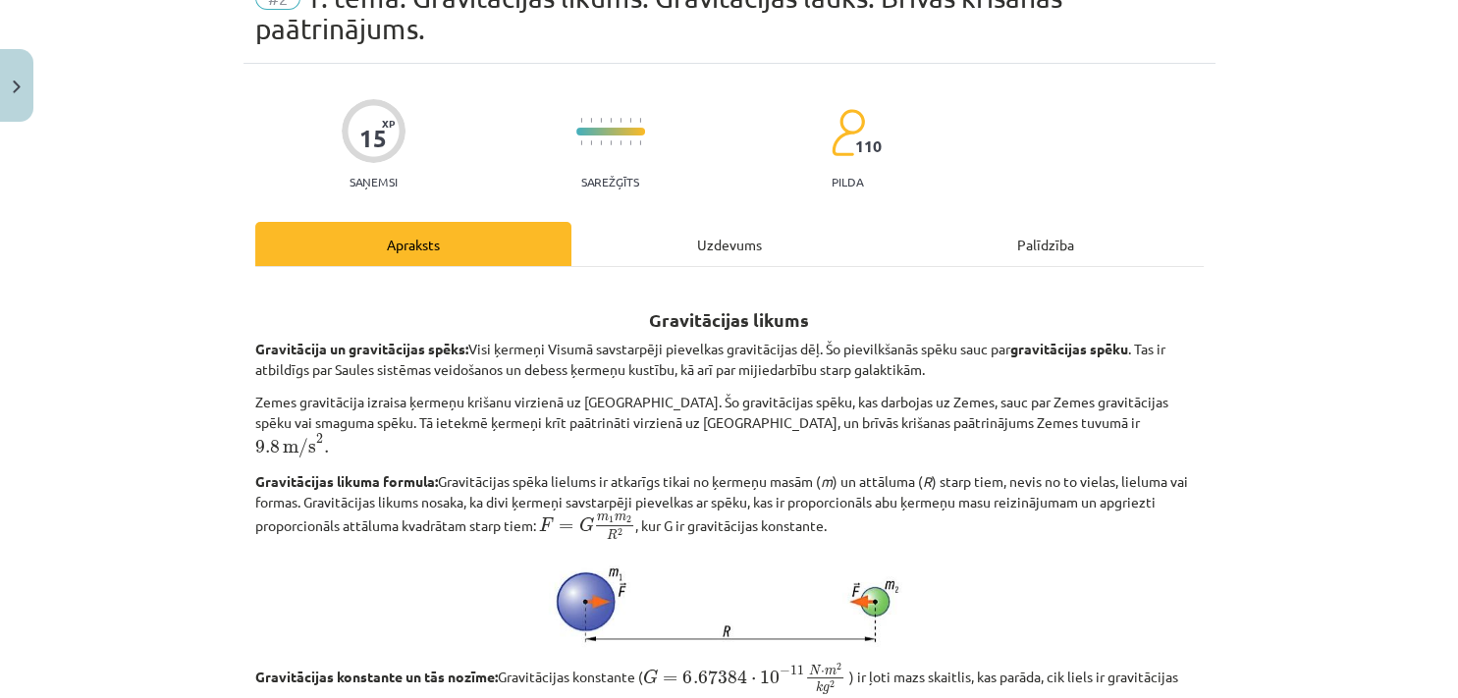
scroll to position [116, 0]
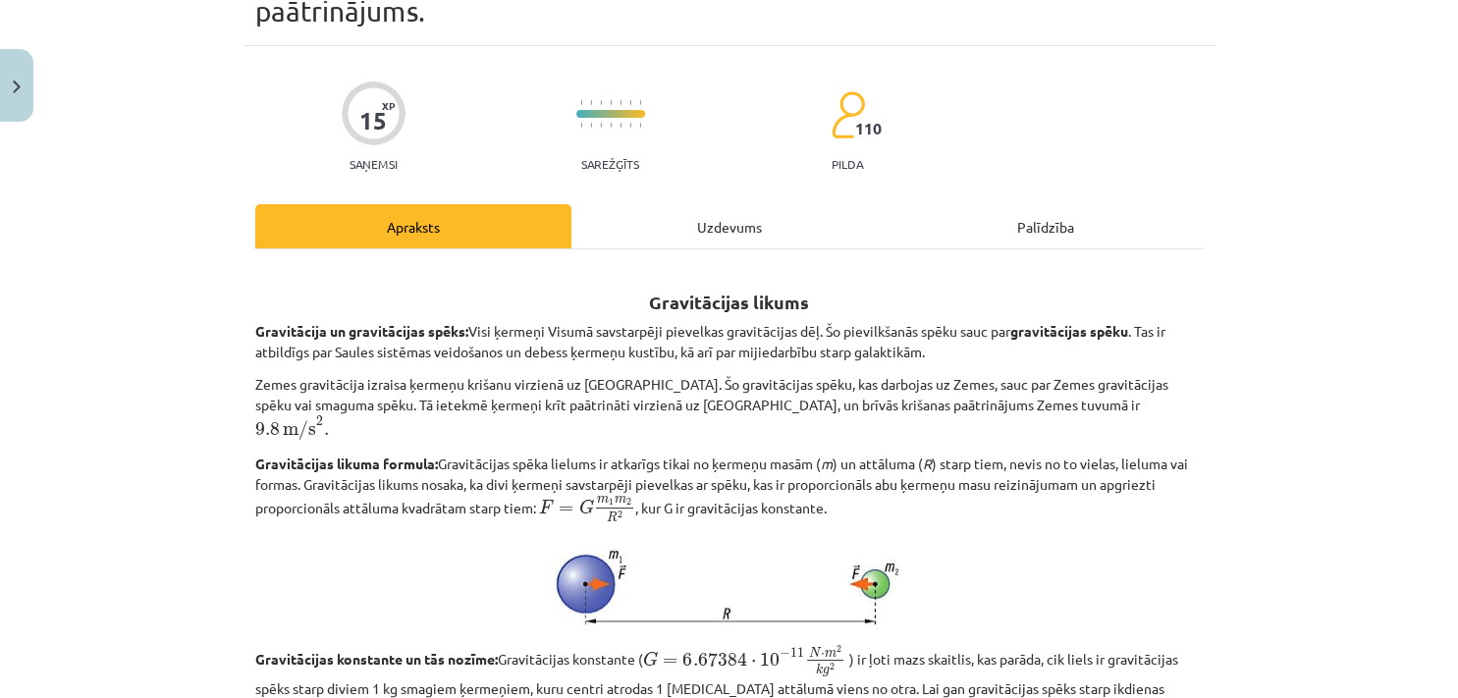
click at [665, 208] on div "Uzdevums" at bounding box center [729, 226] width 316 height 44
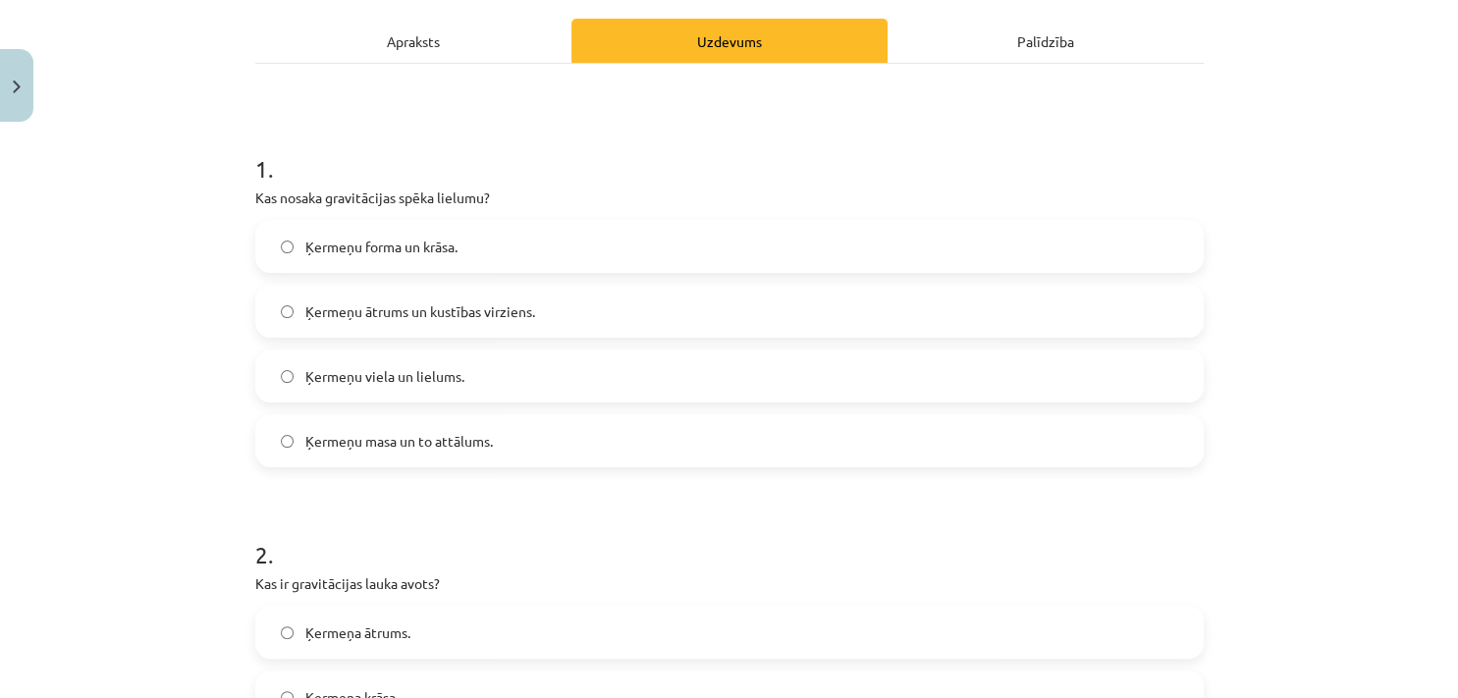
scroll to position [306, 0]
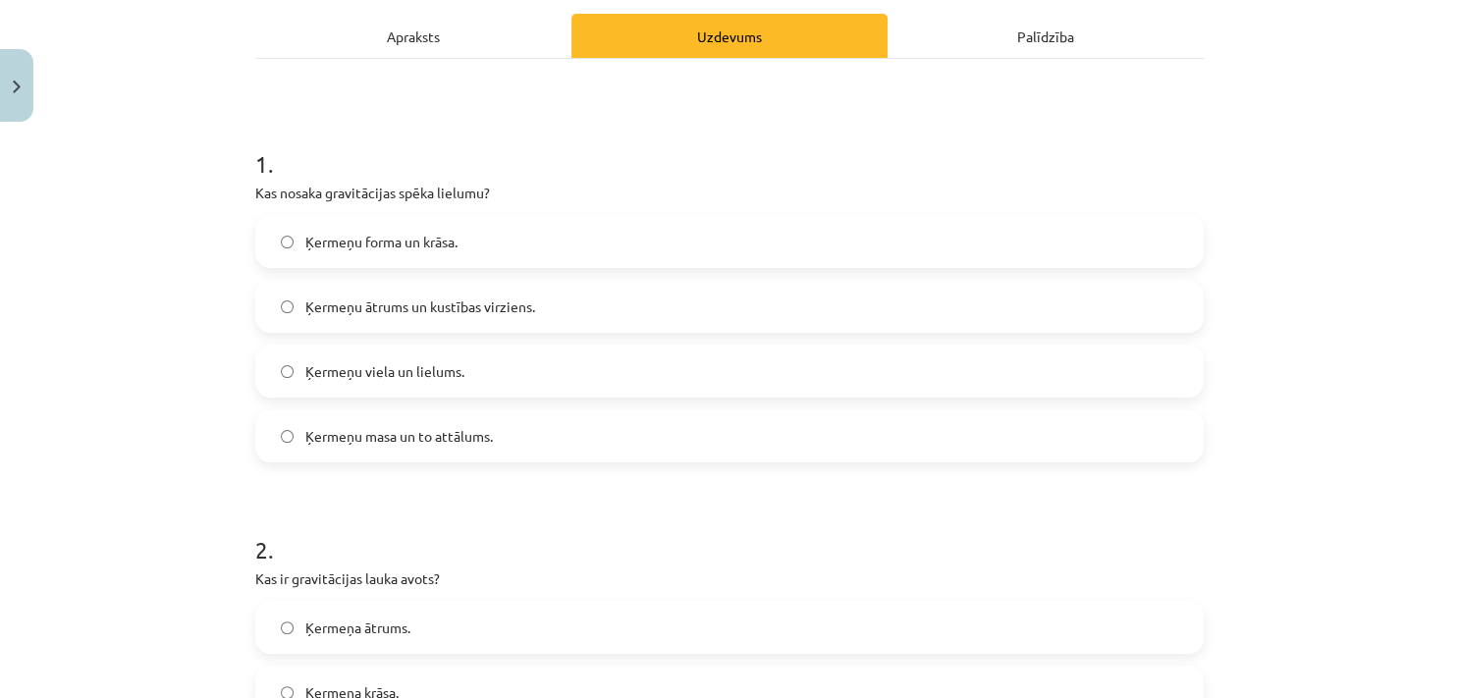
click at [447, 419] on label "Ķermeņu masa un to attālums." at bounding box center [729, 435] width 944 height 49
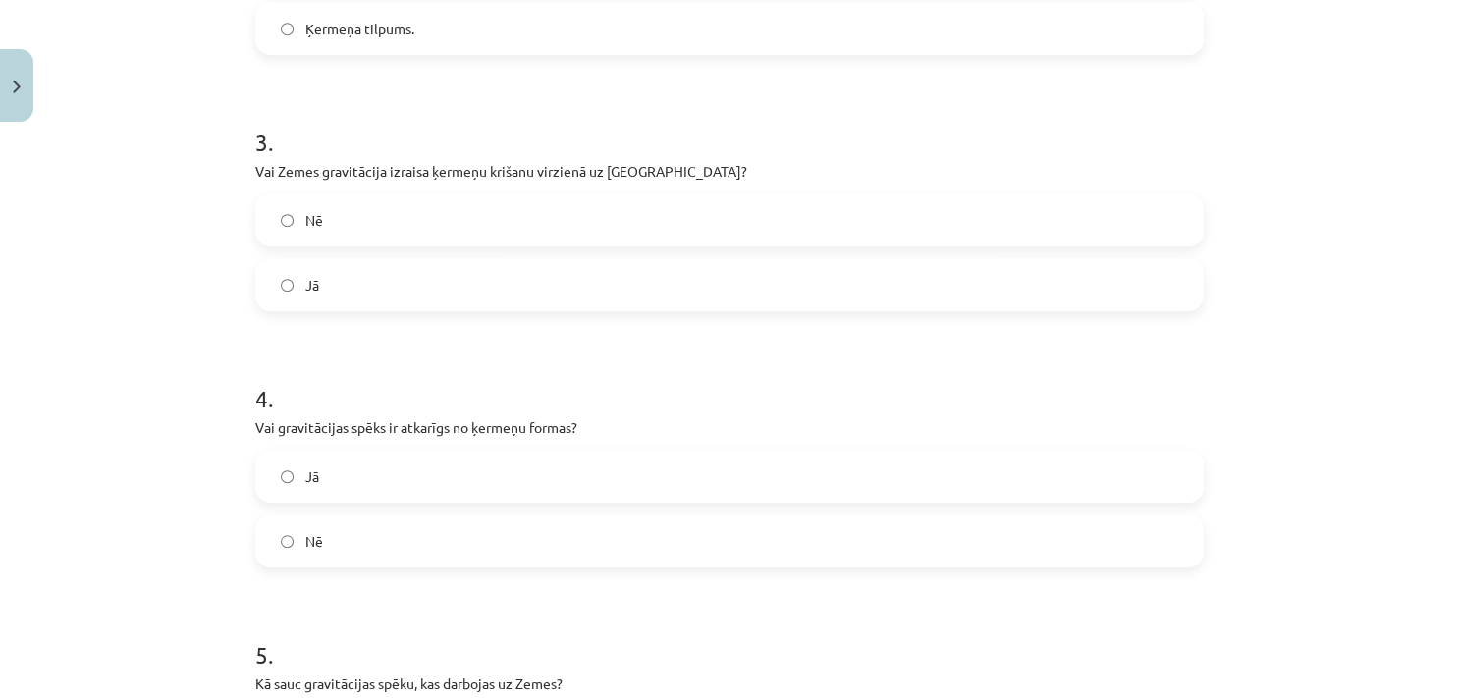
scroll to position [1100, 0]
click at [305, 292] on span "Jā" at bounding box center [312, 285] width 14 height 21
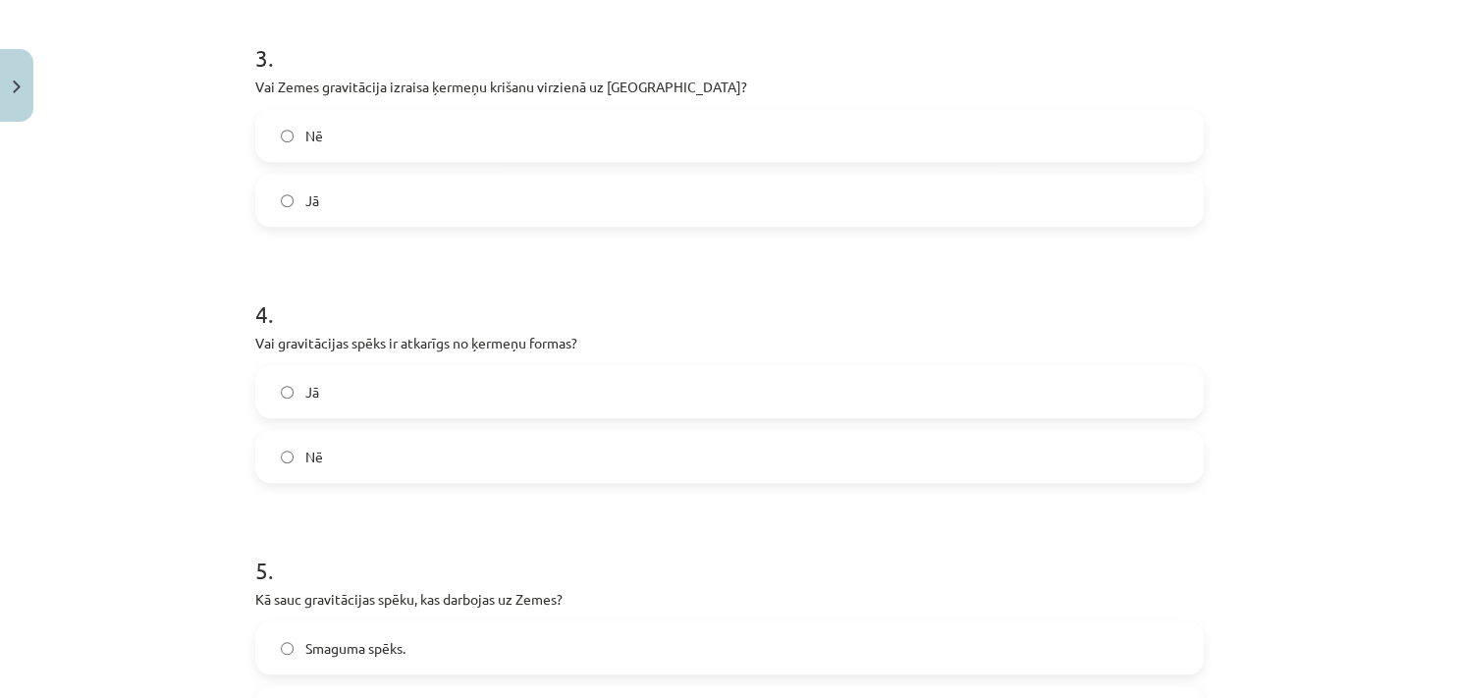
scroll to position [1195, 0]
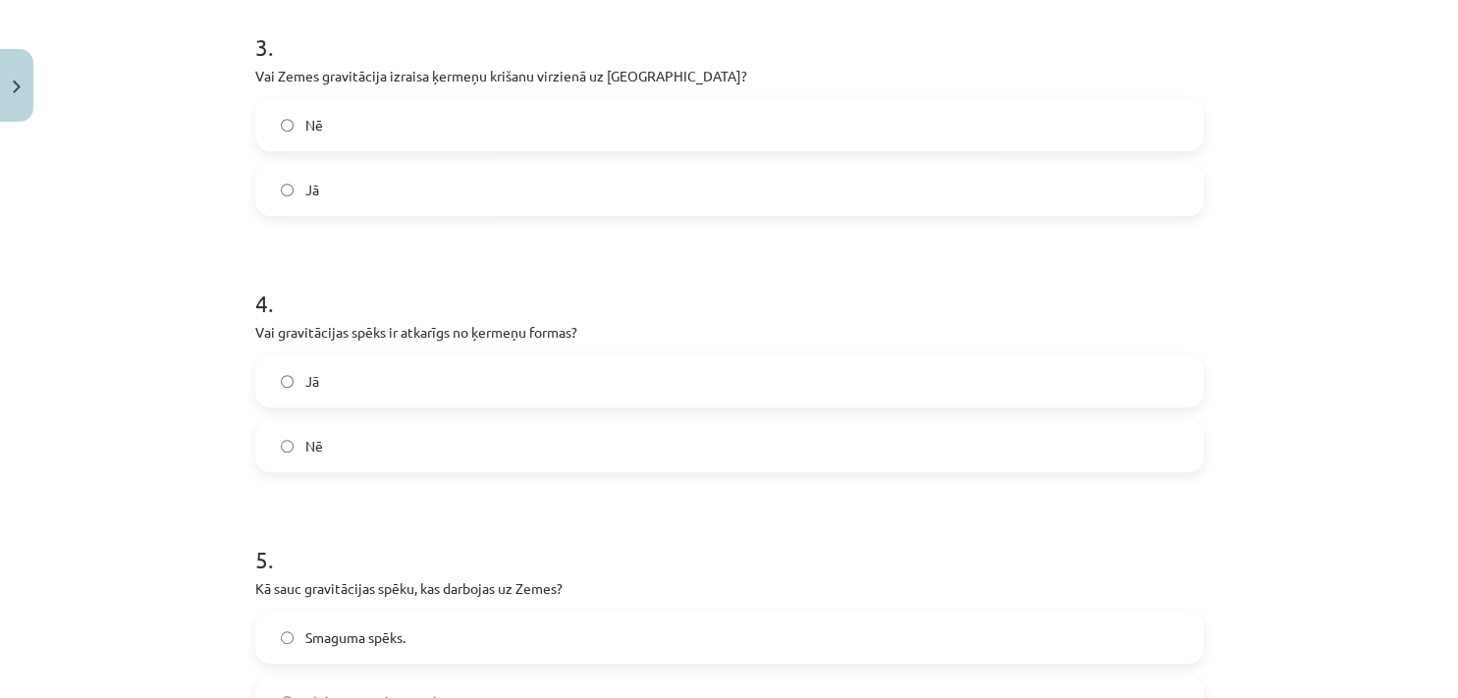
click at [321, 460] on label "Nē" at bounding box center [729, 445] width 944 height 49
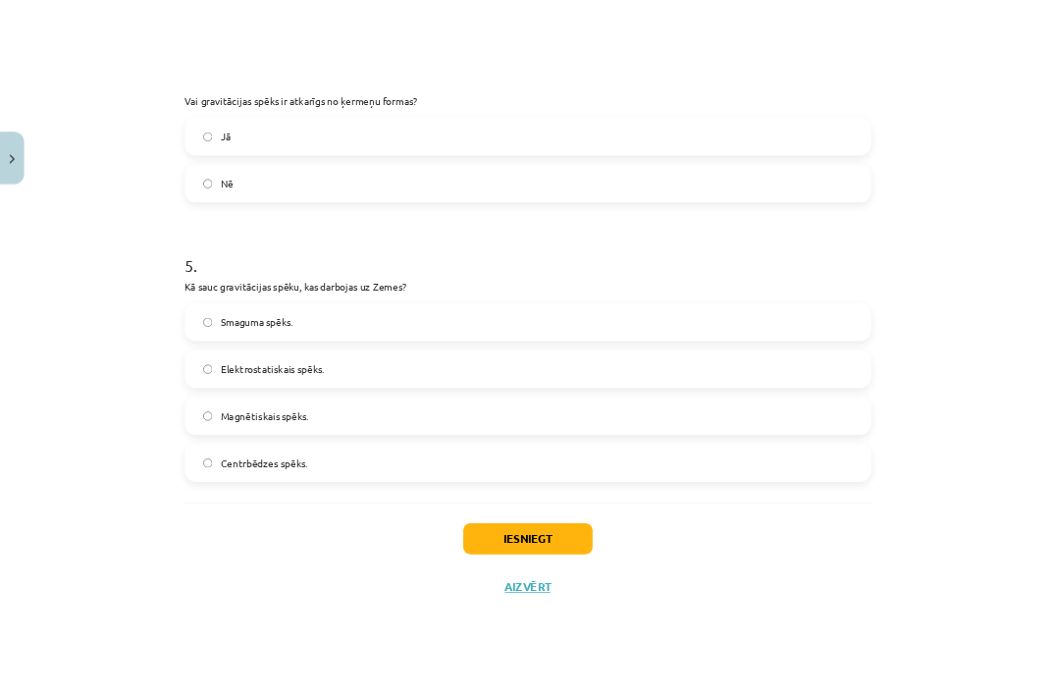
scroll to position [1521, 0]
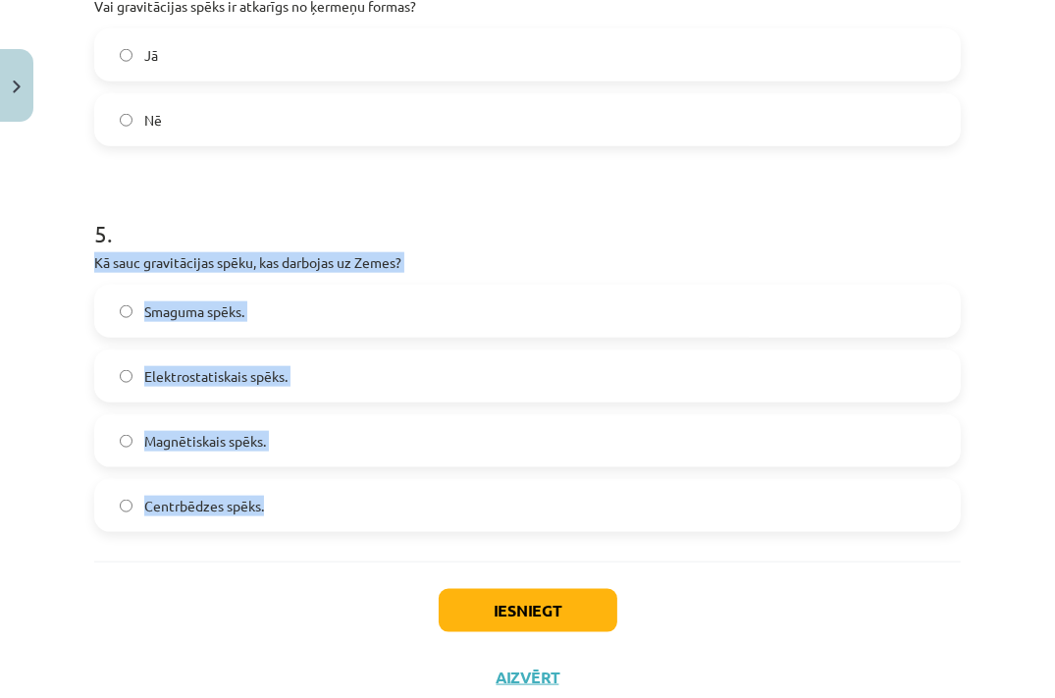
drag, startPoint x: 76, startPoint y: 257, endPoint x: 367, endPoint y: 500, distance: 379.2
click at [367, 500] on div "Mācību tēma: Fizikas i - 10. klases 3. ieskaites mācību materiāls #2 1. tēma. G…" at bounding box center [527, 349] width 1055 height 698
copy div "Kā sauc gravitācijas spēku, kas darbojas uz Zemes? Smaguma spēks. Elektrostatis…"
click at [310, 314] on label "Smaguma spēks." at bounding box center [527, 311] width 863 height 49
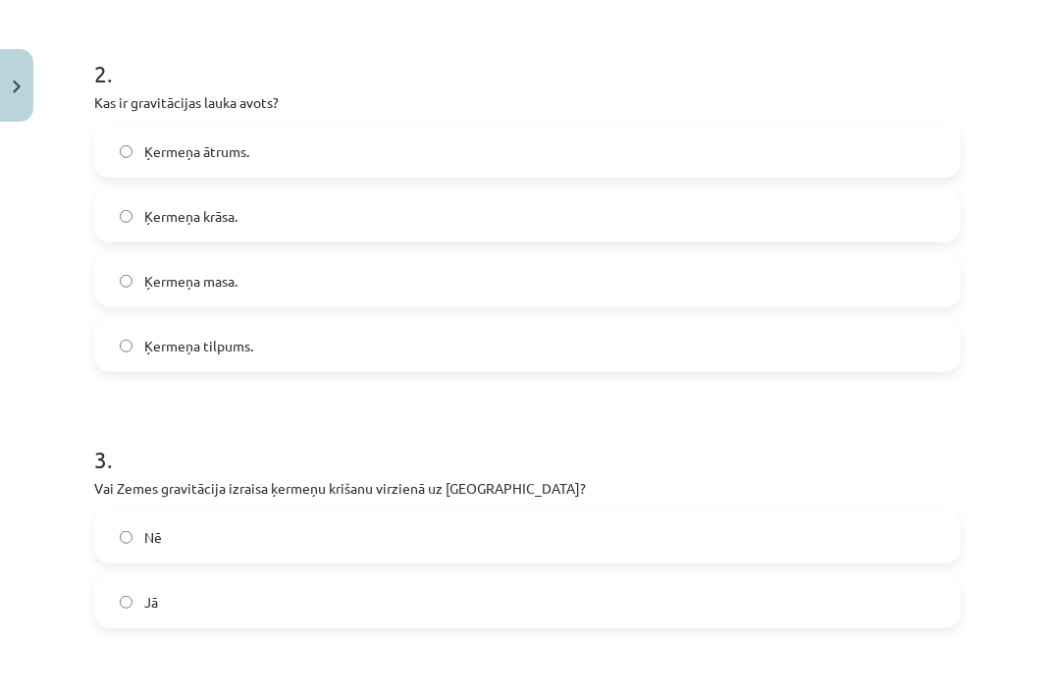
scroll to position [775, 0]
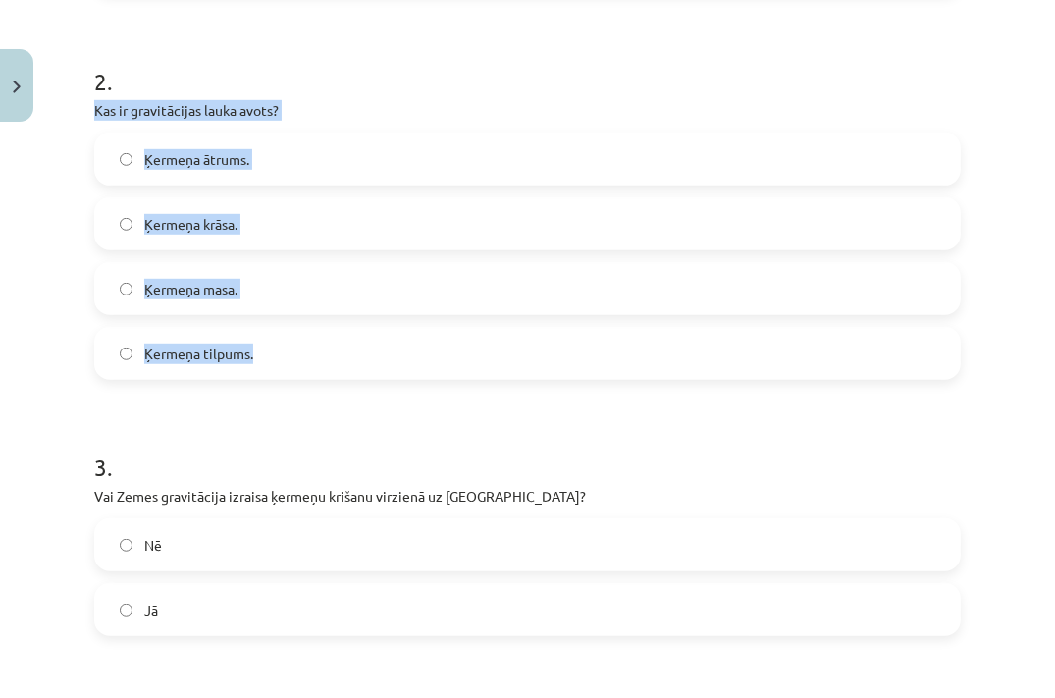
drag, startPoint x: 218, startPoint y: 191, endPoint x: 286, endPoint y: 346, distance: 168.4
click at [286, 346] on div "Mācību tēma: Fizikas i - 10. klases 3. ieskaites mācību materiāls #2 1. tēma. G…" at bounding box center [527, 349] width 1055 height 698
copy div "Kas ir gravitācijas lauka avots? Ķermeņa ātrums. Ķermeņa krāsa. Ķermeņa masa. Ķ…"
click at [217, 282] on span "Ķermeņa masa." at bounding box center [190, 289] width 93 height 21
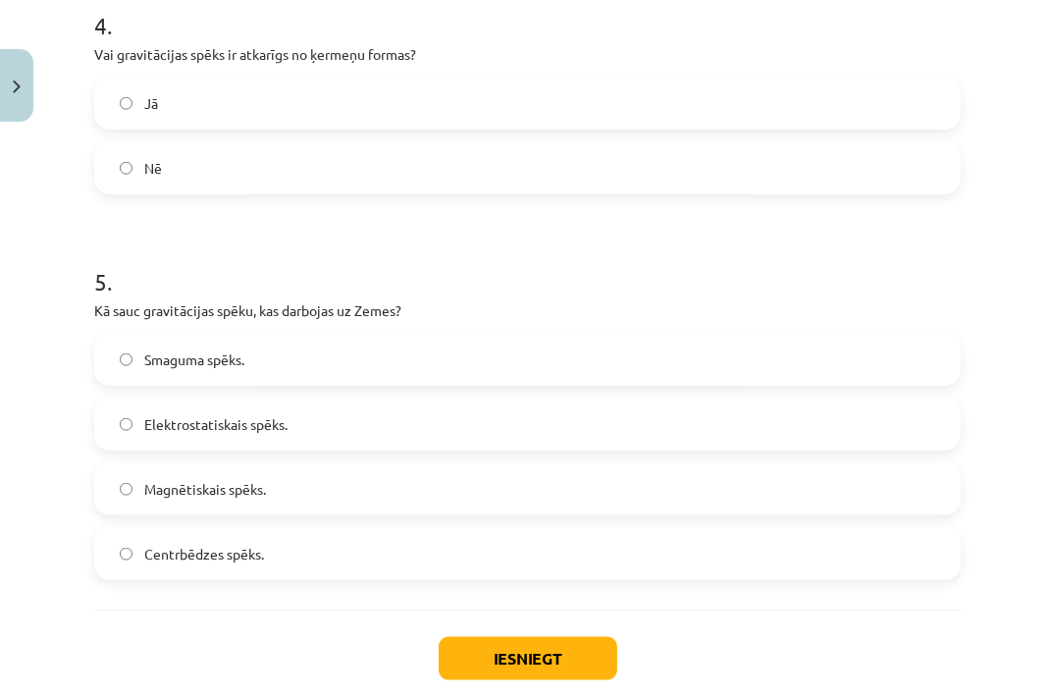
scroll to position [1582, 0]
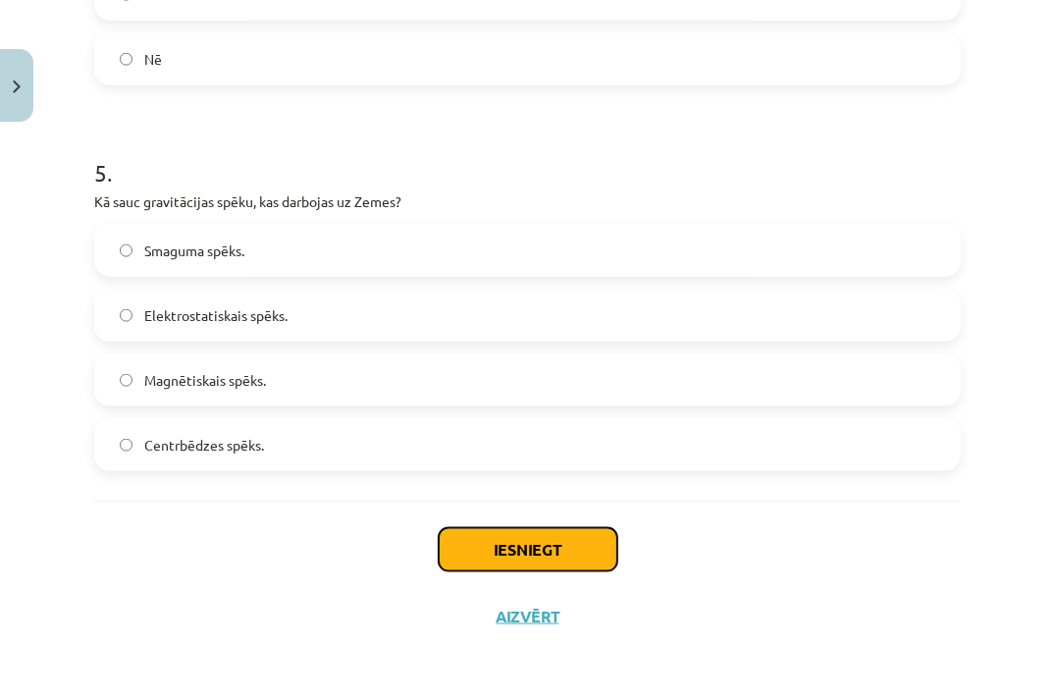
click at [504, 546] on button "Iesniegt" at bounding box center [528, 549] width 179 height 43
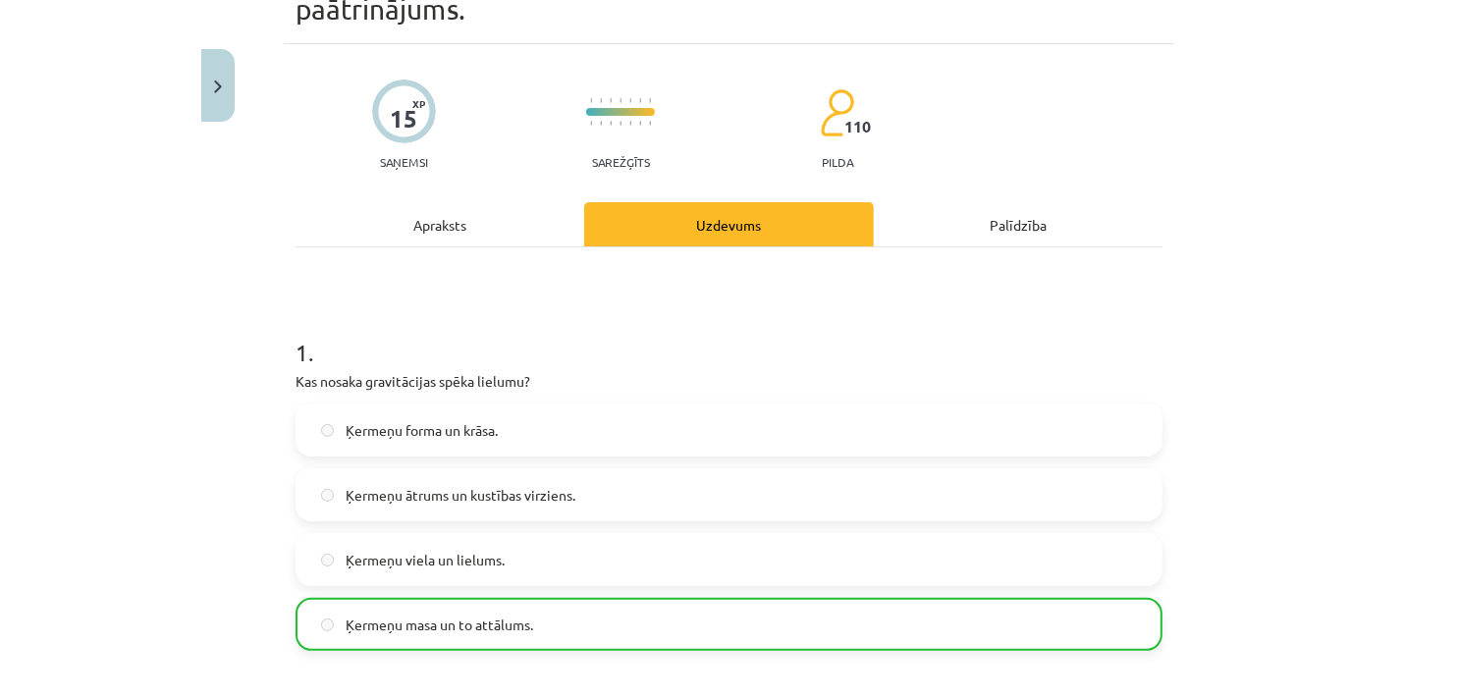
scroll to position [6, 0]
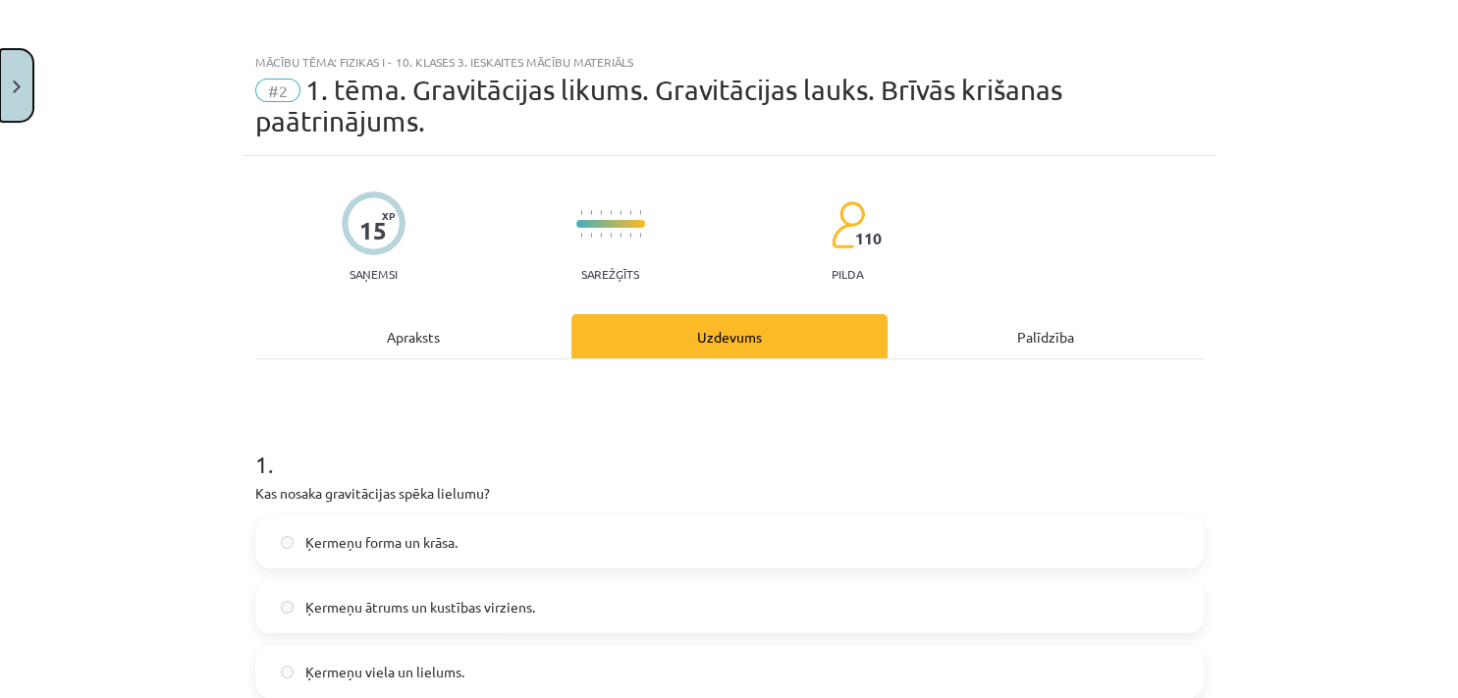
click at [20, 96] on button "Close" at bounding box center [16, 85] width 33 height 73
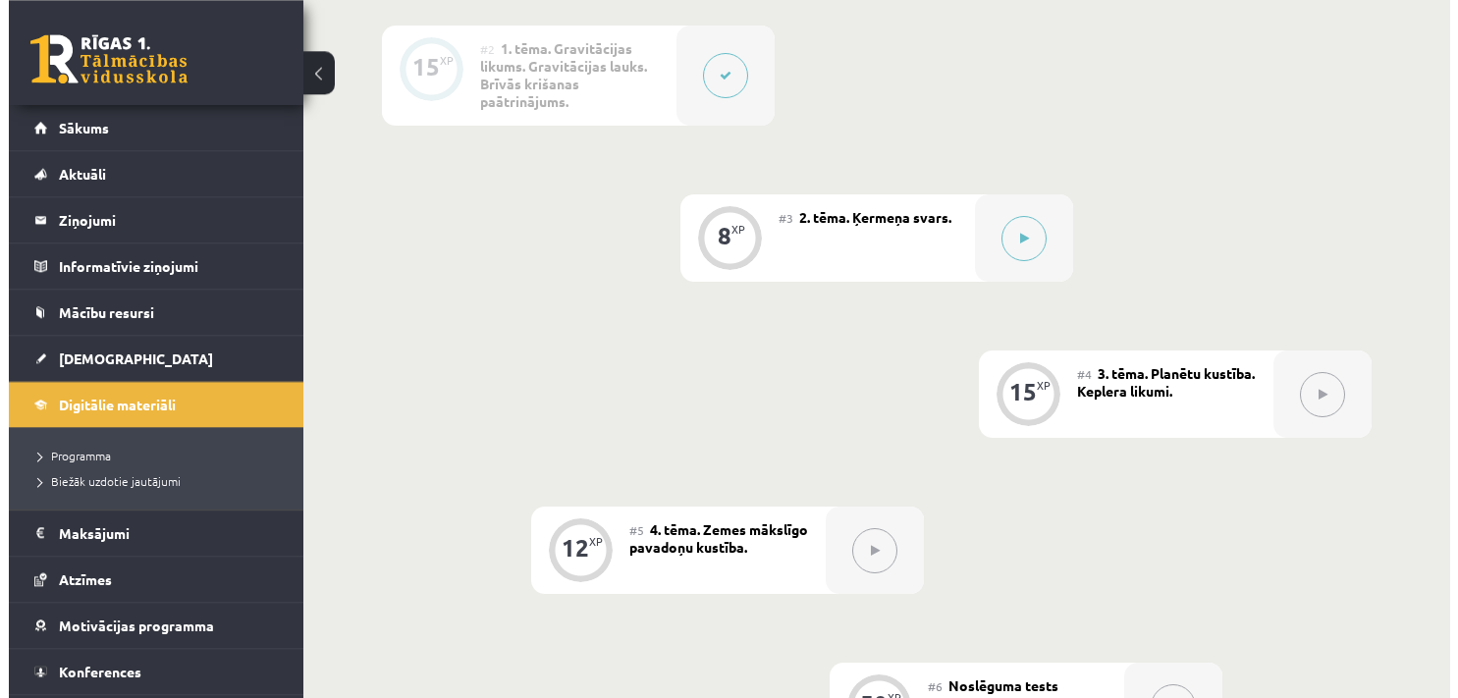
scroll to position [750, 0]
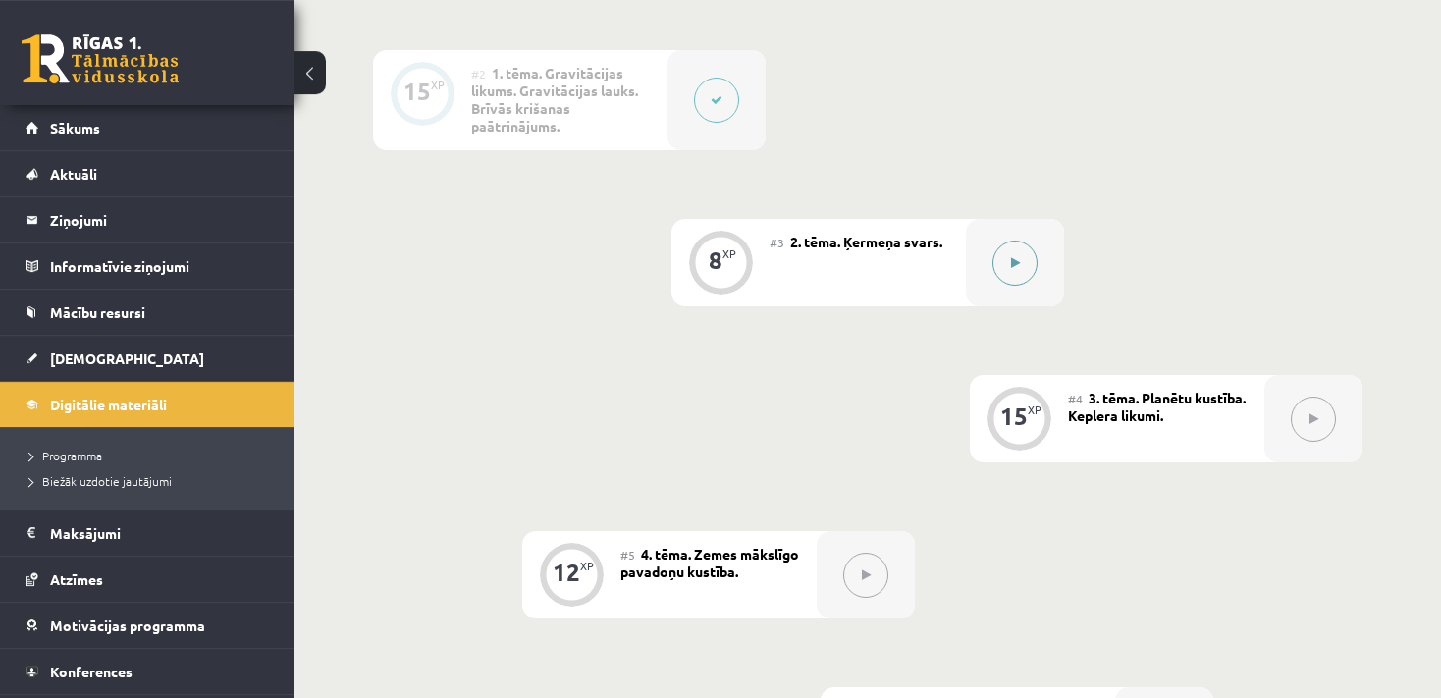
click at [1022, 271] on button at bounding box center [1015, 263] width 45 height 45
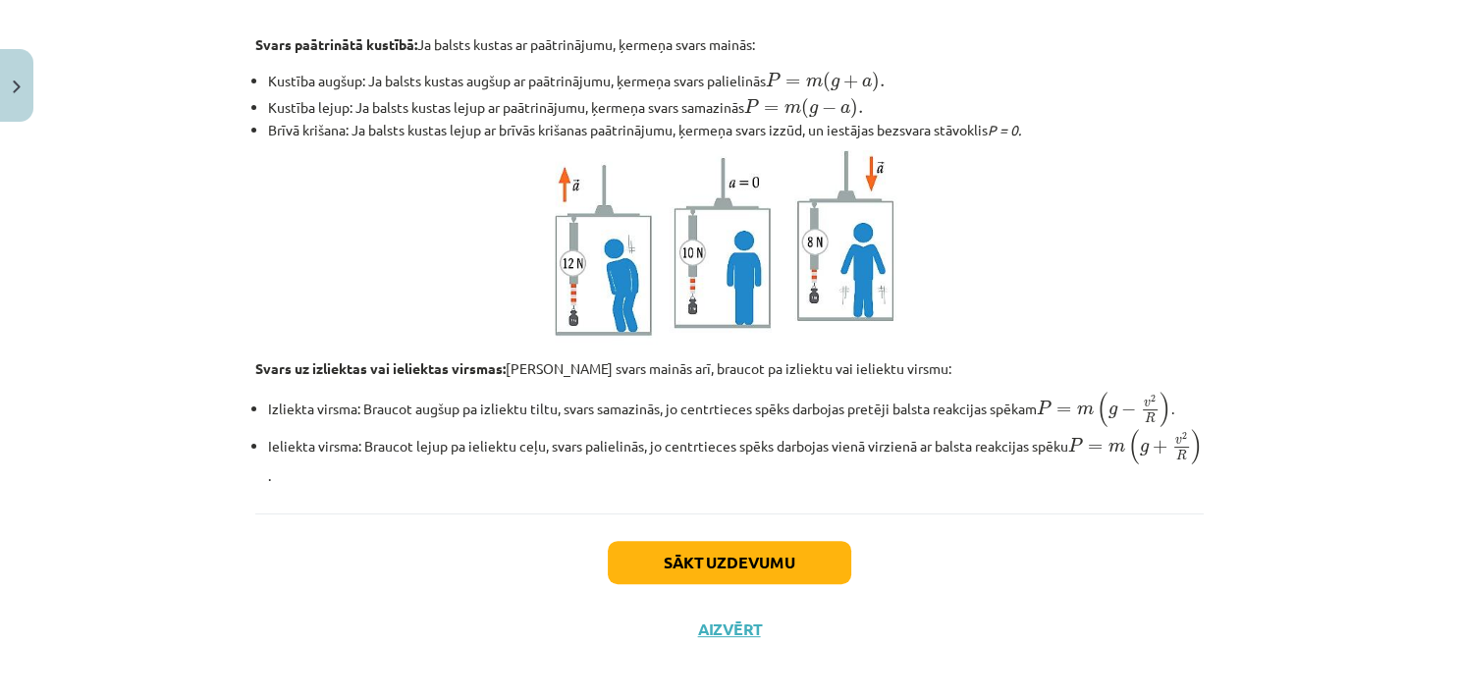
scroll to position [491, 0]
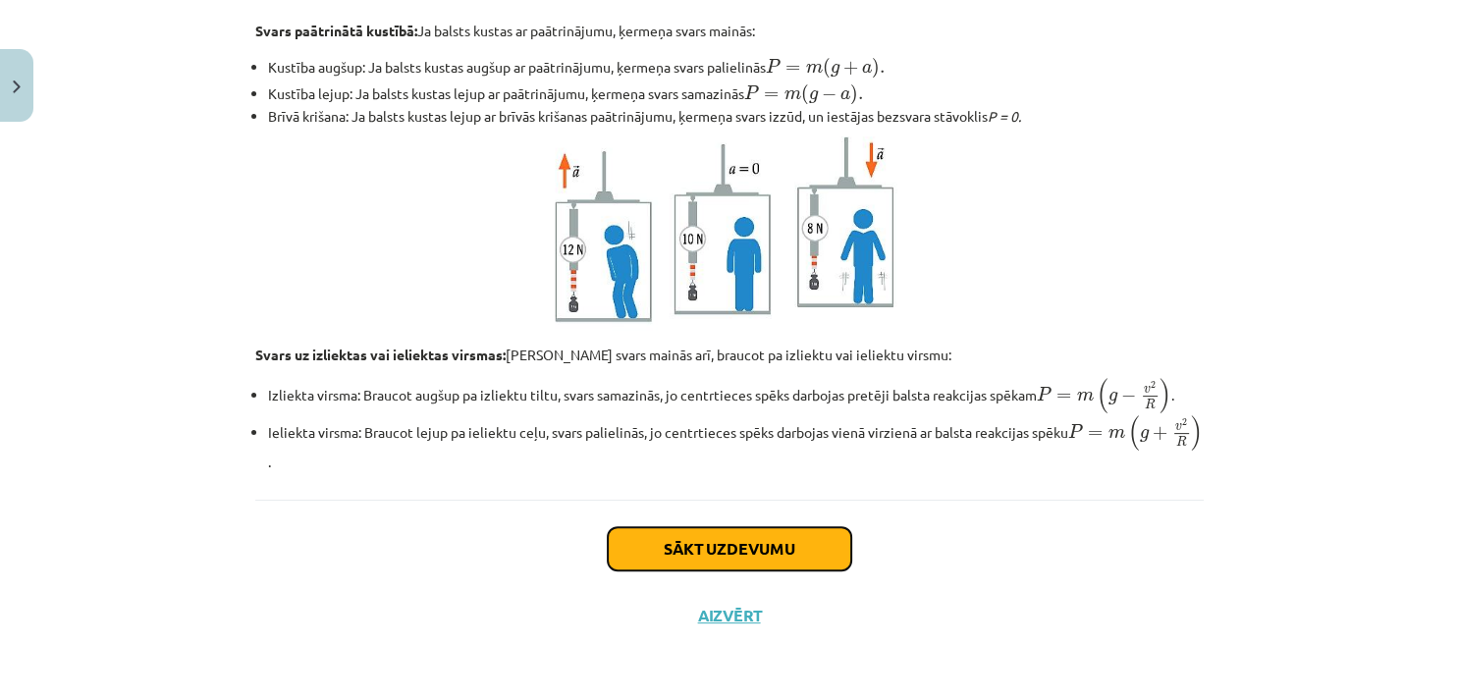
click at [747, 547] on button "Sākt uzdevumu" at bounding box center [729, 548] width 243 height 43
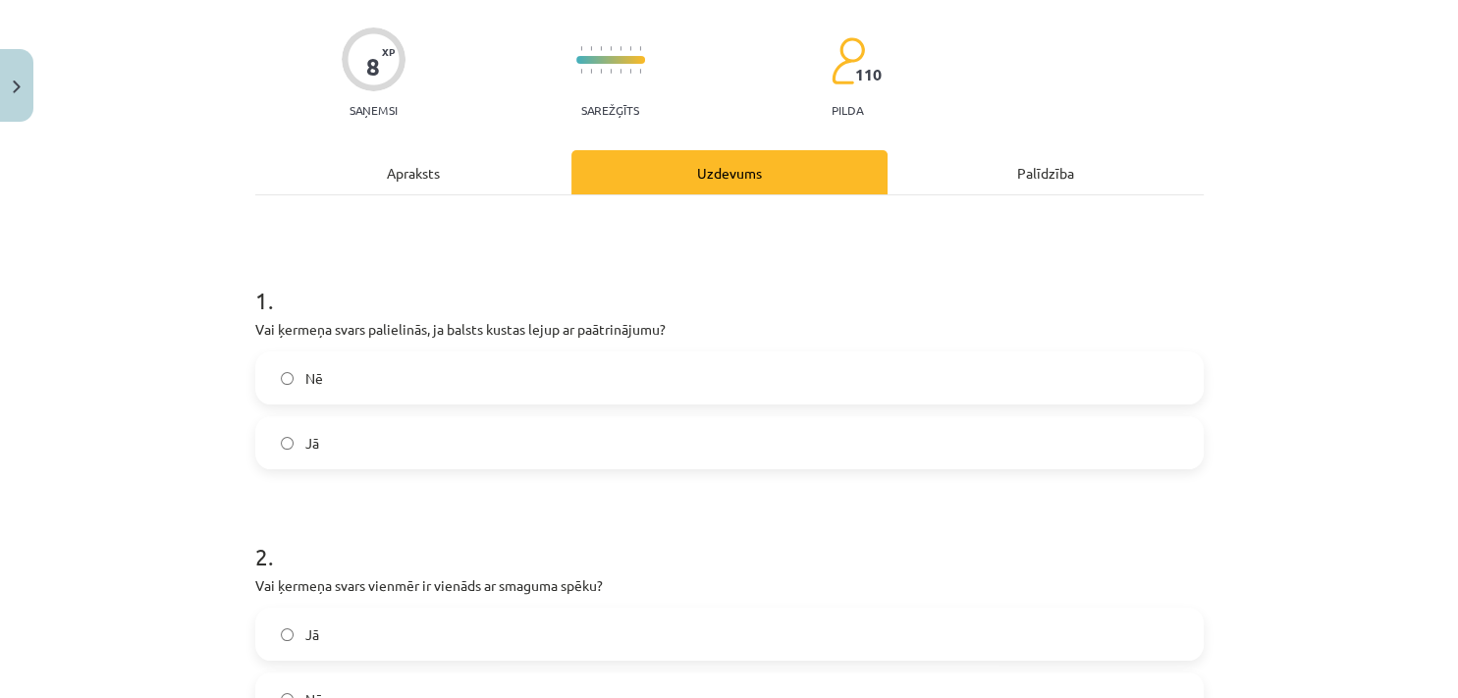
scroll to position [135, 0]
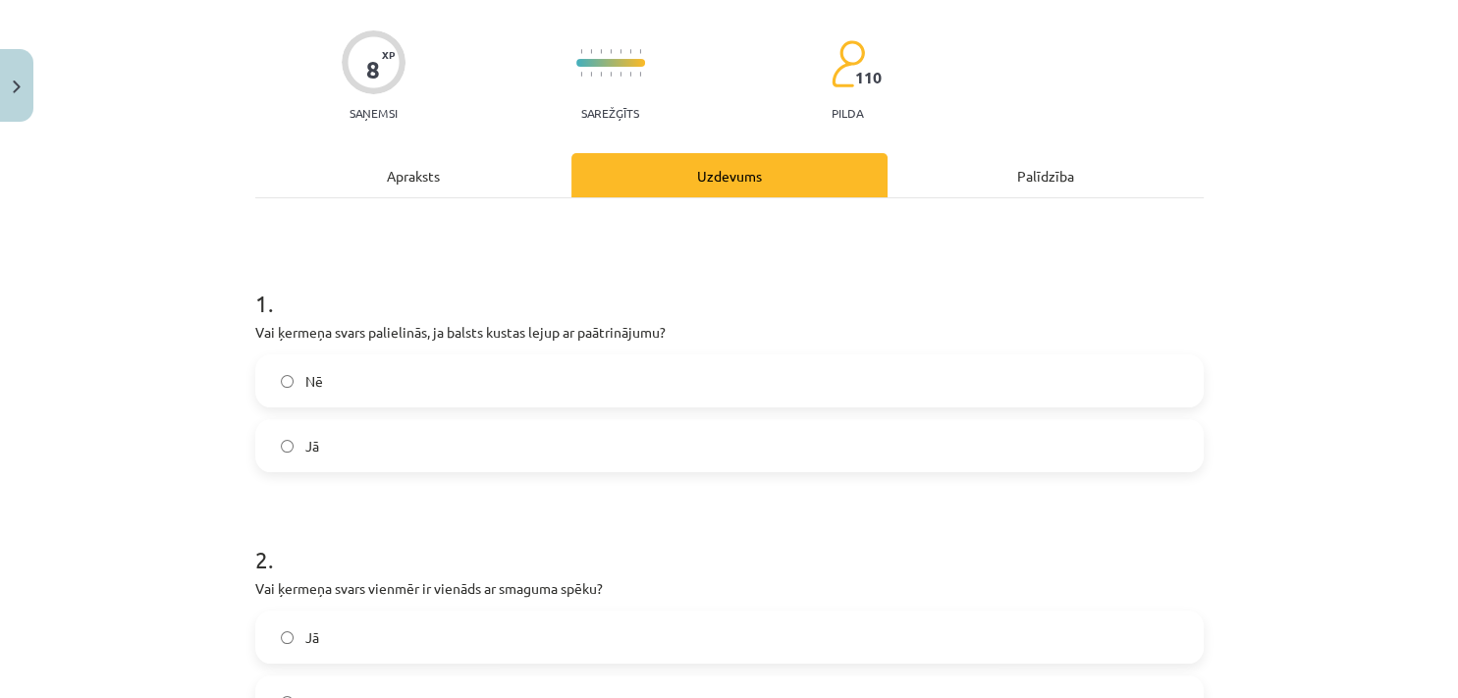
click at [364, 446] on label "Jā" at bounding box center [729, 445] width 944 height 49
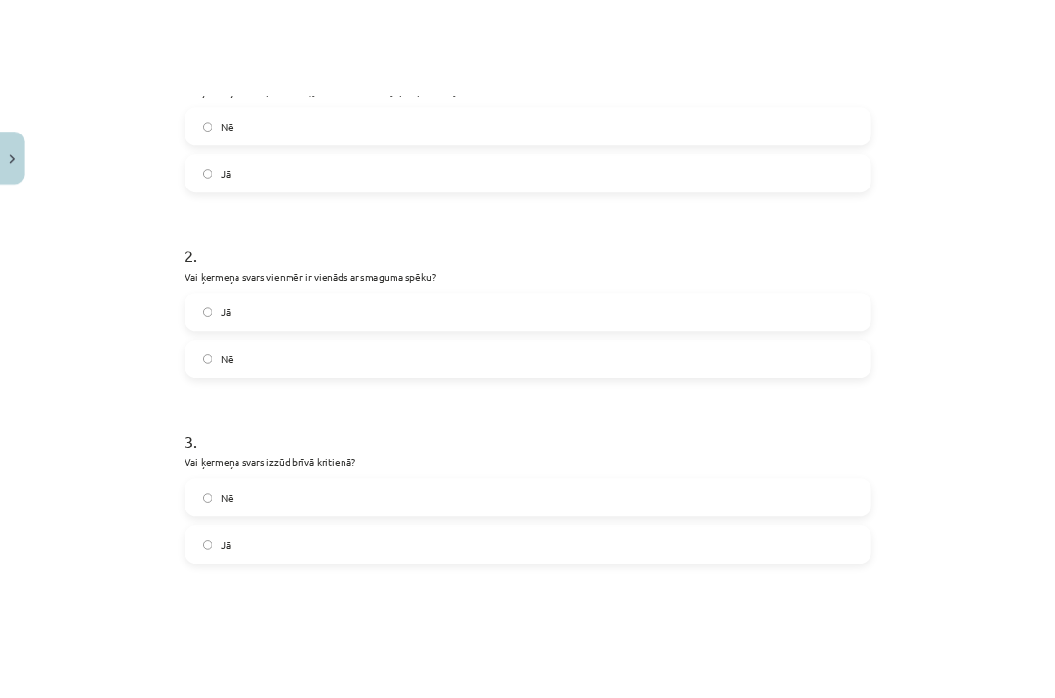
scroll to position [514, 0]
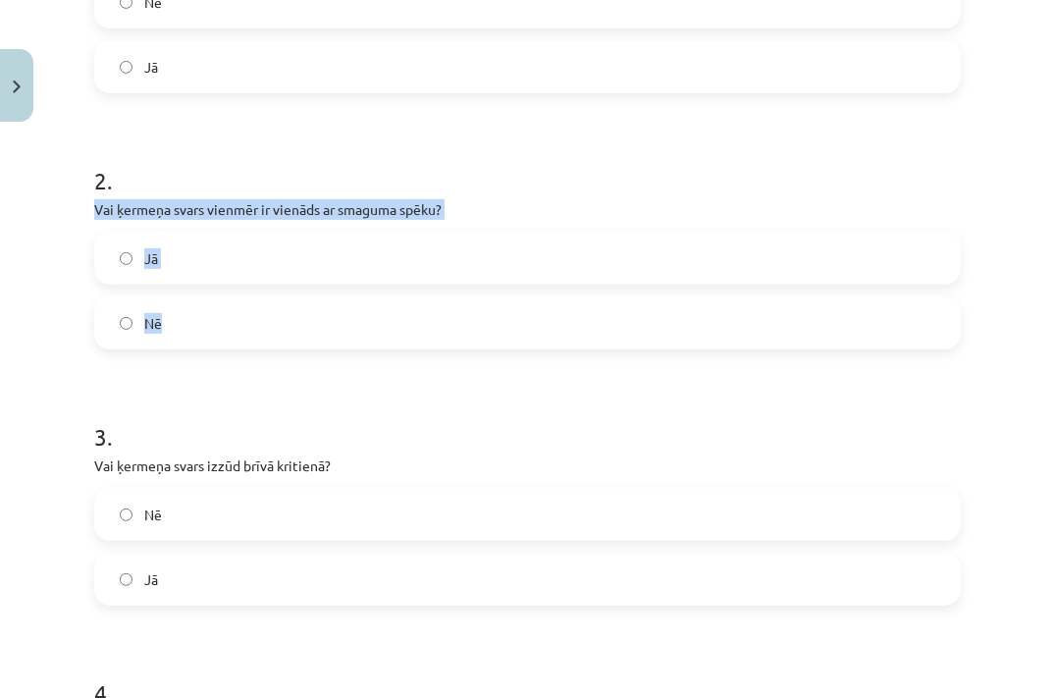
drag, startPoint x: 188, startPoint y: 287, endPoint x: 219, endPoint y: 325, distance: 48.9
click at [219, 325] on div "8 XP Saņemsi Sarežģīts 110 pilda Apraksts Uzdevums Palīdzība 1 . Vai ķermeņa sv…" at bounding box center [527, 393] width 890 height 1554
copy div "Vai ķermeņa svars vienmēr ir vienāds ar smaguma spēku? Jā Nē"
click at [188, 321] on label "Nē" at bounding box center [527, 322] width 863 height 49
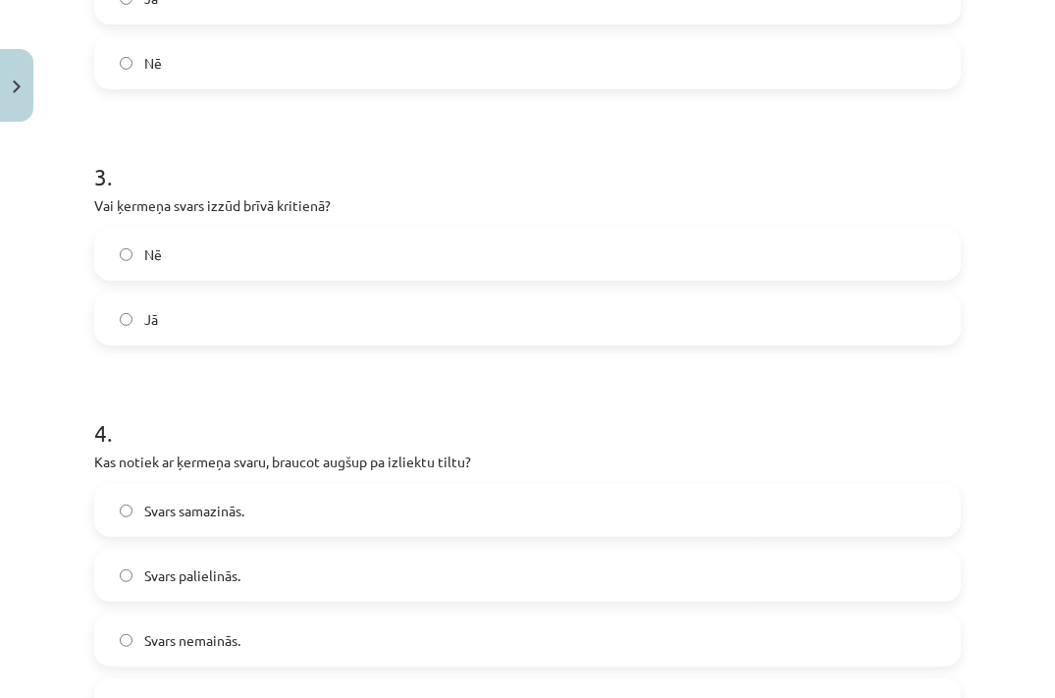
scroll to position [776, 0]
click at [166, 313] on label "Jā" at bounding box center [527, 318] width 863 height 49
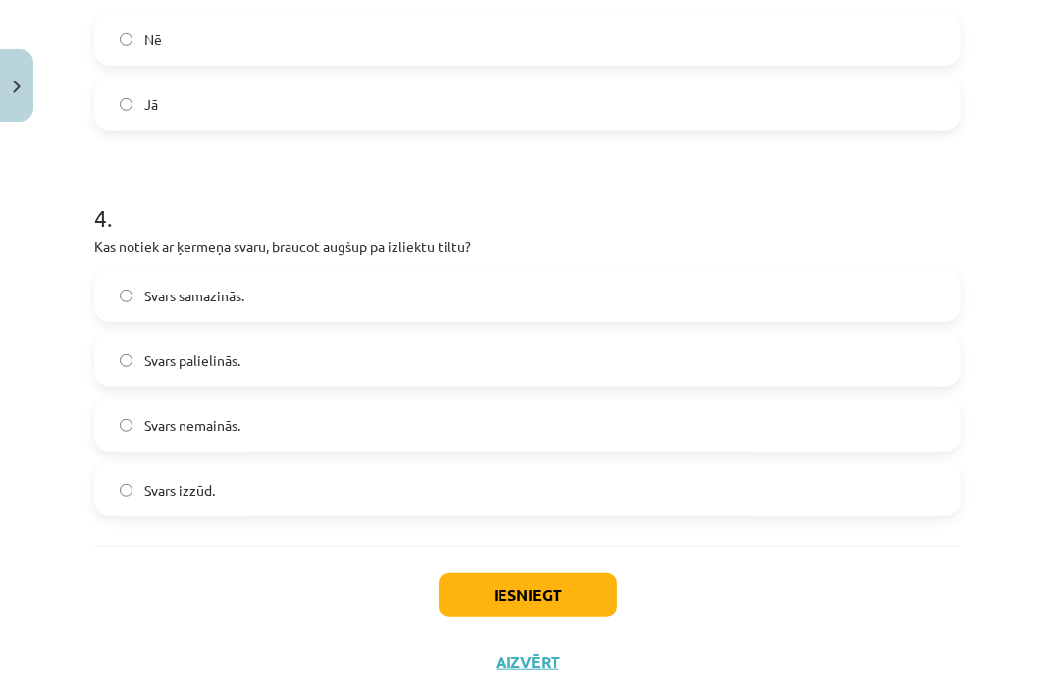
scroll to position [1015, 0]
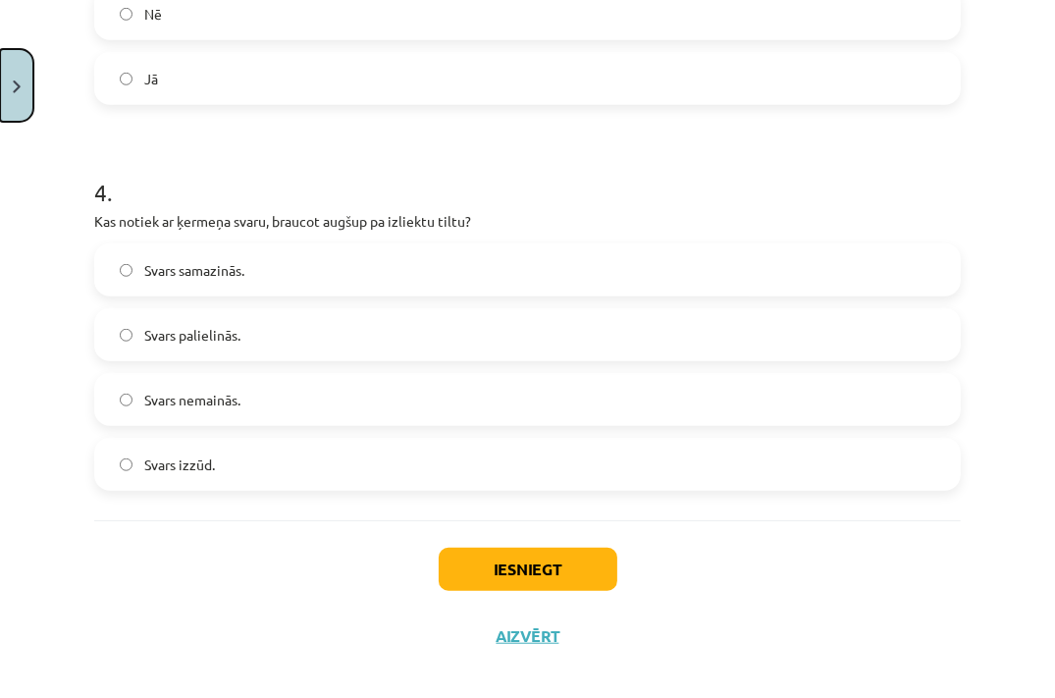
click at [7, 105] on button "Close" at bounding box center [16, 85] width 33 height 73
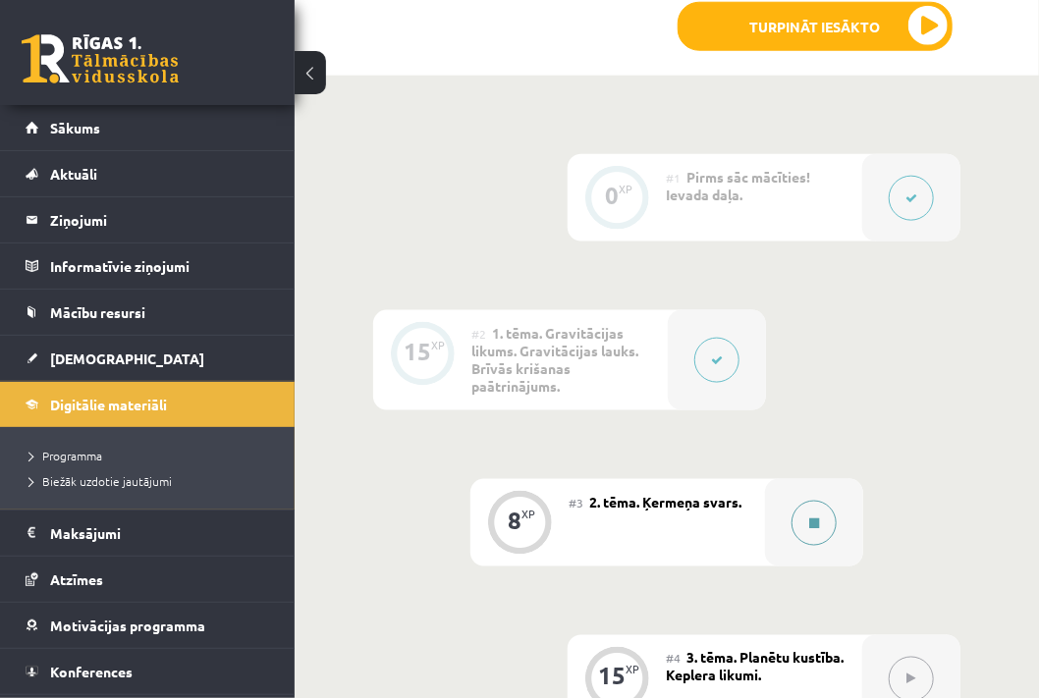
click at [815, 541] on button at bounding box center [813, 523] width 45 height 45
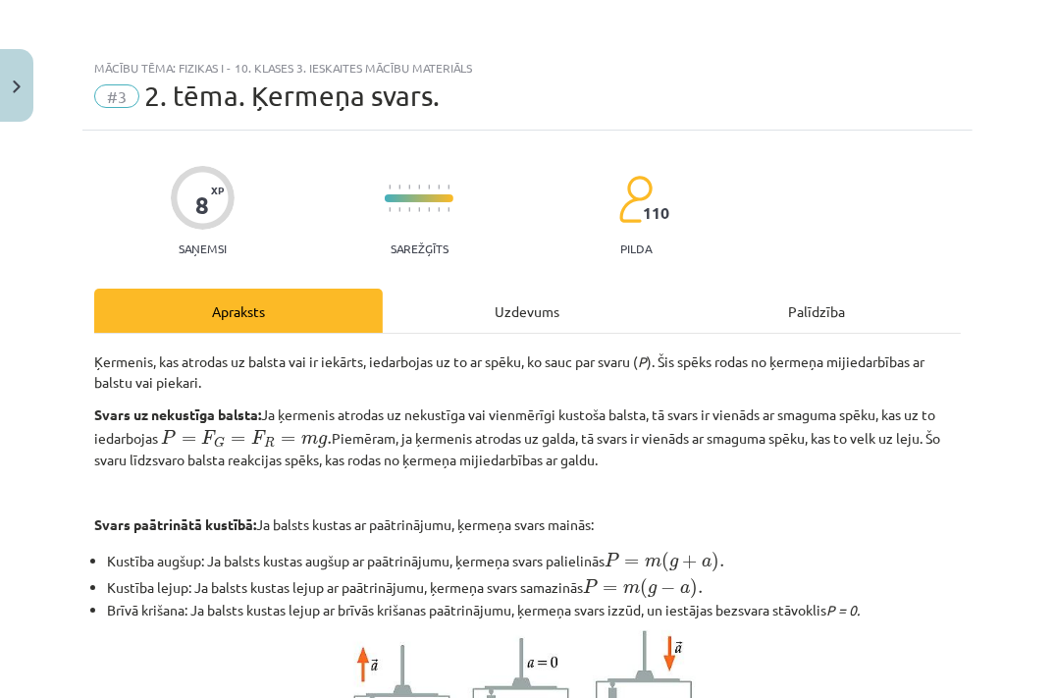
click at [533, 307] on div "Uzdevums" at bounding box center [527, 311] width 289 height 44
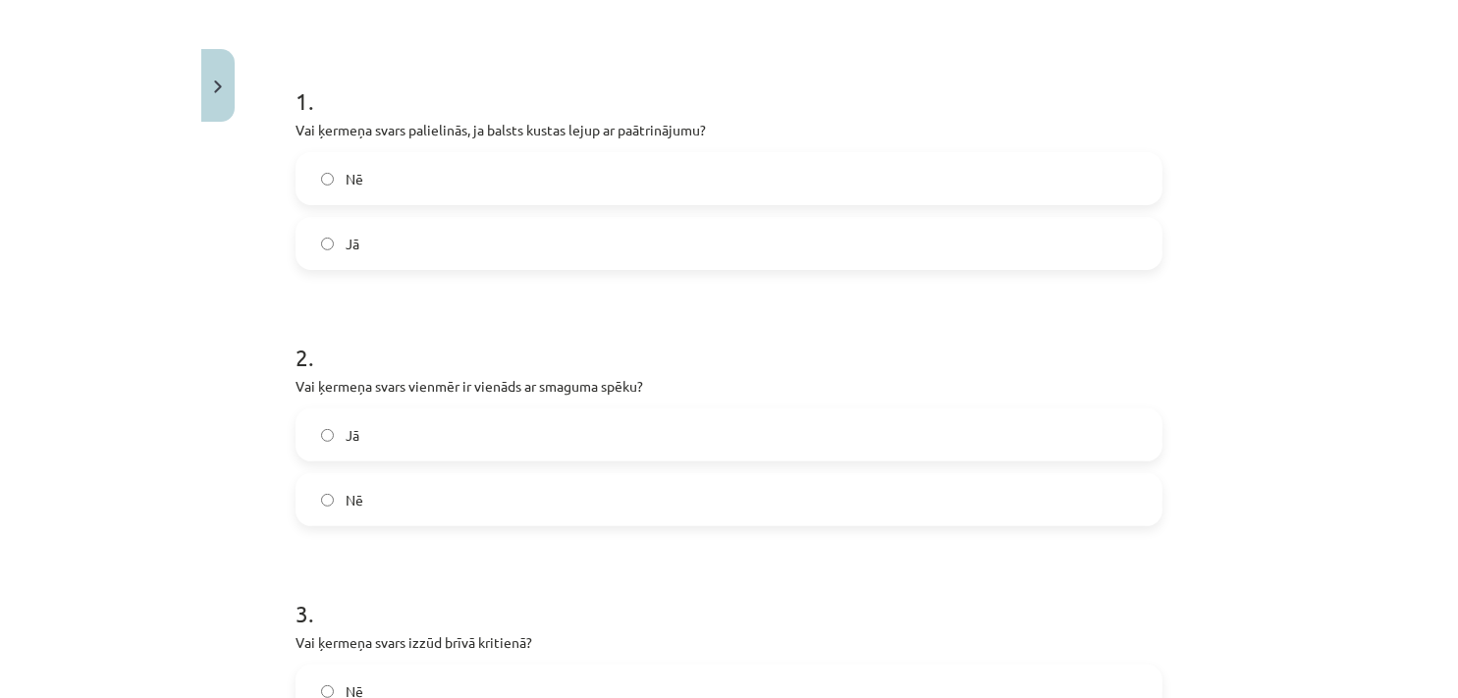
scroll to position [285, 0]
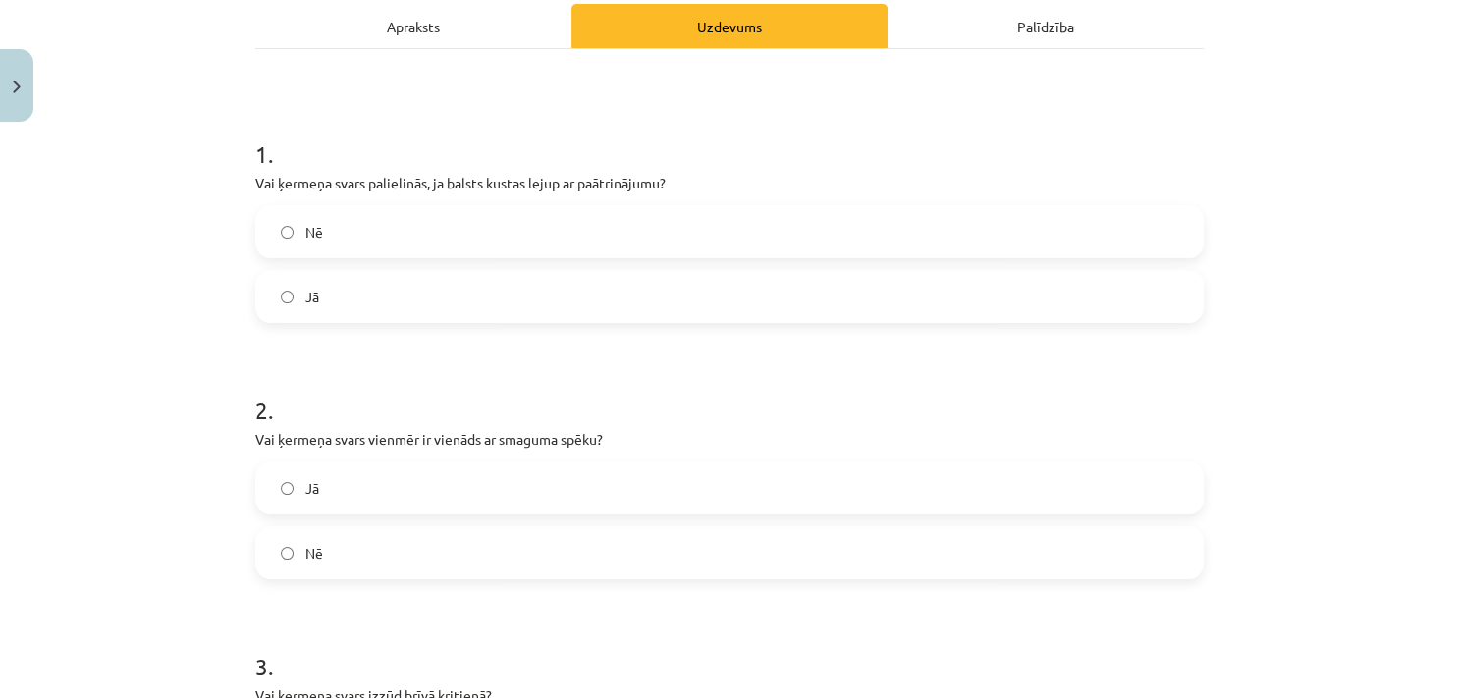
click at [357, 247] on label "Nē" at bounding box center [729, 231] width 944 height 49
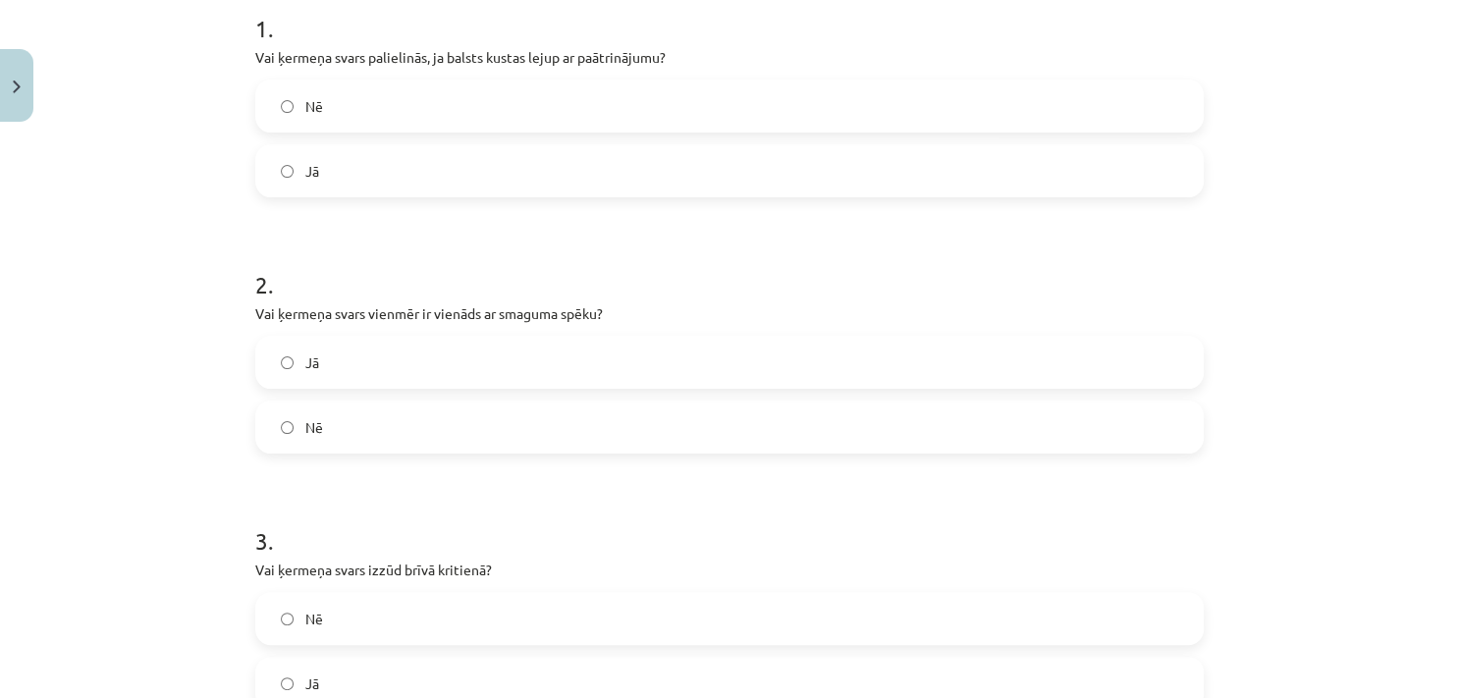
scroll to position [417, 0]
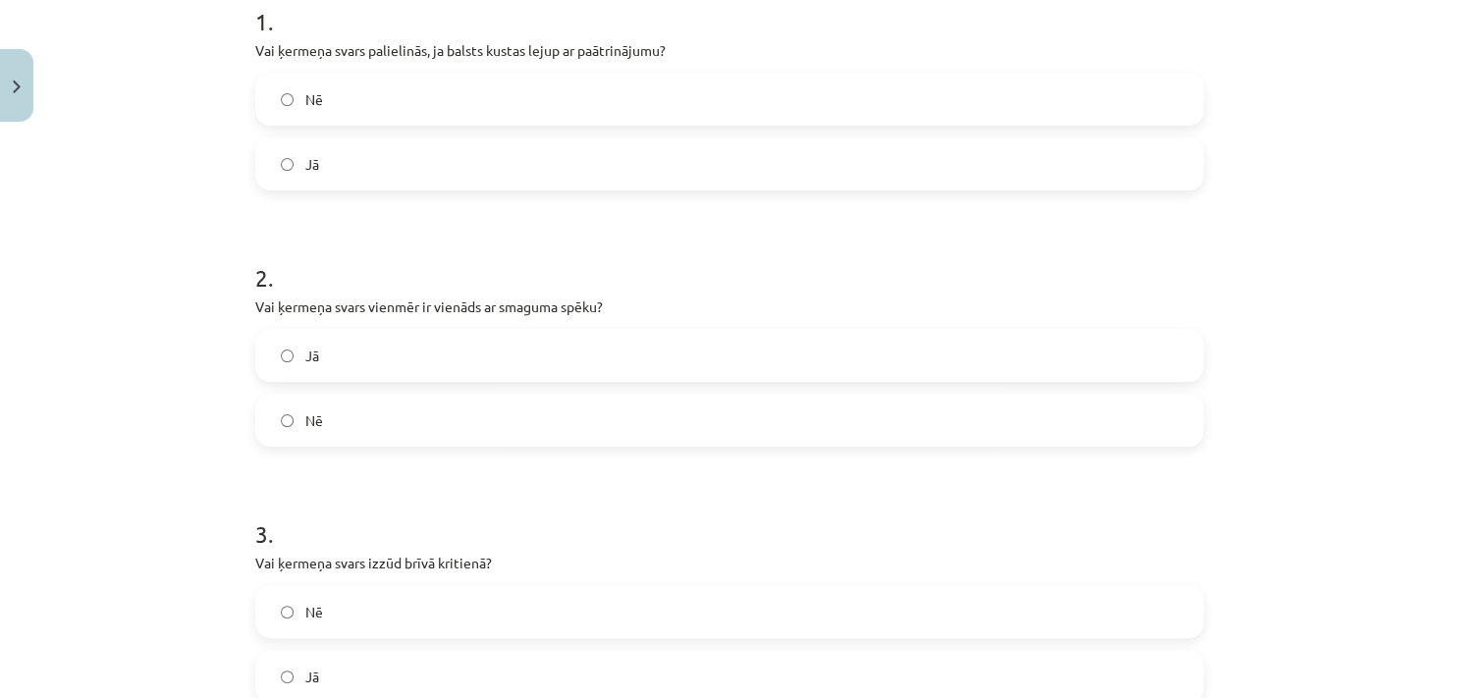
click at [320, 421] on label "Nē" at bounding box center [729, 420] width 944 height 49
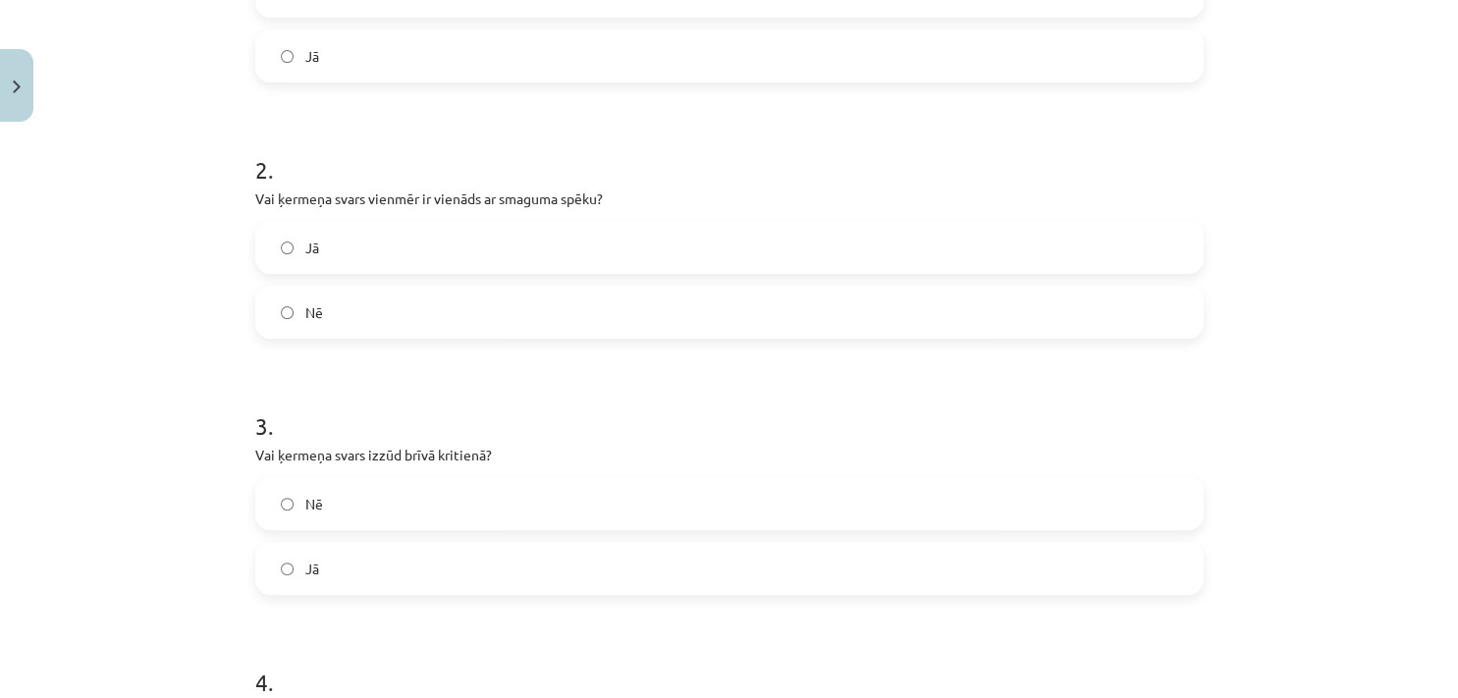
scroll to position [585, 0]
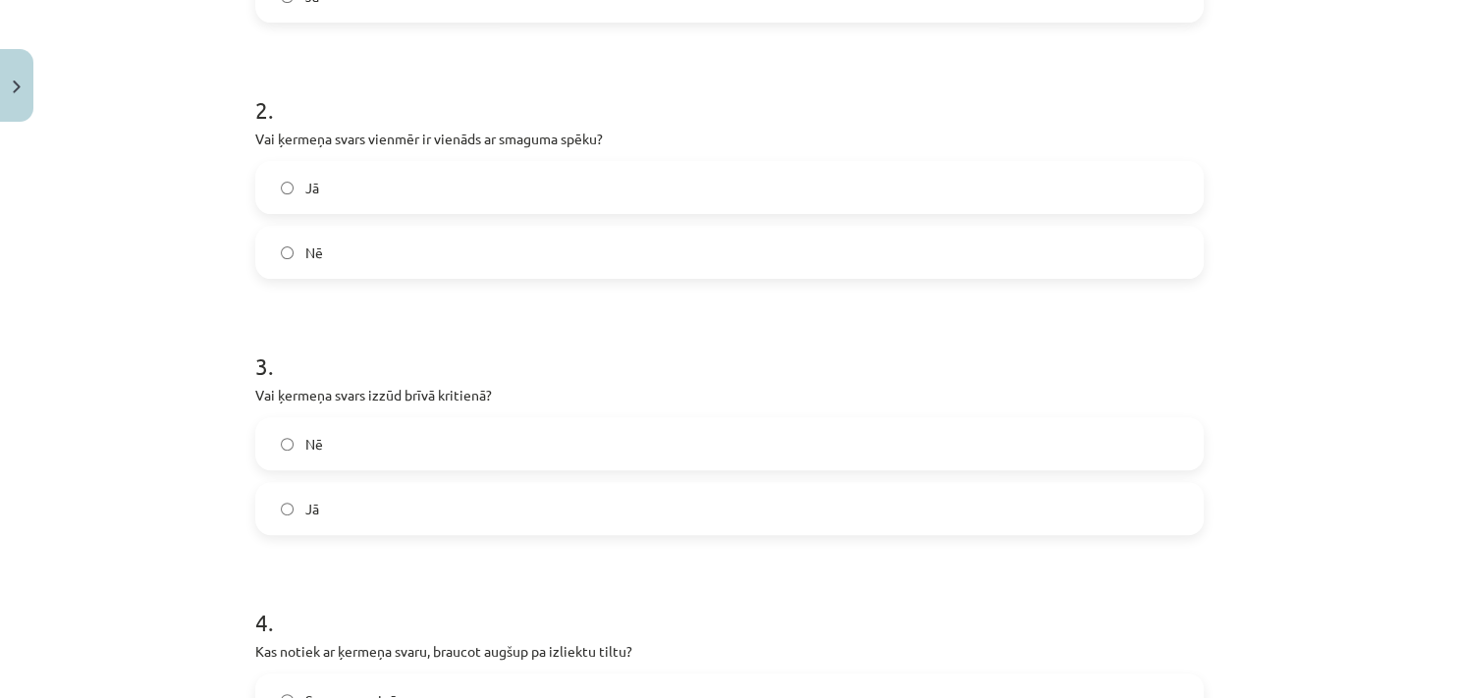
click at [305, 517] on span "Jā" at bounding box center [312, 509] width 14 height 21
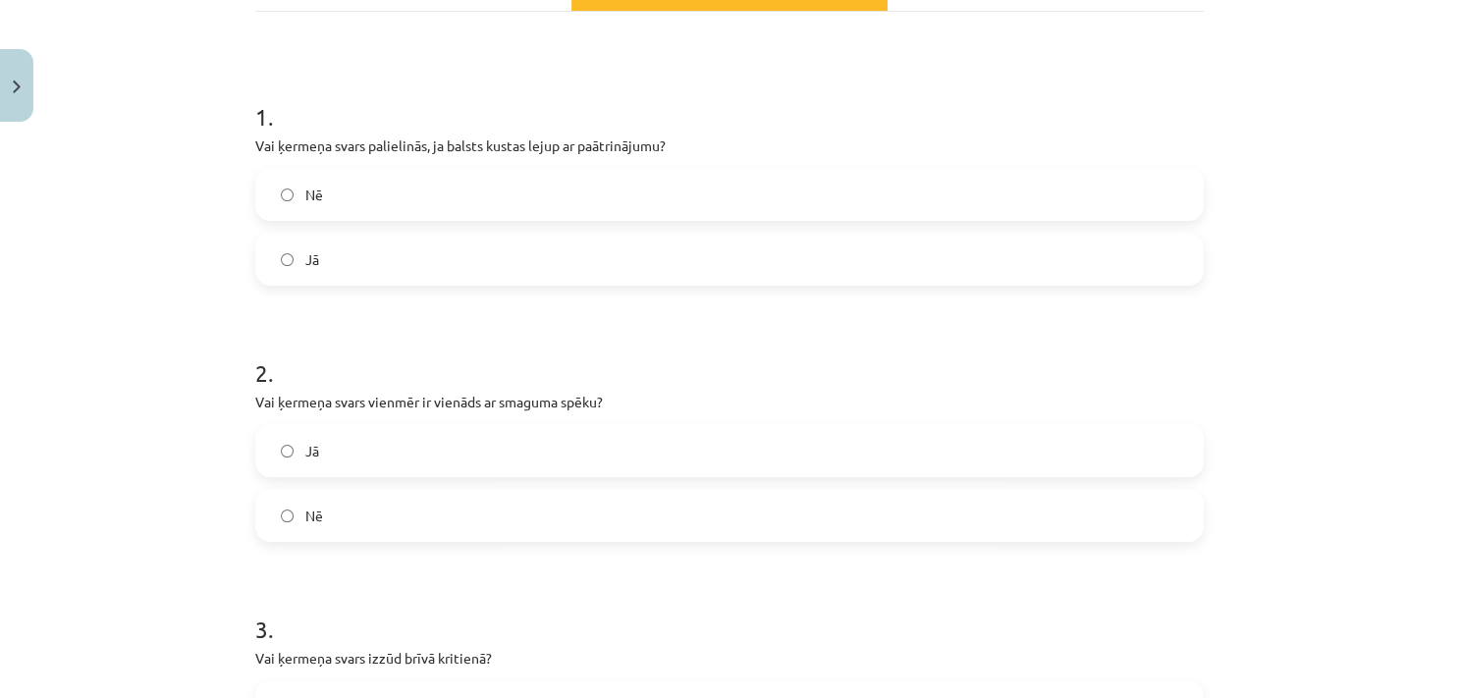
scroll to position [0, 0]
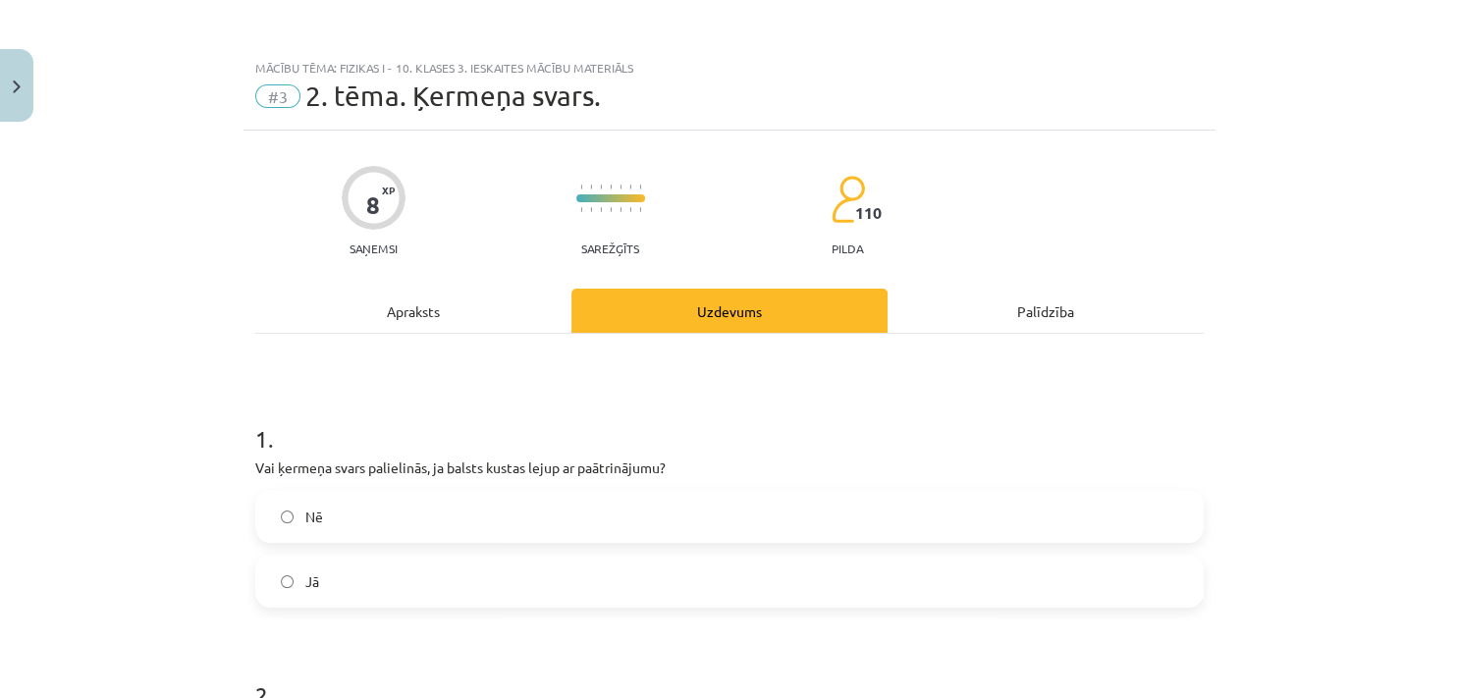
click at [405, 322] on div "Apraksts" at bounding box center [413, 311] width 316 height 44
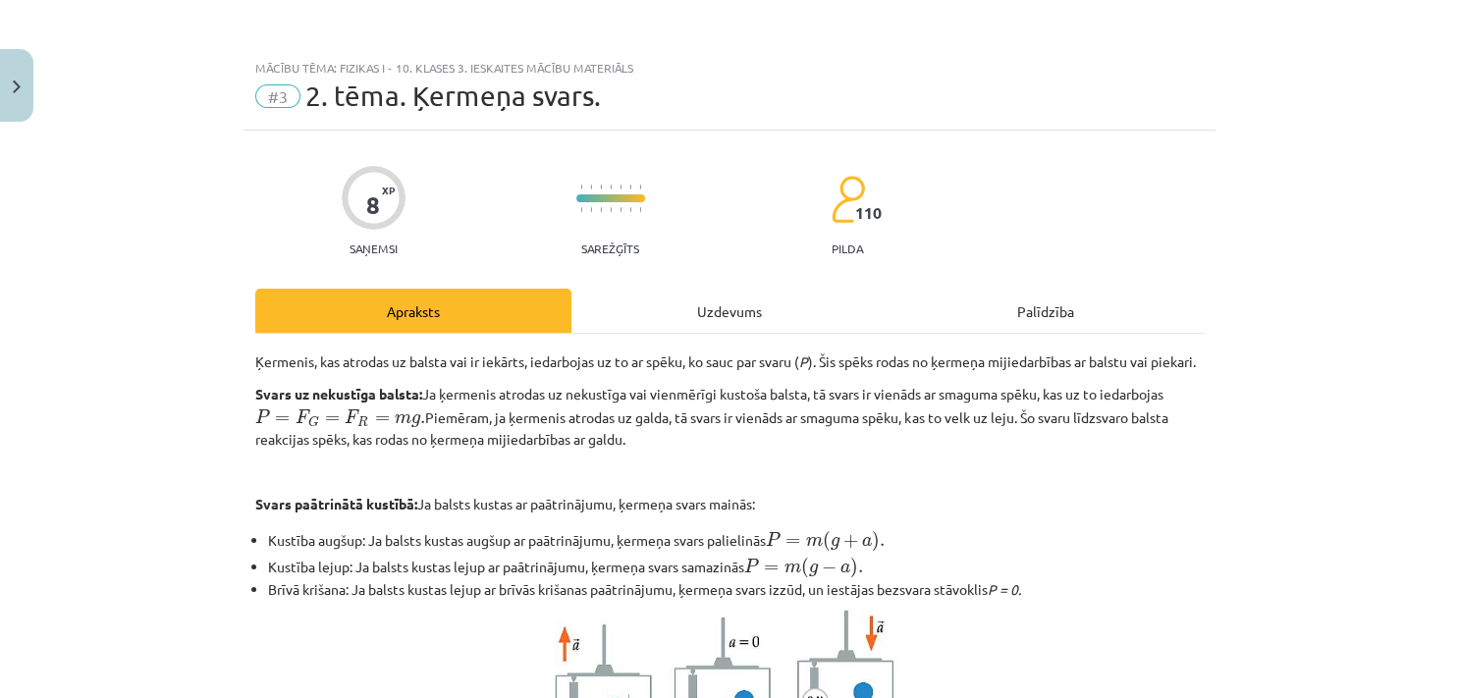
click at [656, 296] on div "Uzdevums" at bounding box center [729, 311] width 316 height 44
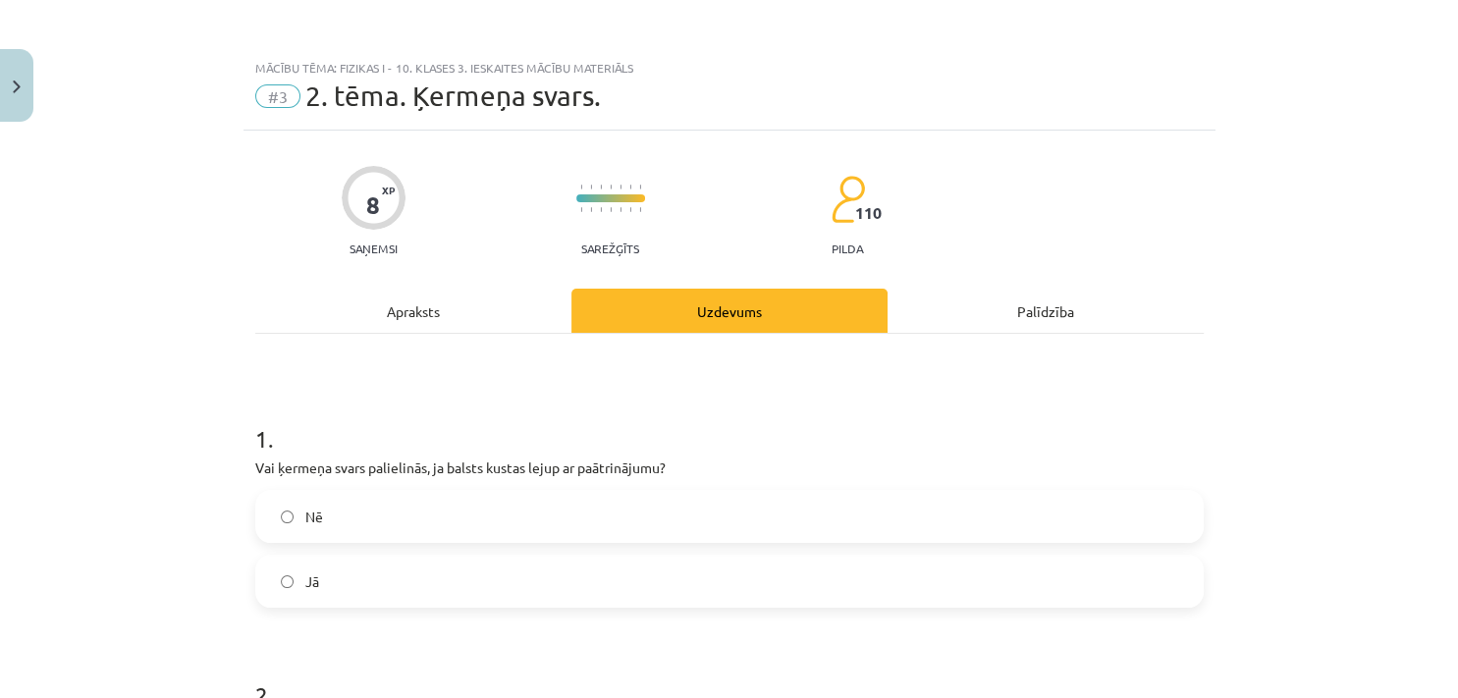
click at [466, 305] on div "Apraksts" at bounding box center [413, 311] width 316 height 44
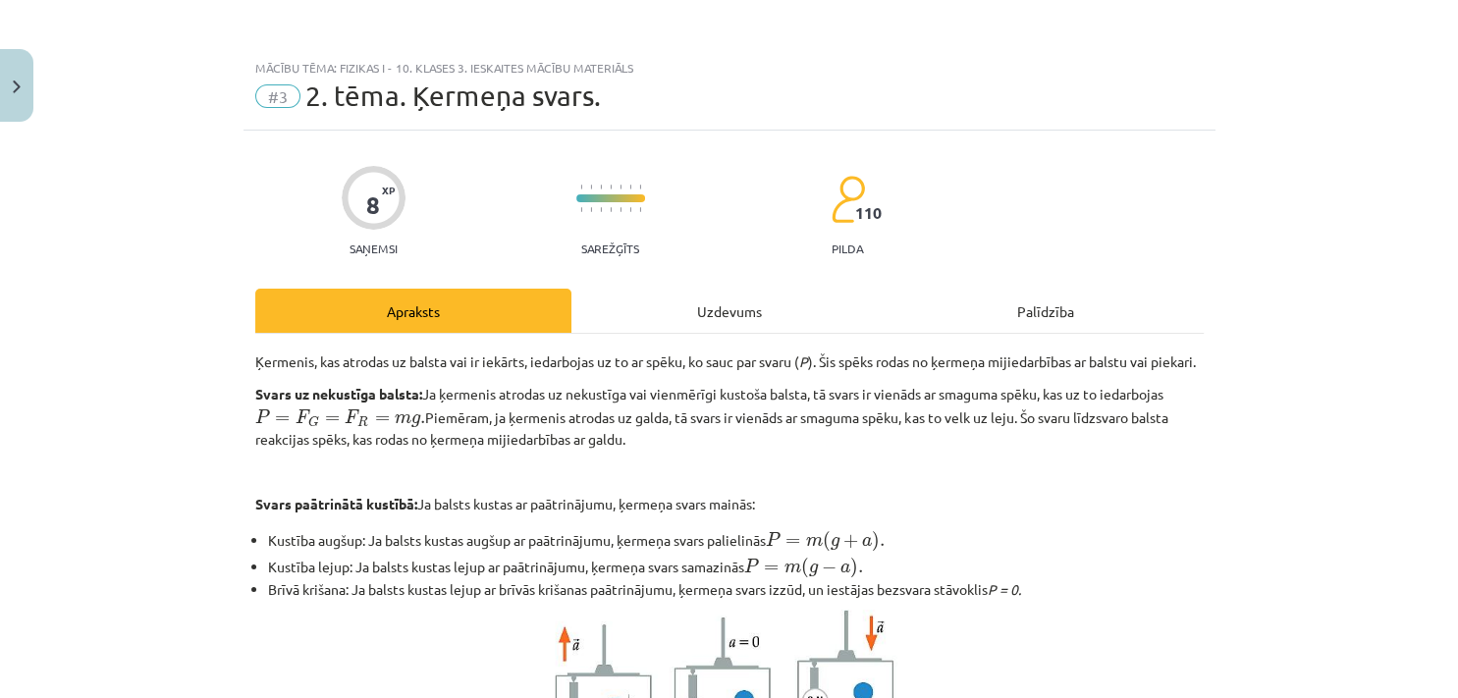
click at [635, 314] on div "Uzdevums" at bounding box center [729, 311] width 316 height 44
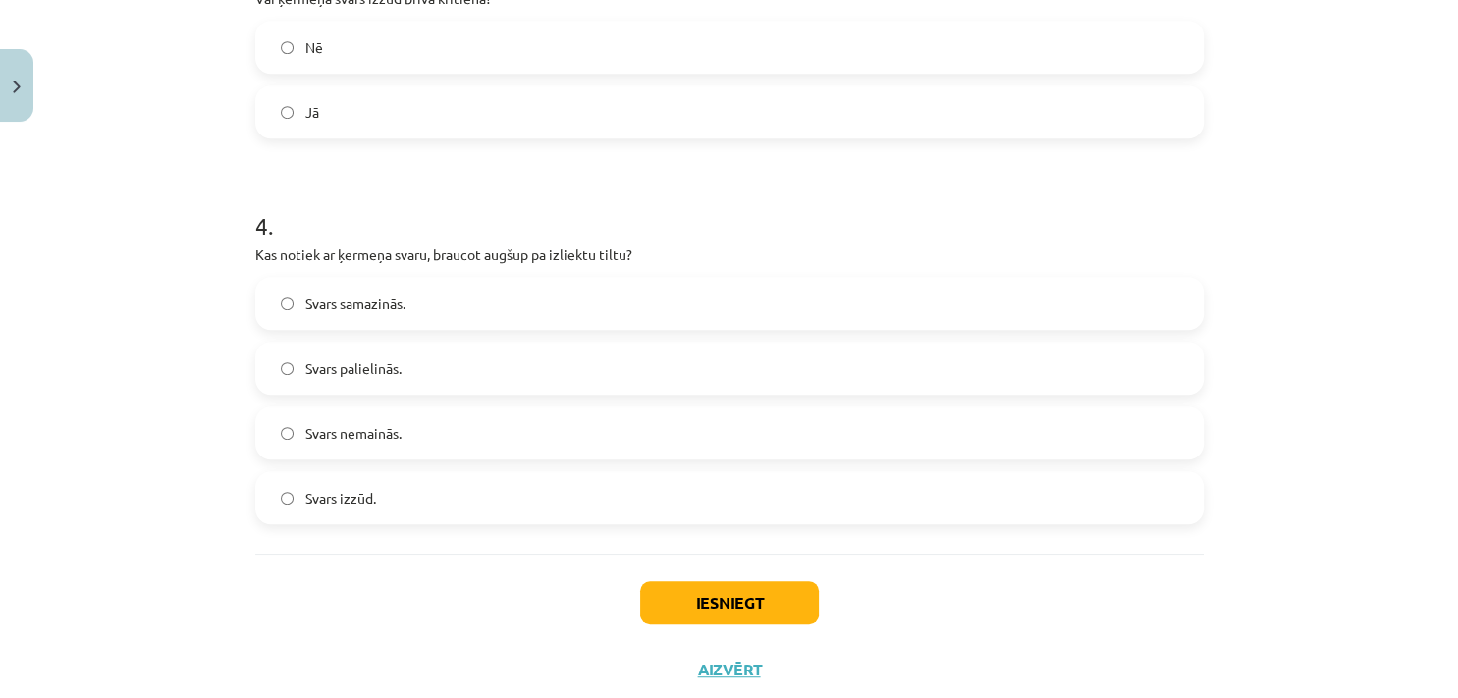
scroll to position [1035, 0]
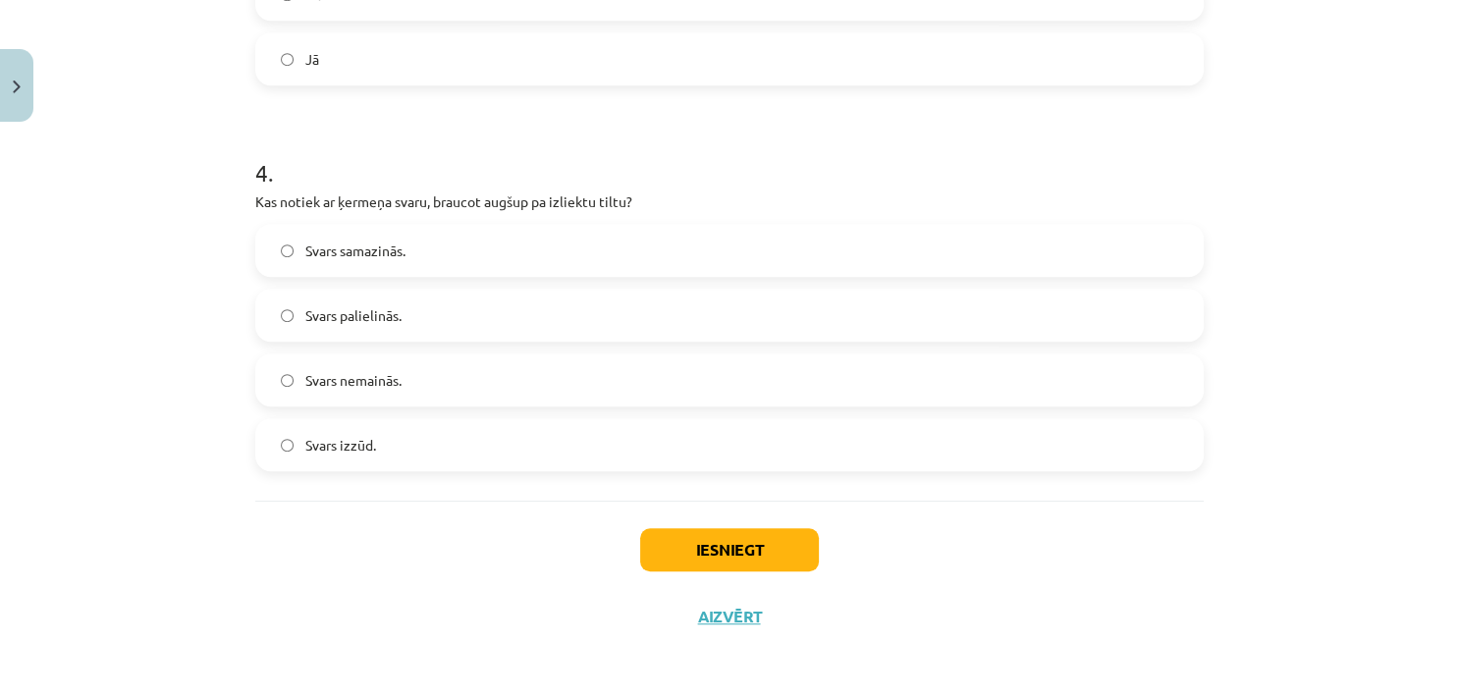
click at [413, 250] on label "Svars samazinās." at bounding box center [729, 250] width 944 height 49
click at [662, 536] on button "Iesniegt" at bounding box center [729, 549] width 179 height 43
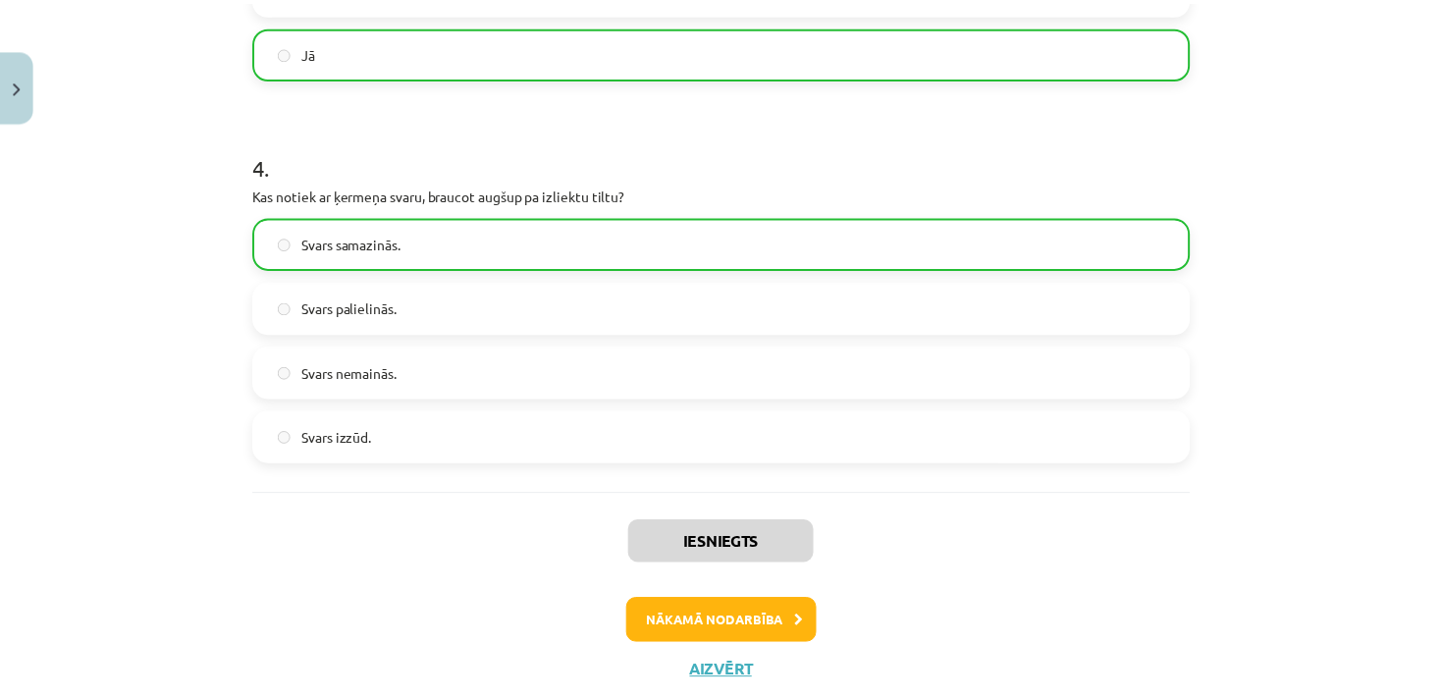
scroll to position [1097, 0]
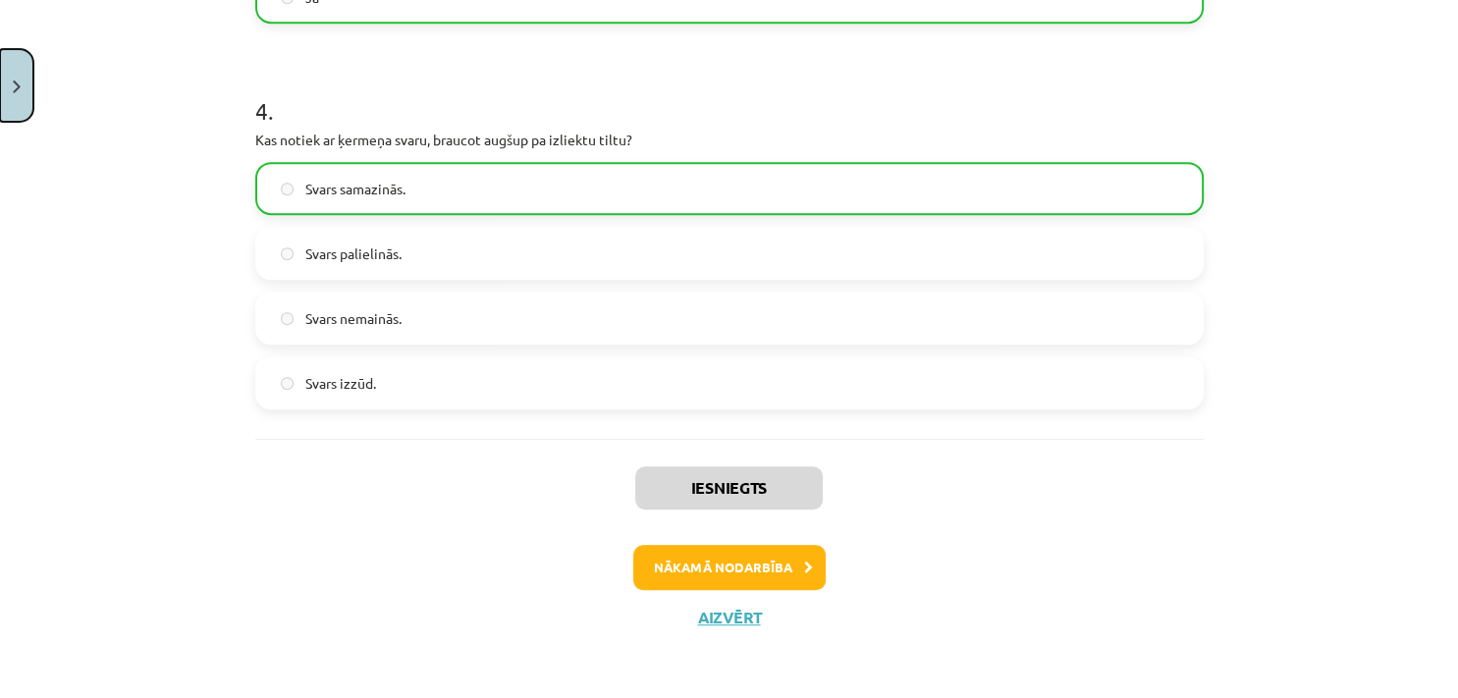
click at [12, 83] on button "Close" at bounding box center [16, 85] width 33 height 73
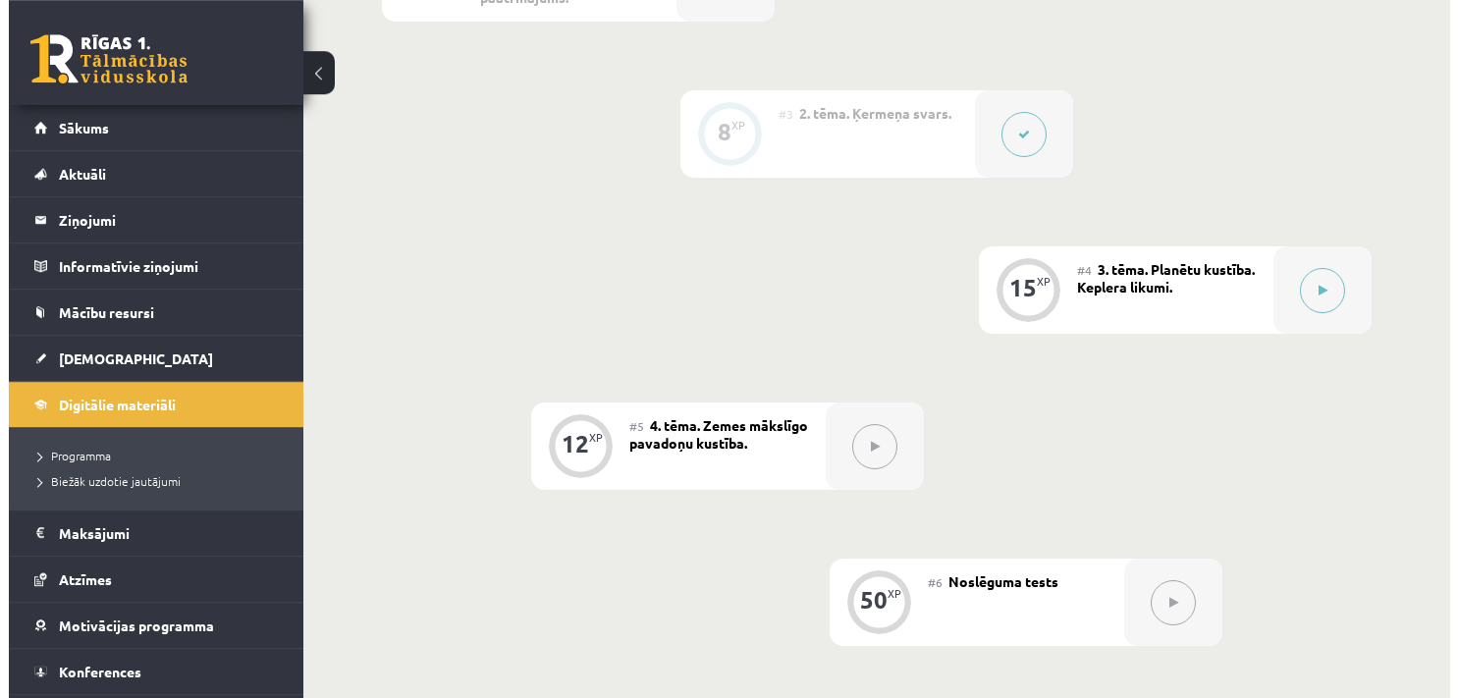
scroll to position [880, 0]
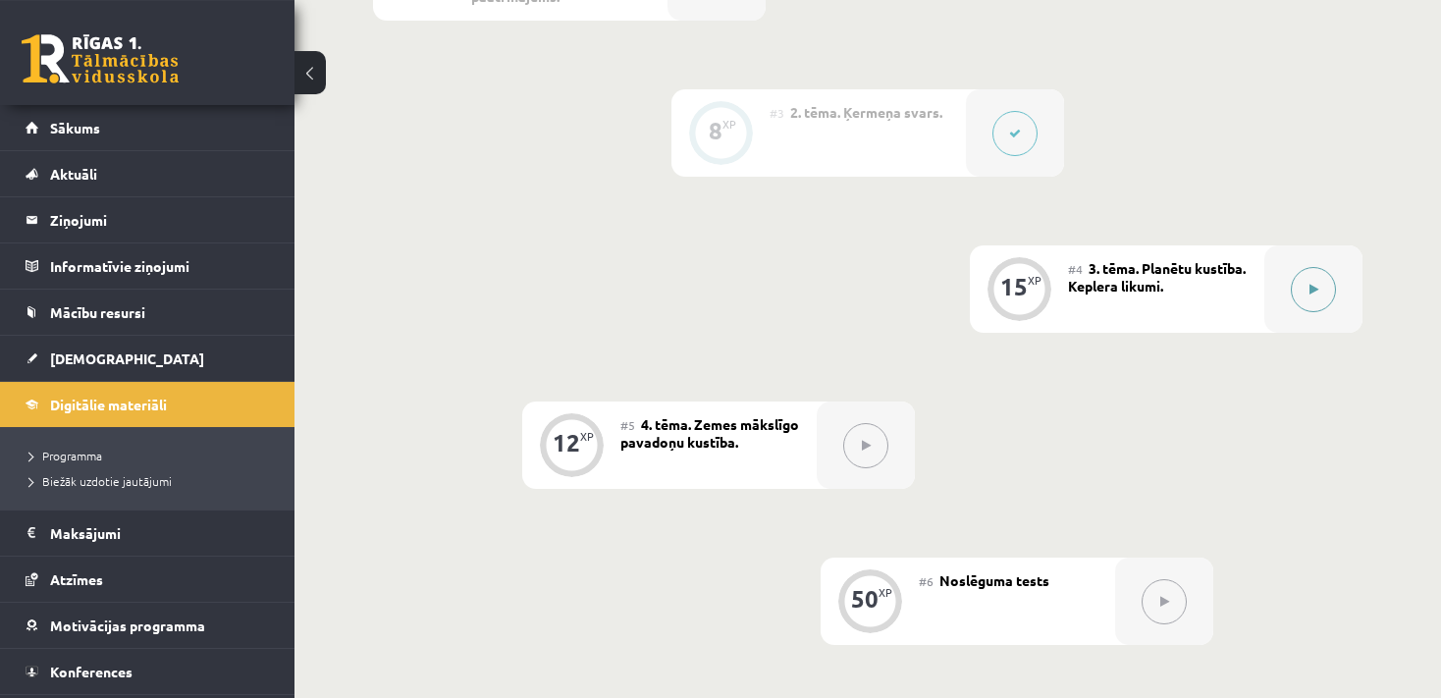
click at [1301, 305] on button at bounding box center [1313, 289] width 45 height 45
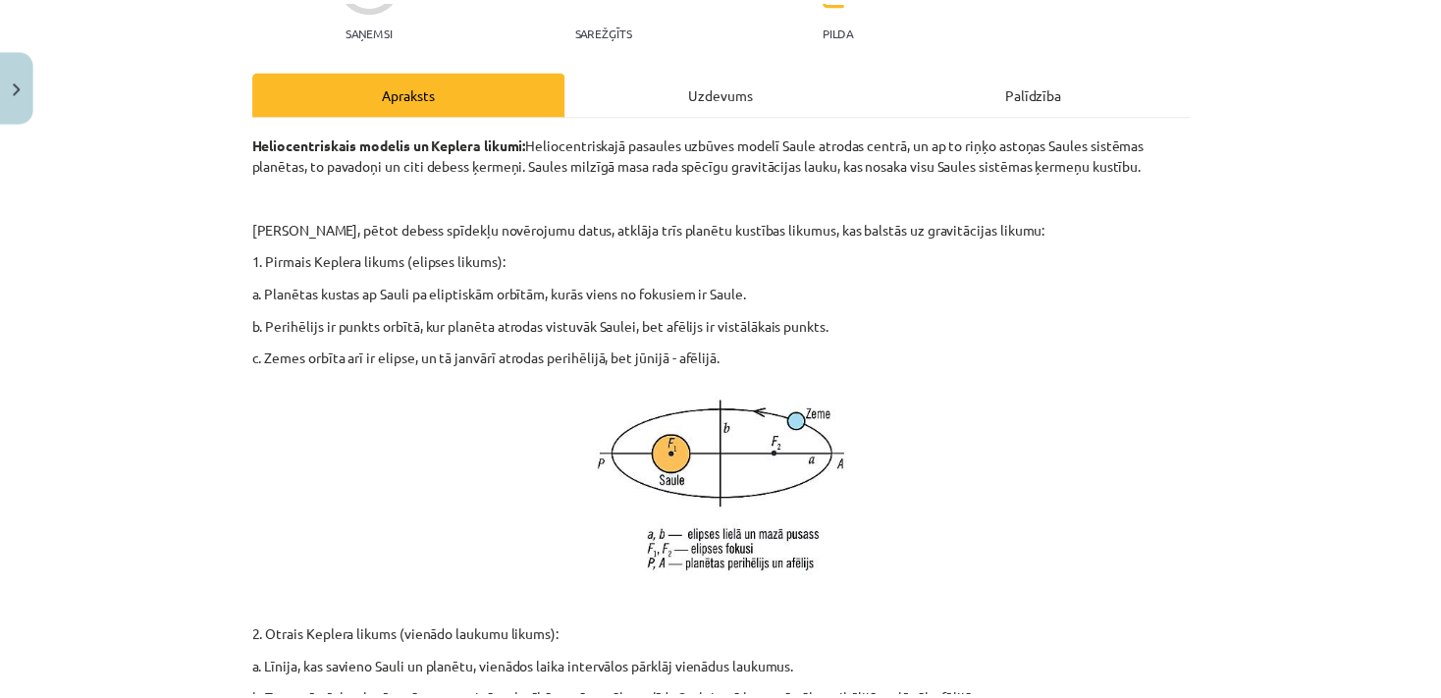
scroll to position [0, 0]
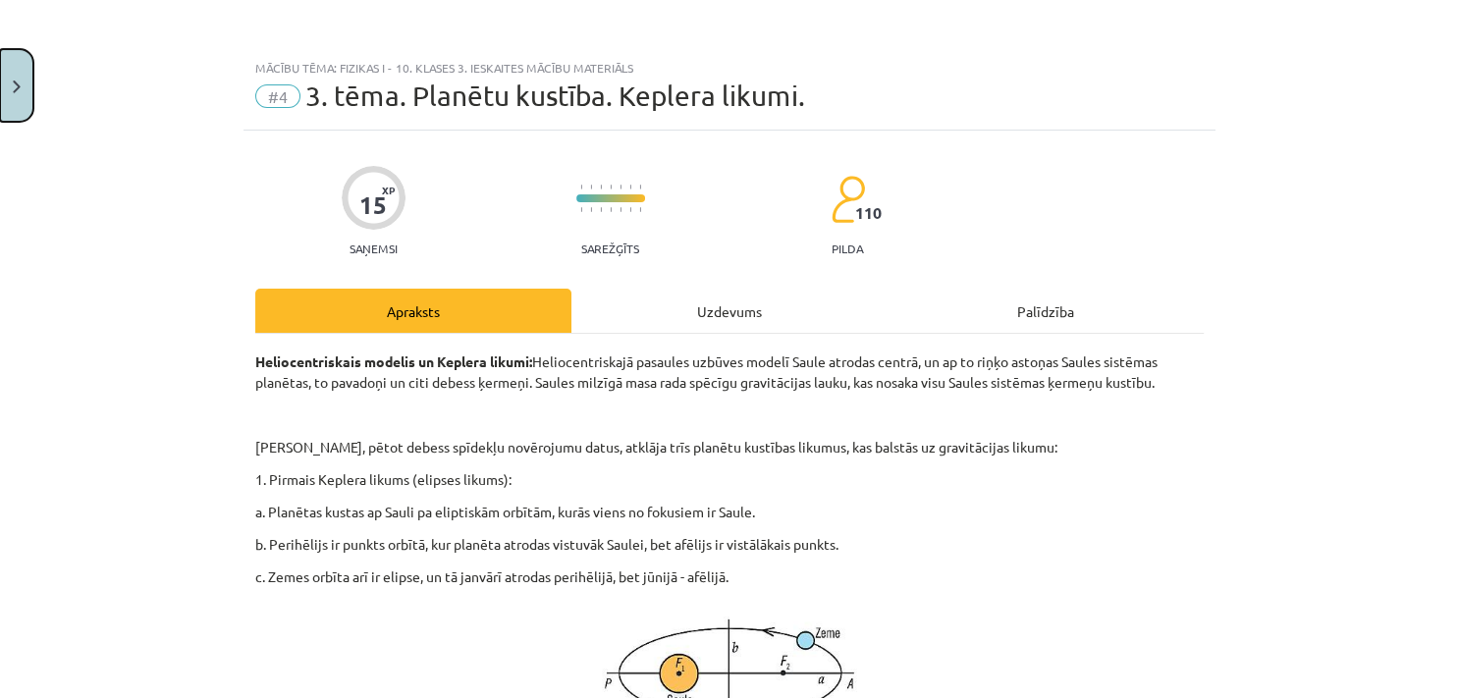
click at [23, 83] on button "Close" at bounding box center [16, 85] width 33 height 73
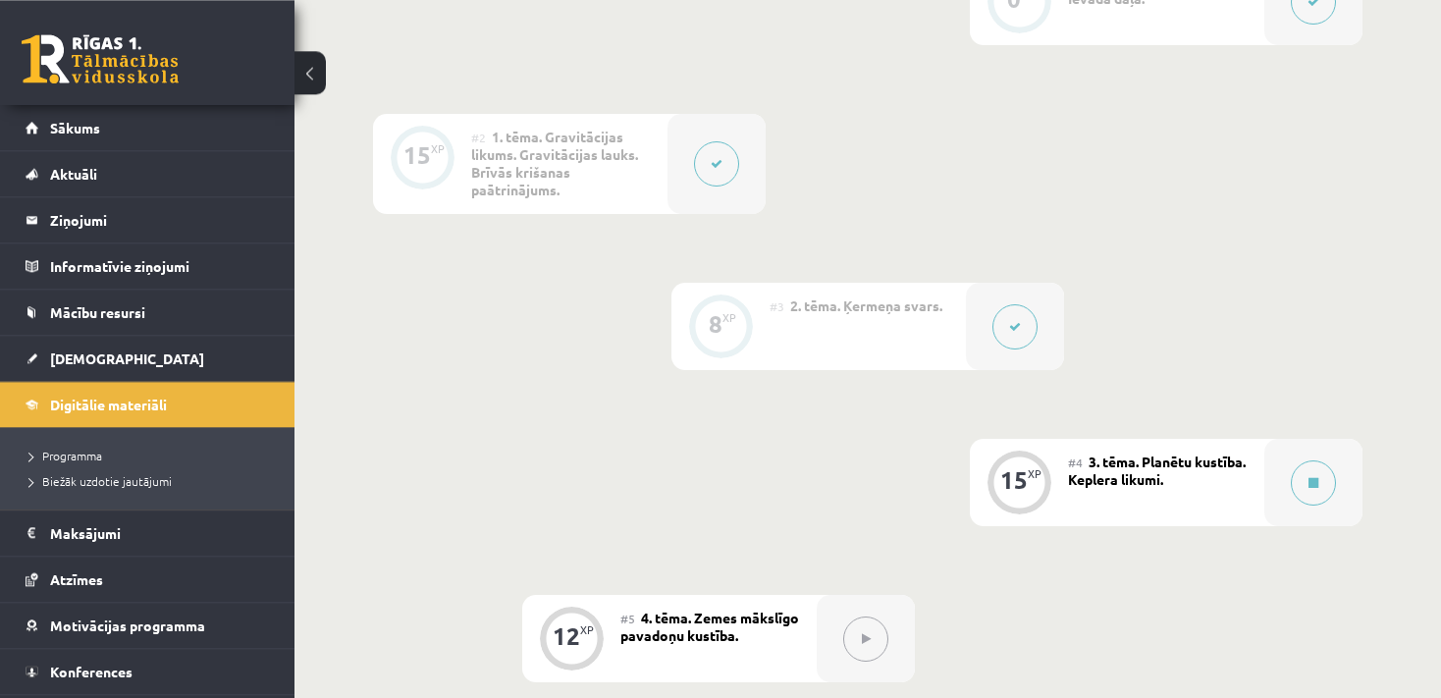
scroll to position [767, 0]
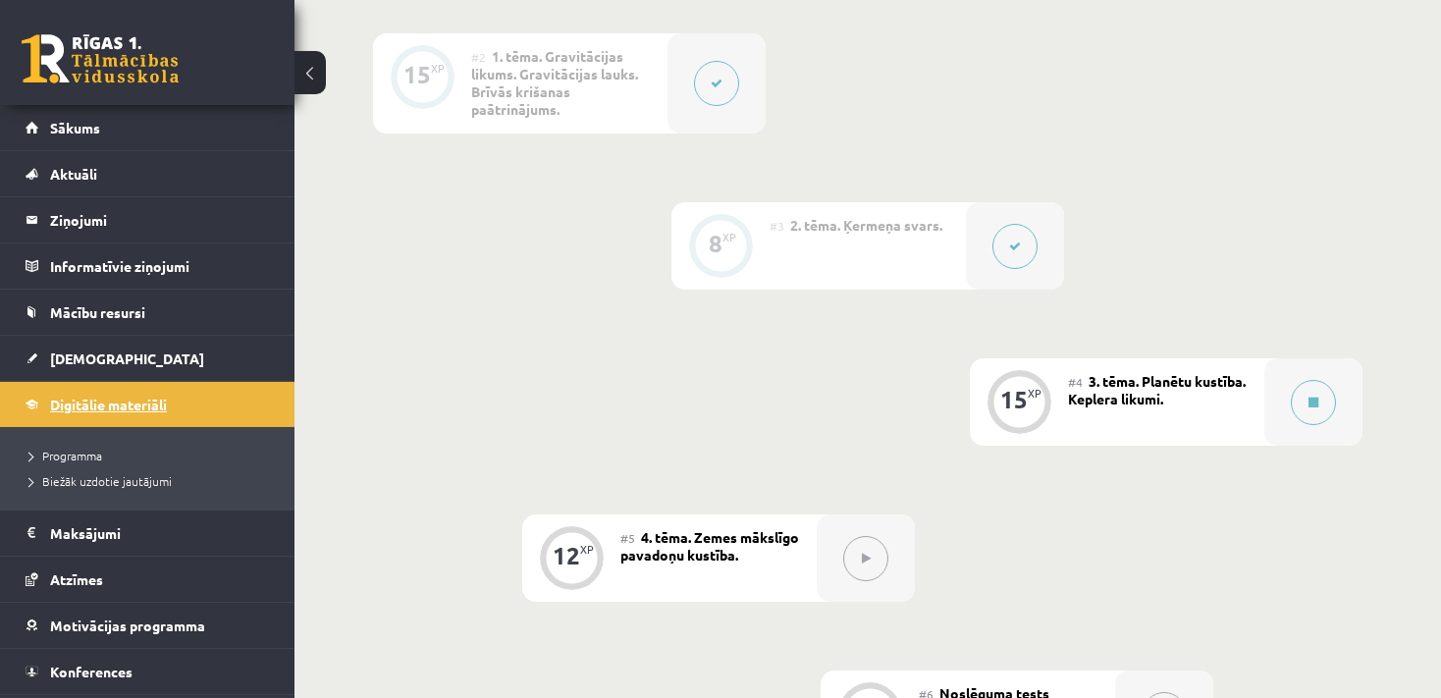
click at [125, 410] on link "Digitālie materiāli" at bounding box center [148, 404] width 244 height 45
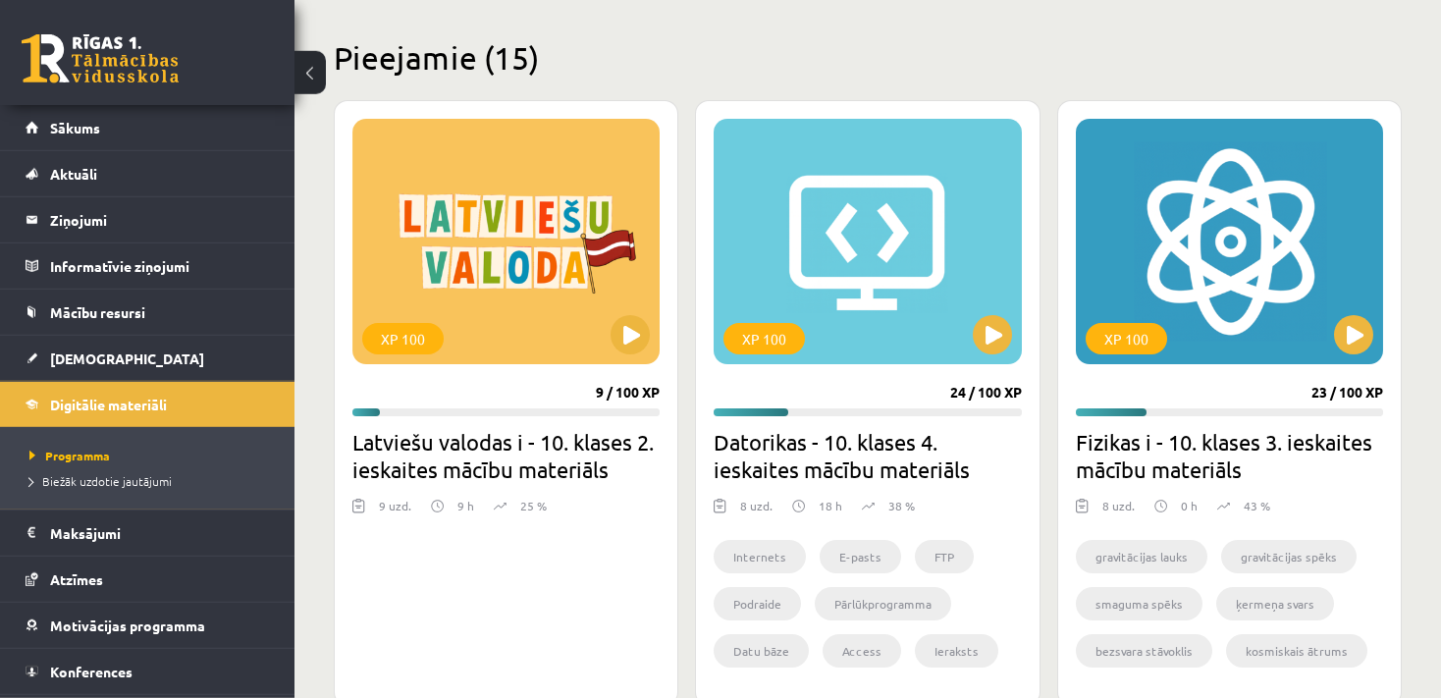
scroll to position [459, 0]
click at [1327, 337] on div "XP 100" at bounding box center [1229, 241] width 307 height 245
